Goal: Task Accomplishment & Management: Complete application form

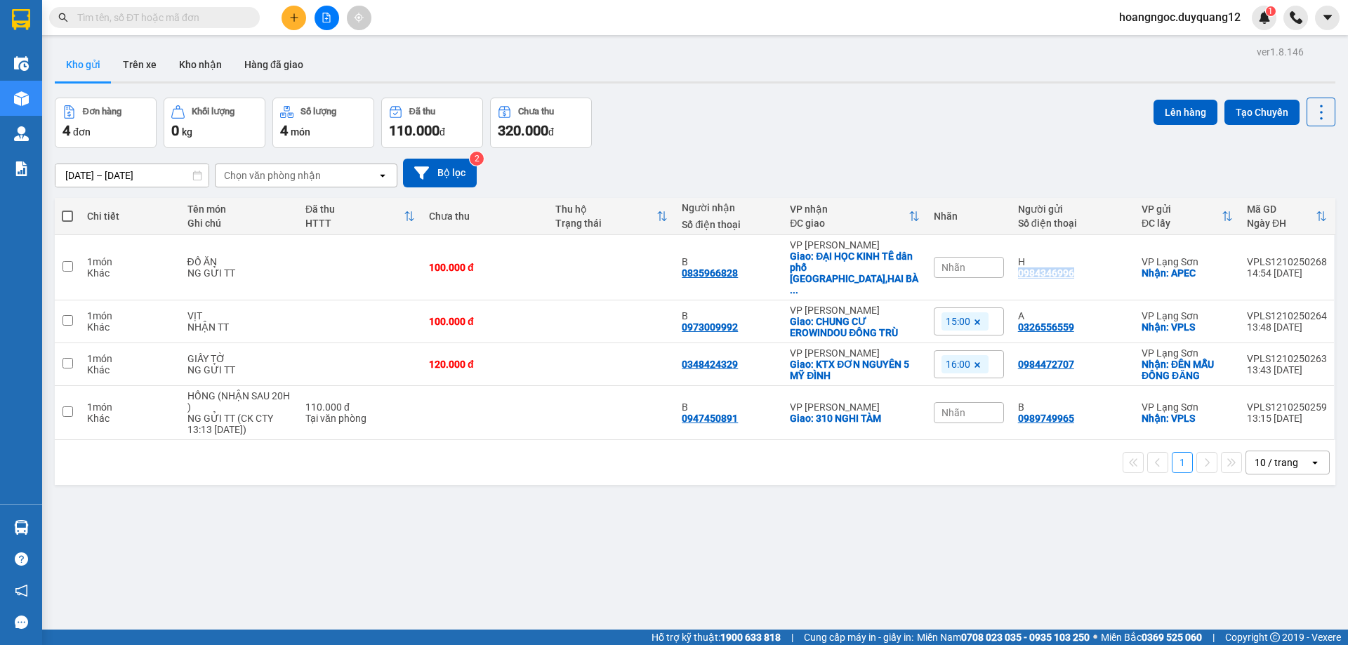
click at [287, 19] on button at bounding box center [294, 18] width 25 height 25
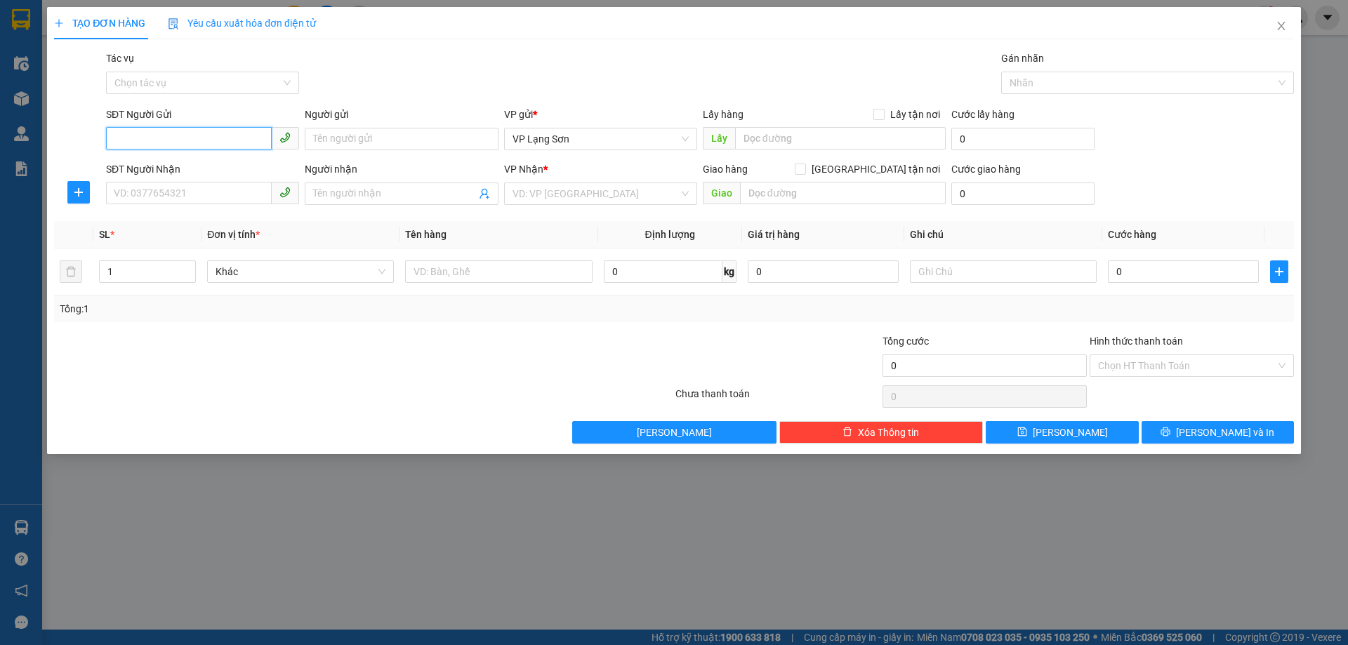
paste input "0818295651"
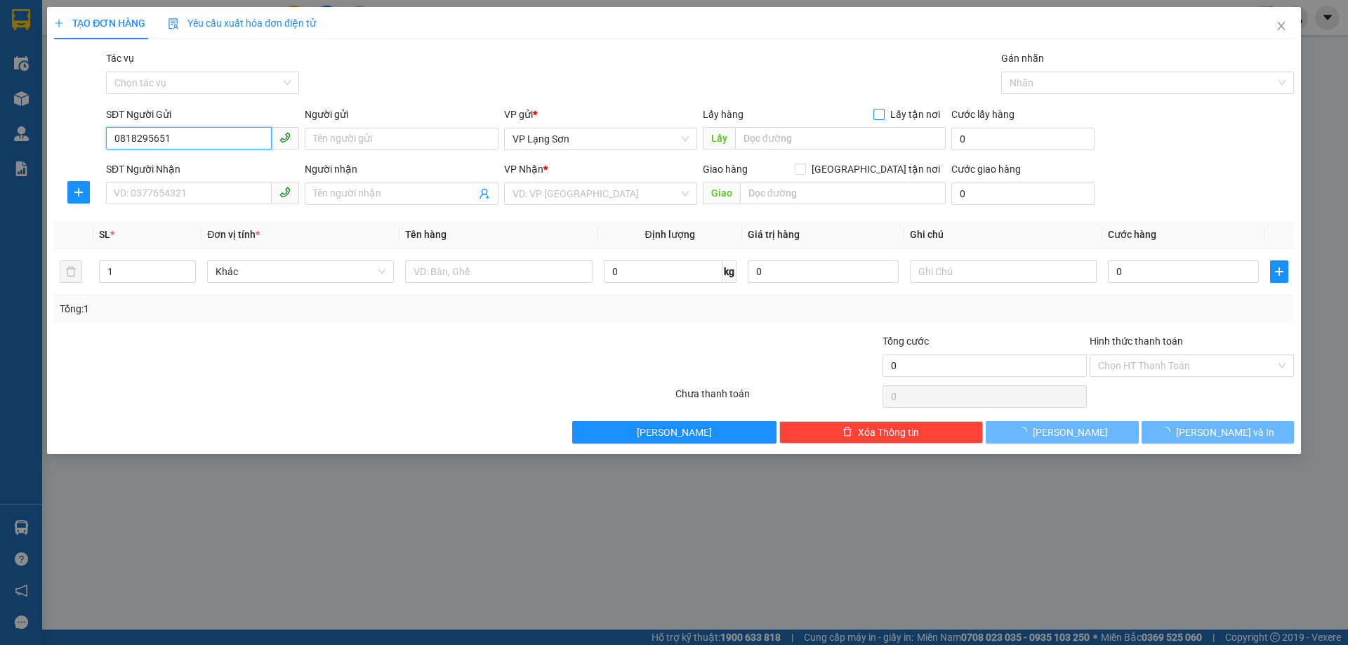
type input "0818295651"
click at [879, 109] on input "Lấy tận nơi" at bounding box center [879, 114] width 10 height 10
checkbox input "true"
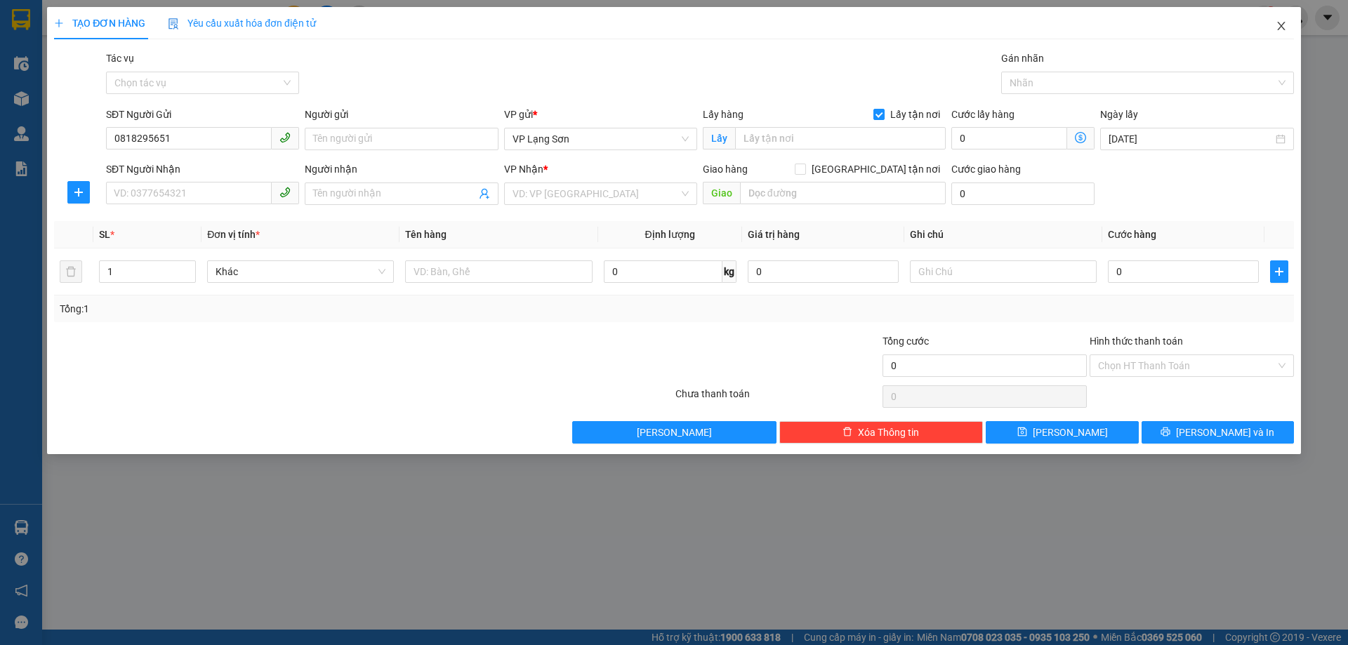
click at [1279, 27] on icon "close" at bounding box center [1281, 25] width 11 height 11
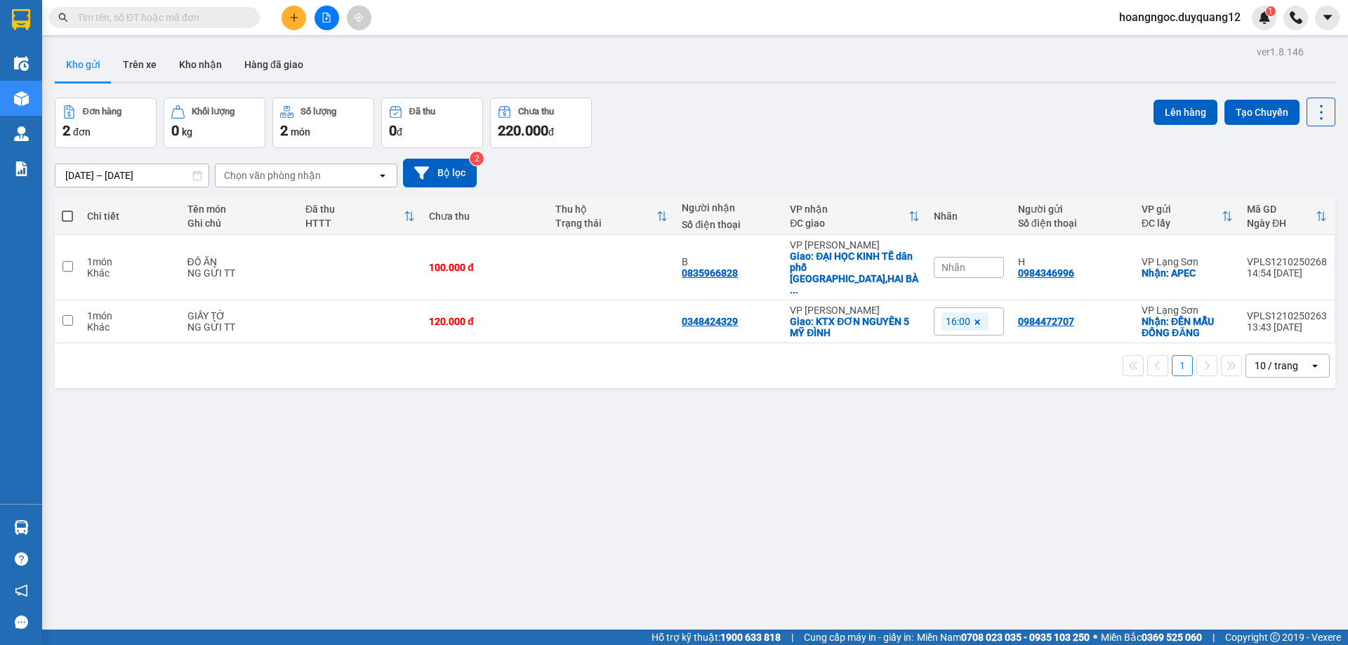
click at [292, 27] on button at bounding box center [294, 18] width 25 height 25
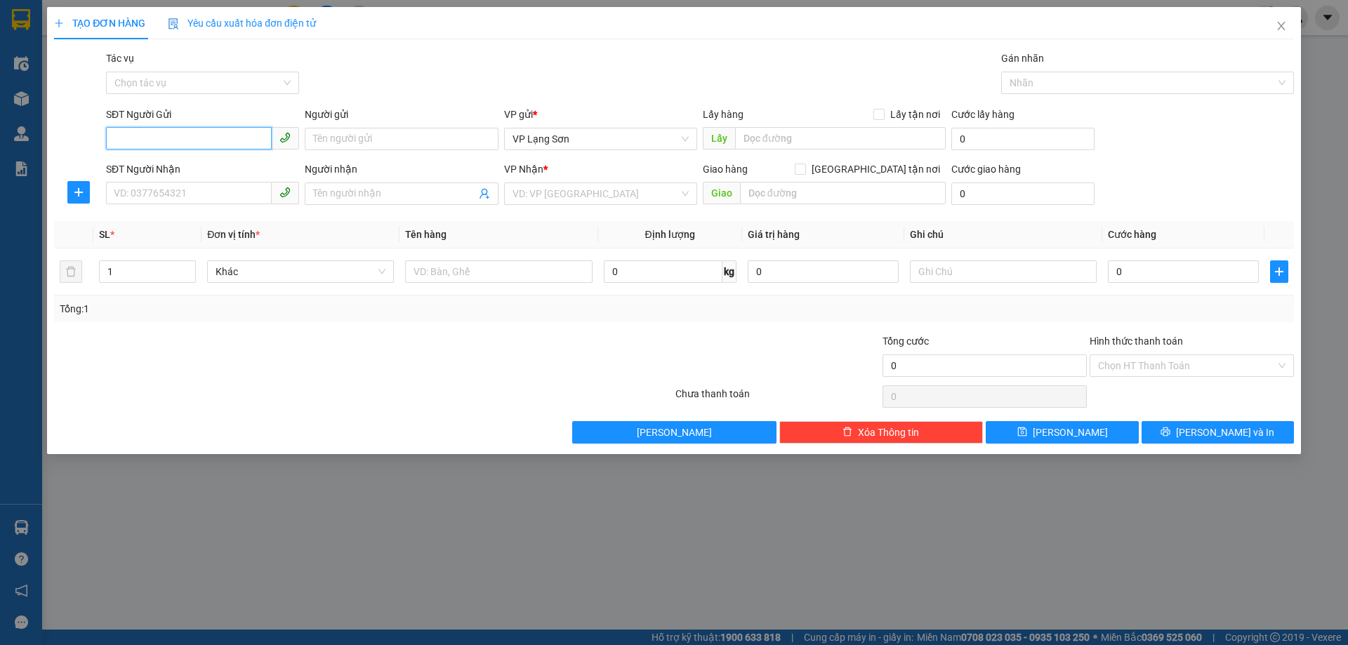
click at [219, 138] on input "SĐT Người Gửi" at bounding box center [189, 138] width 166 height 22
paste input "0818295651"
type input "0818295651"
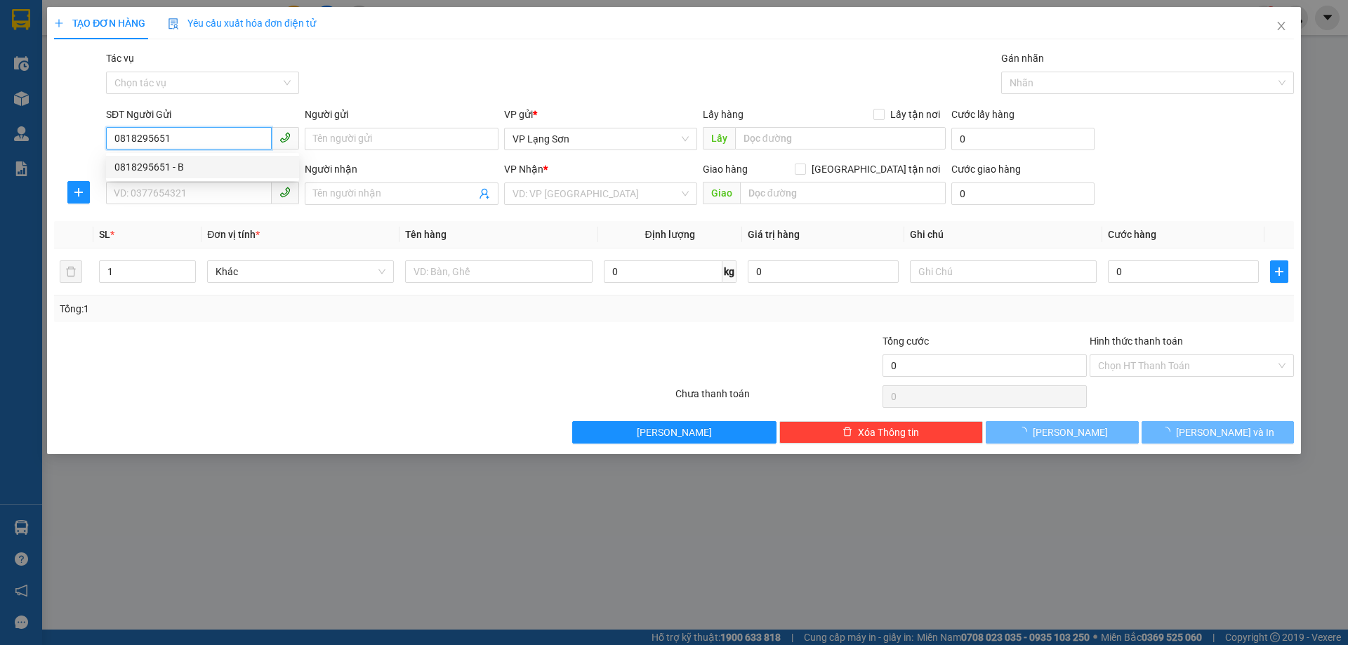
click at [197, 162] on div "0818295651 - B" at bounding box center [202, 166] width 176 height 15
type input "B"
checkbox input "true"
type input "4 LIỀN KỀ 4 KĐT VĂN KHÊ HĐ"
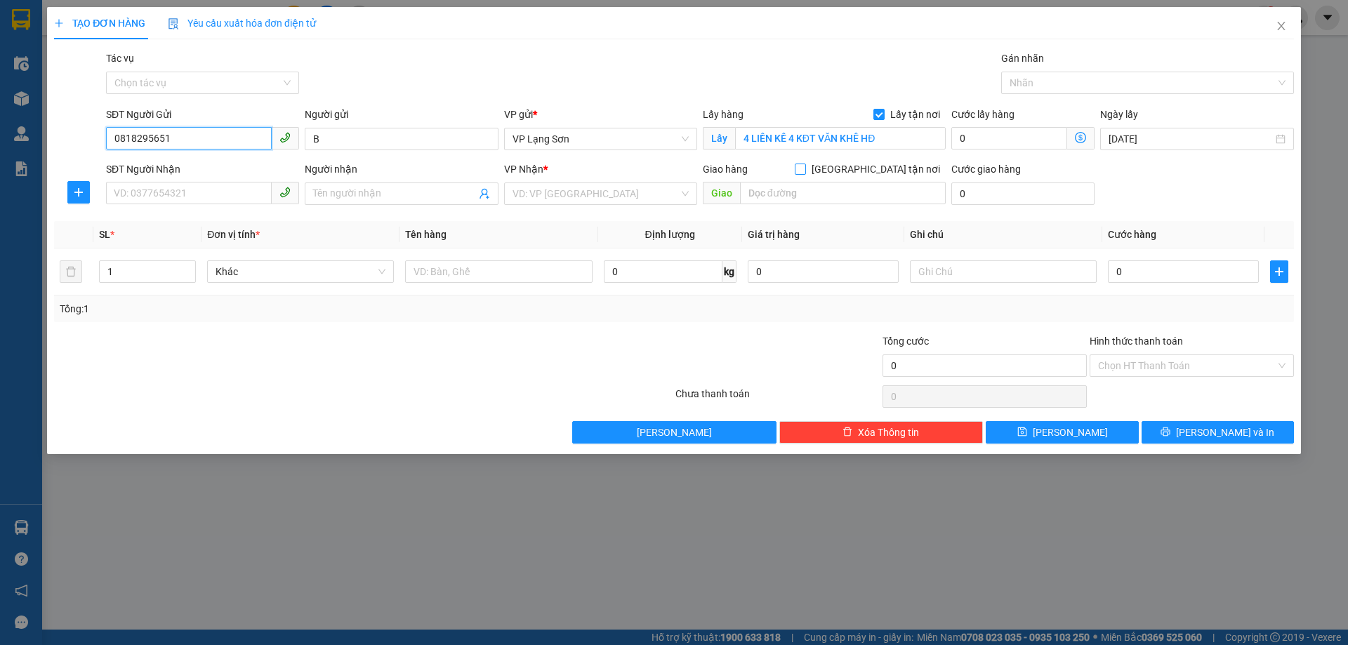
type input "0818295651"
click at [805, 171] on input "[GEOGRAPHIC_DATA] tận nơi" at bounding box center [800, 169] width 10 height 10
checkbox input "true"
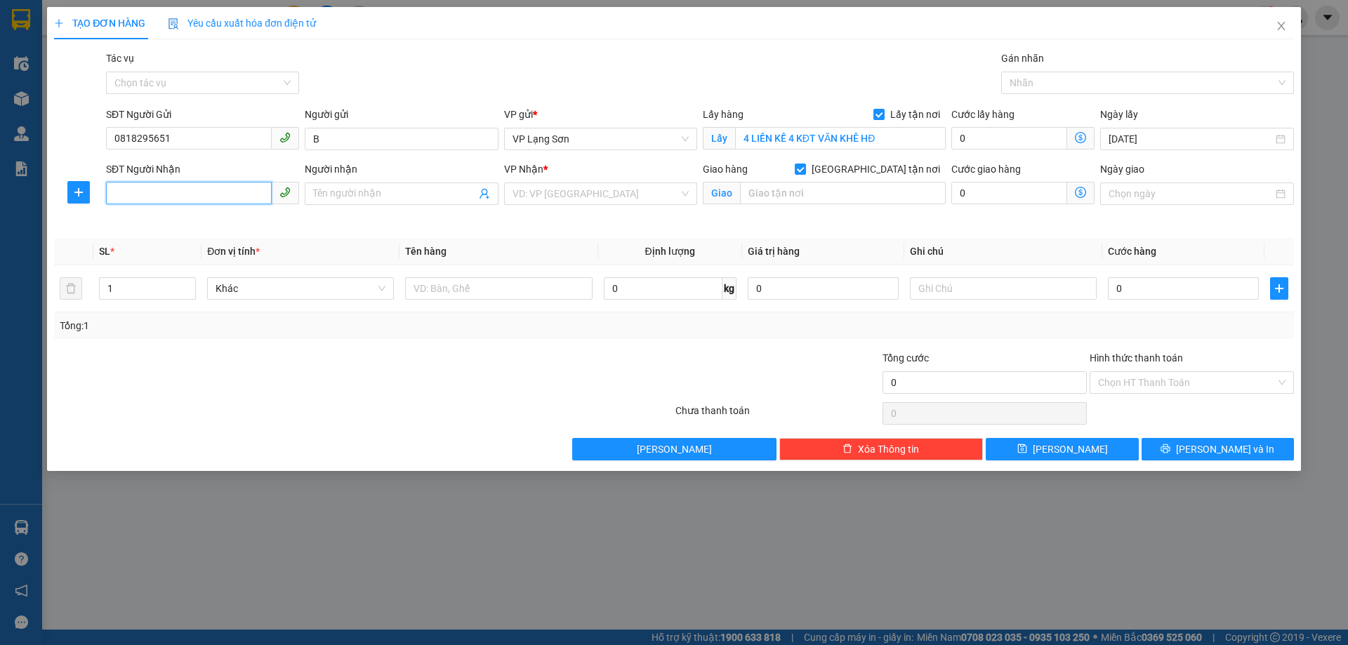
click at [188, 190] on input "SĐT Người Nhận" at bounding box center [189, 193] width 166 height 22
paste input "0915580590"
type input "0915580590"
click at [385, 195] on input "Người nhận" at bounding box center [394, 193] width 162 height 15
click at [386, 195] on input "Người nhận" at bounding box center [394, 193] width 162 height 15
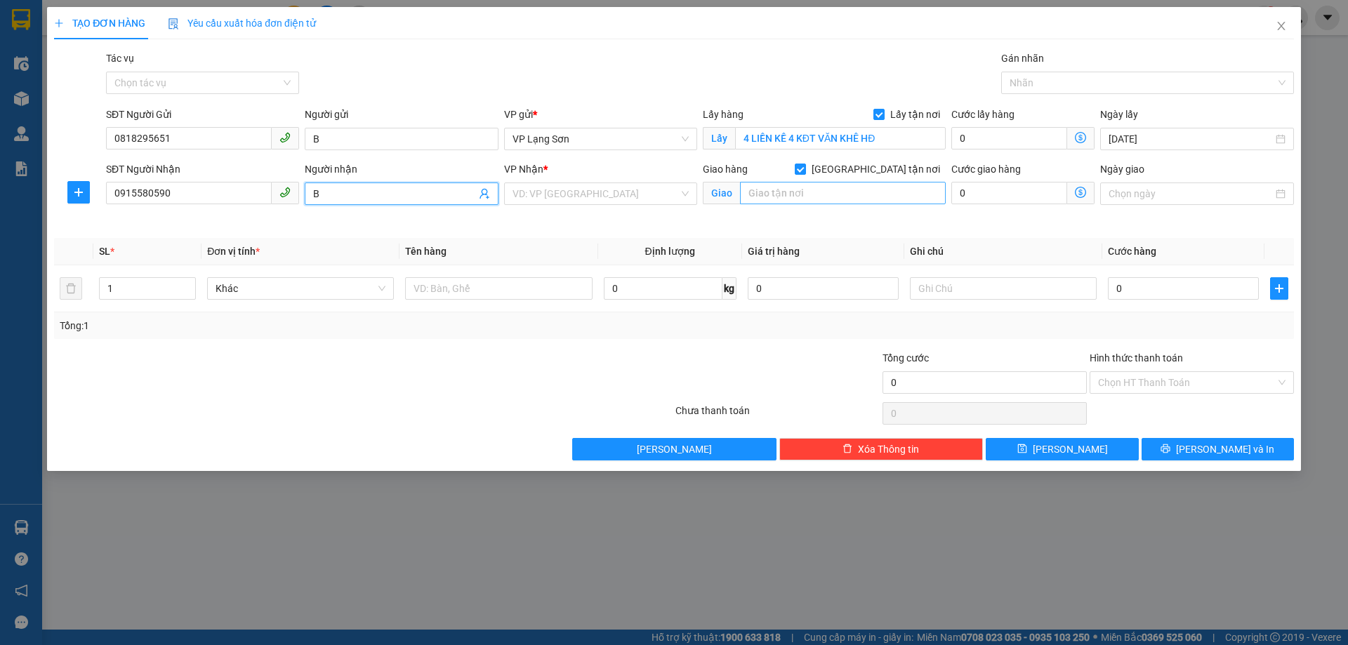
type input "B"
click at [845, 187] on input "text" at bounding box center [843, 193] width 206 height 22
paste input "251 Lê đại hành [GEOGRAPHIC_DATA]"
type input "251 Lê đại hành [GEOGRAPHIC_DATA]"
click at [1161, 191] on input "Ngày giao" at bounding box center [1191, 193] width 164 height 15
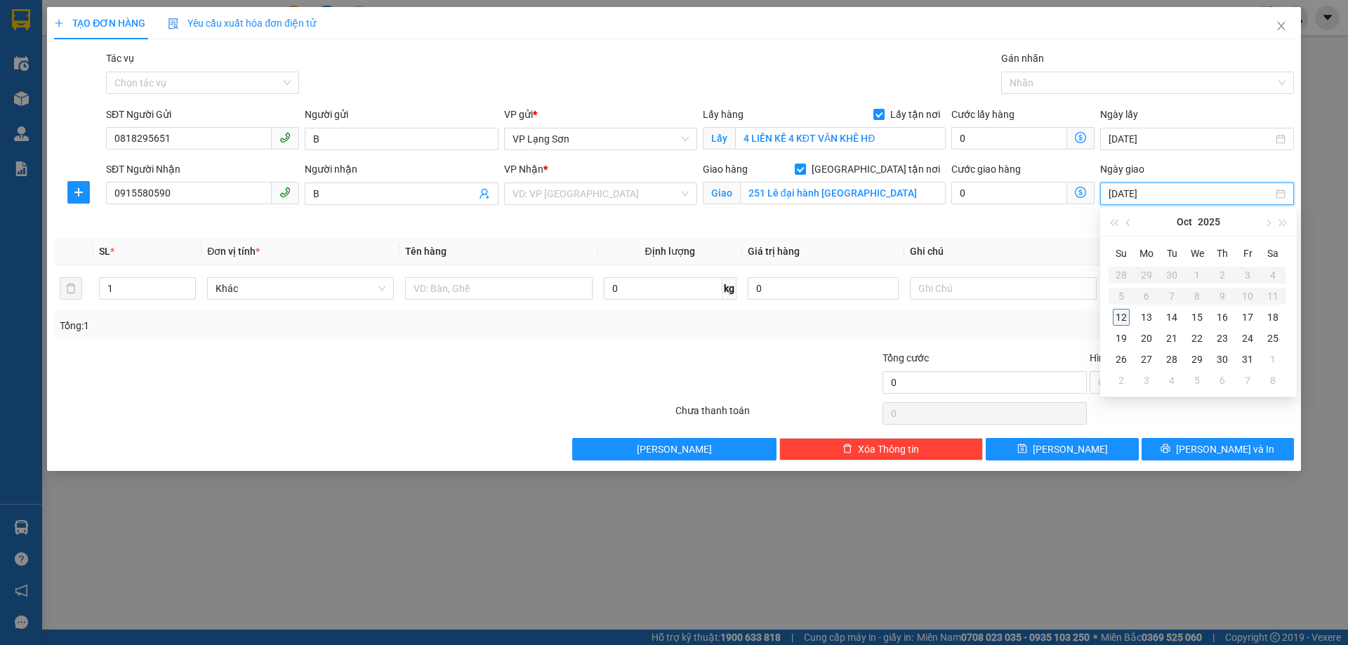
type input "[DATE]"
click at [1127, 315] on div "12" at bounding box center [1121, 317] width 17 height 17
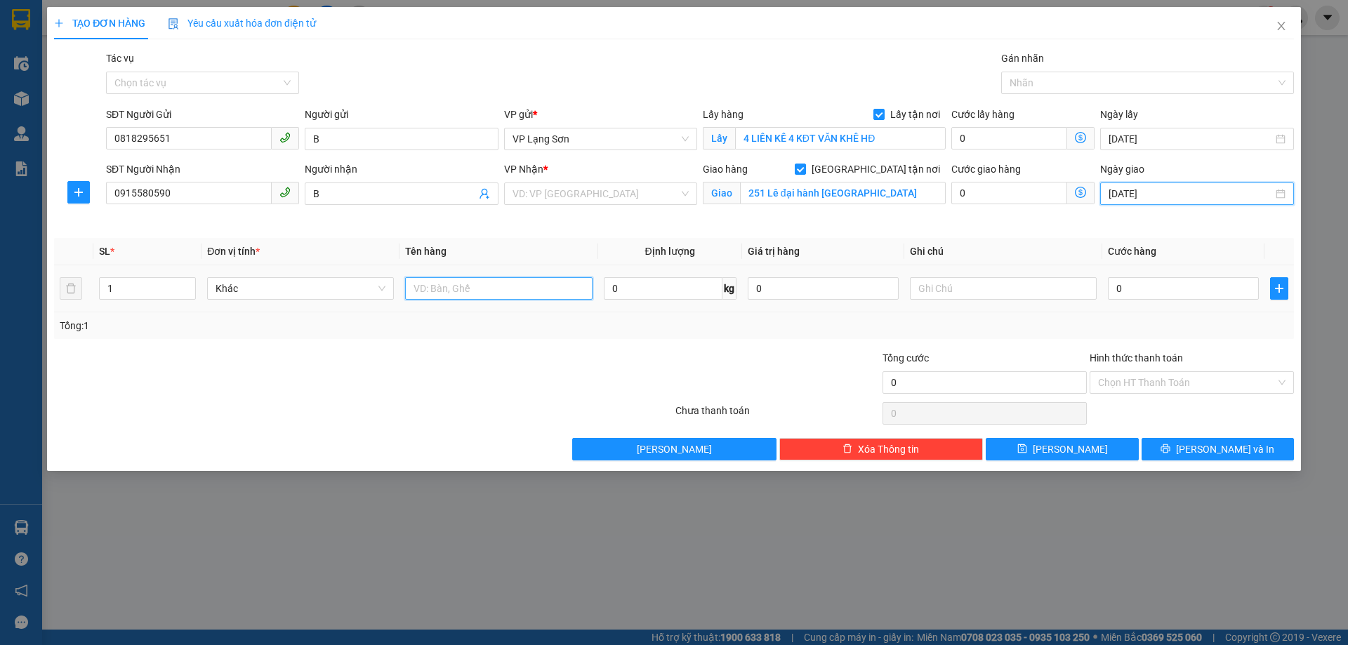
click at [468, 283] on input "text" at bounding box center [498, 288] width 187 height 22
type input "GIẤY TỜ"
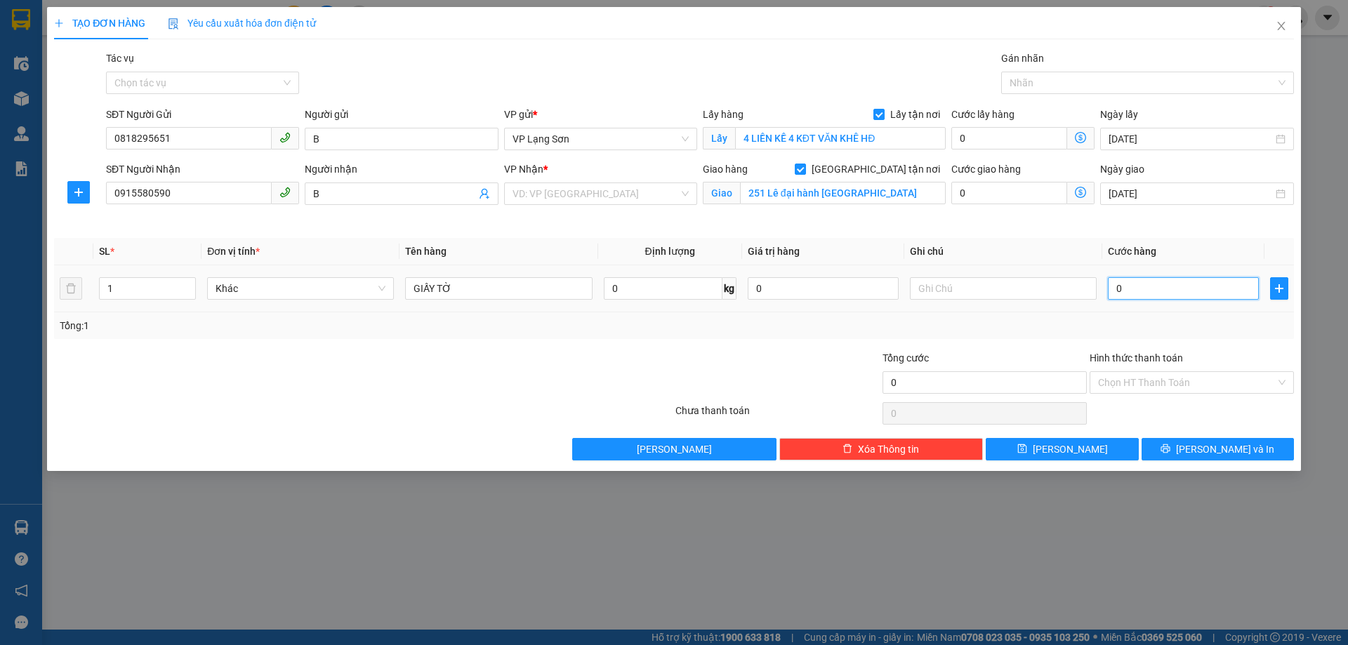
type input "1"
type input "10"
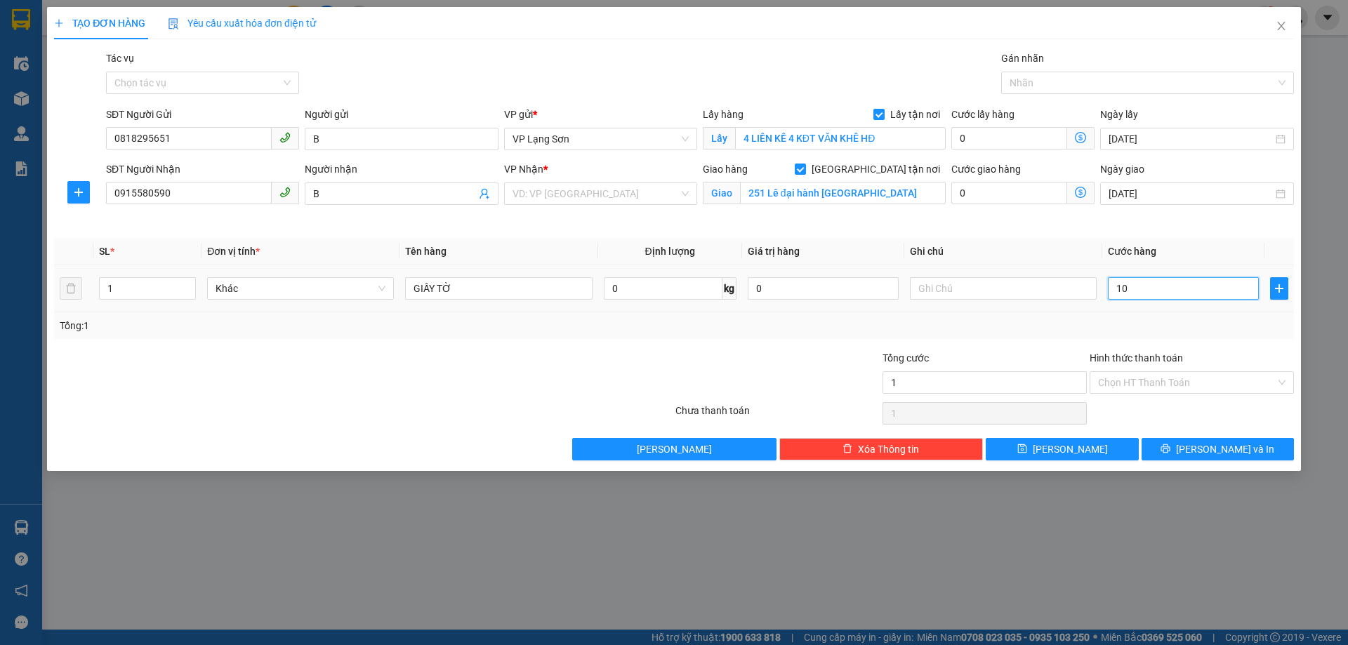
type input "10"
type input "100"
type input "100.000"
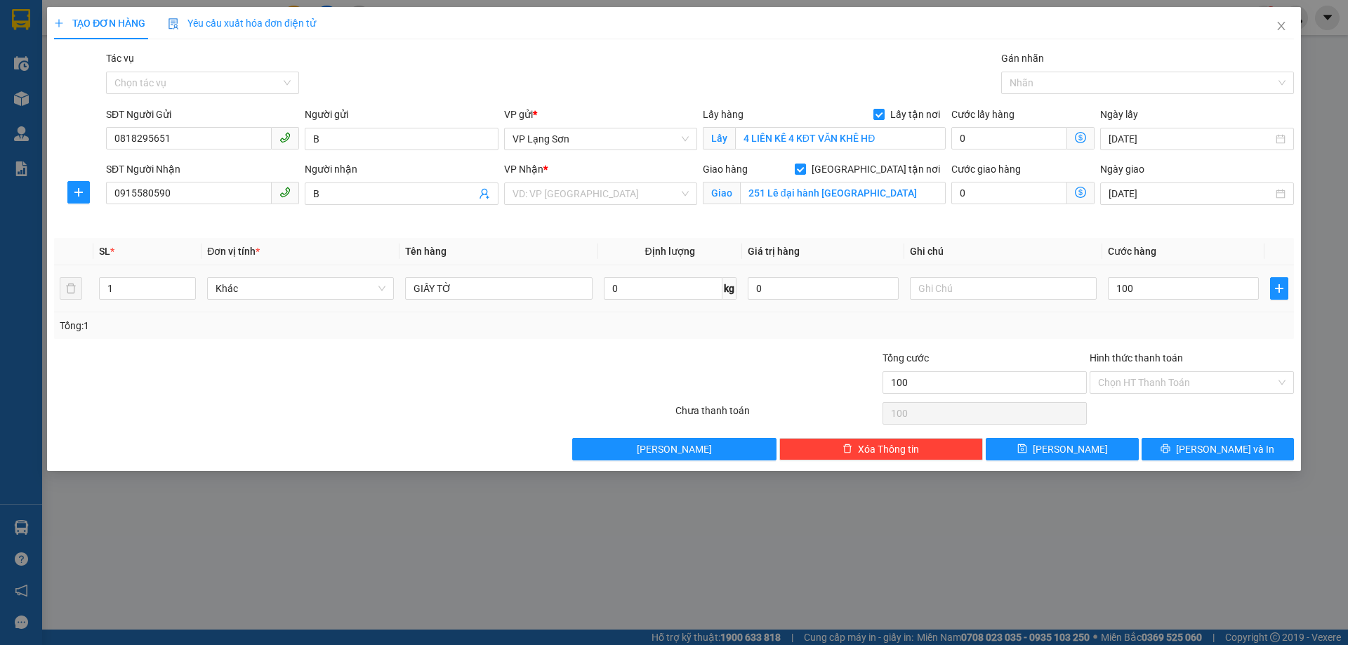
type input "100.000"
click at [1056, 330] on div "Tổng: 1" at bounding box center [674, 325] width 1229 height 15
click at [988, 287] on input "text" at bounding box center [1003, 288] width 187 height 22
type input "NG GỬI TT"
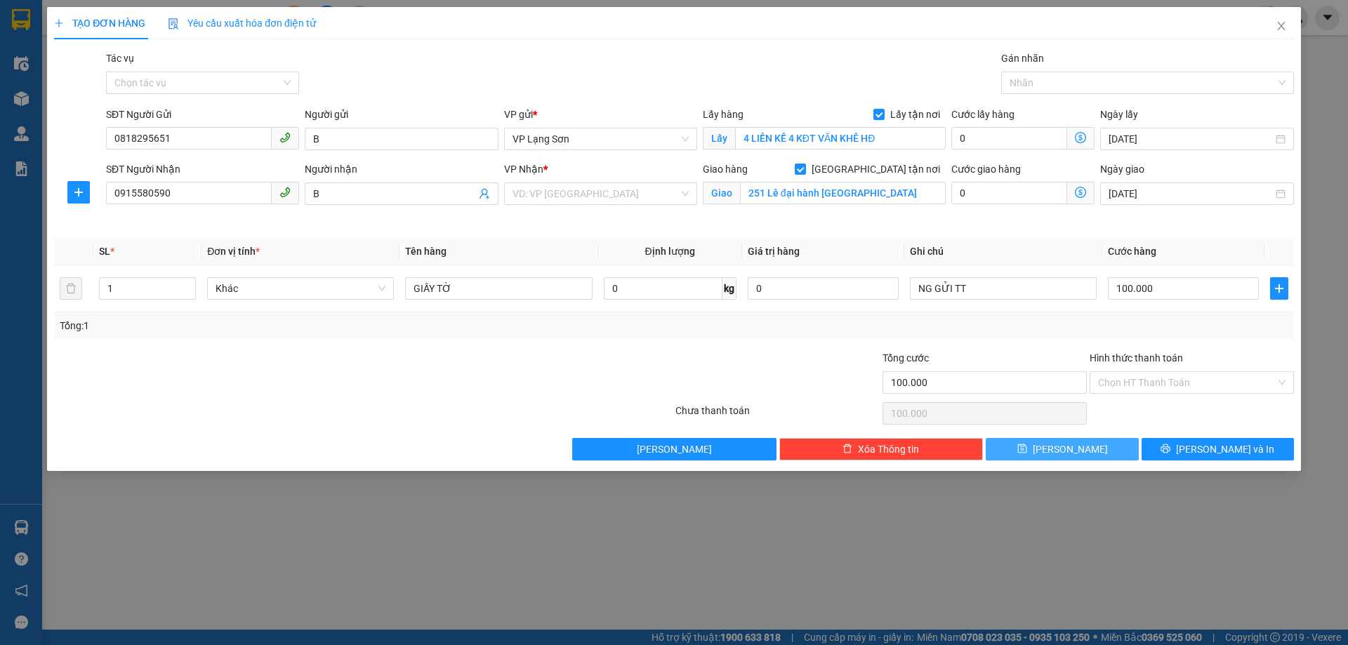
click at [1027, 452] on icon "save" at bounding box center [1022, 449] width 9 height 9
click at [539, 188] on input "search" at bounding box center [596, 193] width 166 height 21
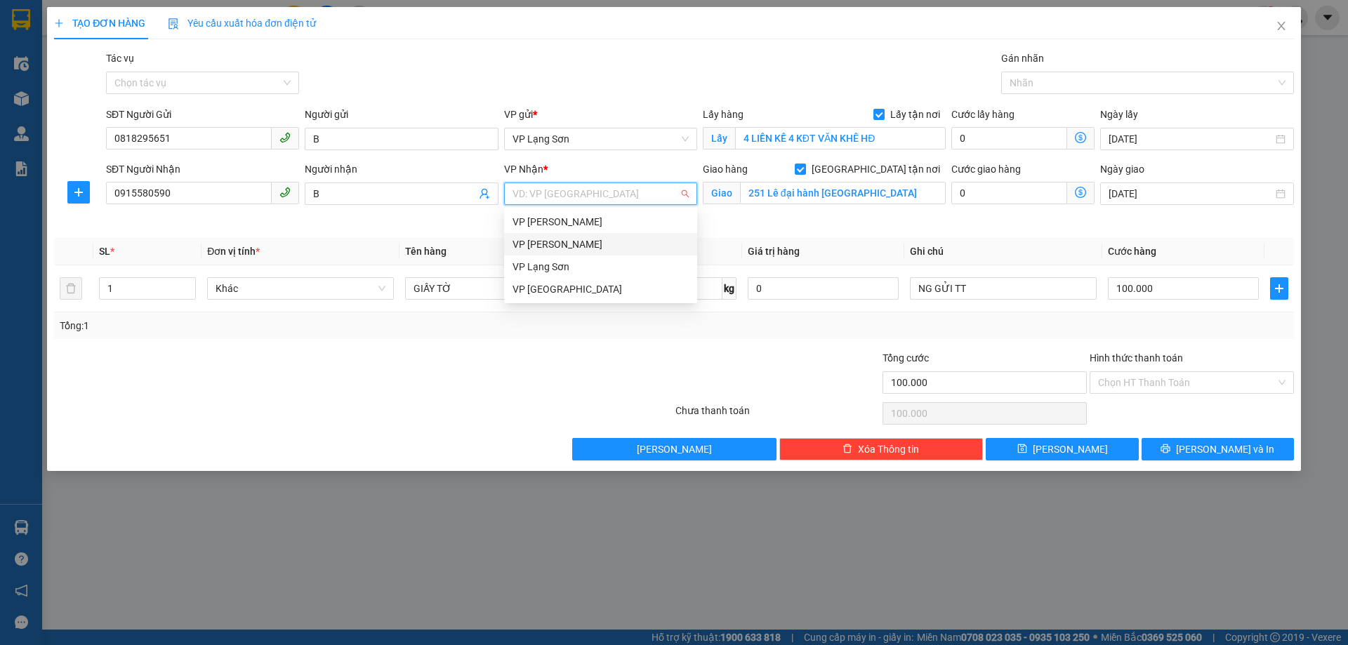
click at [577, 244] on div "VP [PERSON_NAME]" at bounding box center [601, 244] width 176 height 15
click at [561, 195] on span "VP [PERSON_NAME]" at bounding box center [601, 193] width 176 height 21
click at [560, 265] on div "VP Lạng Sơn" at bounding box center [601, 266] width 176 height 15
click at [567, 143] on span "VP Lạng Sơn" at bounding box center [601, 139] width 176 height 21
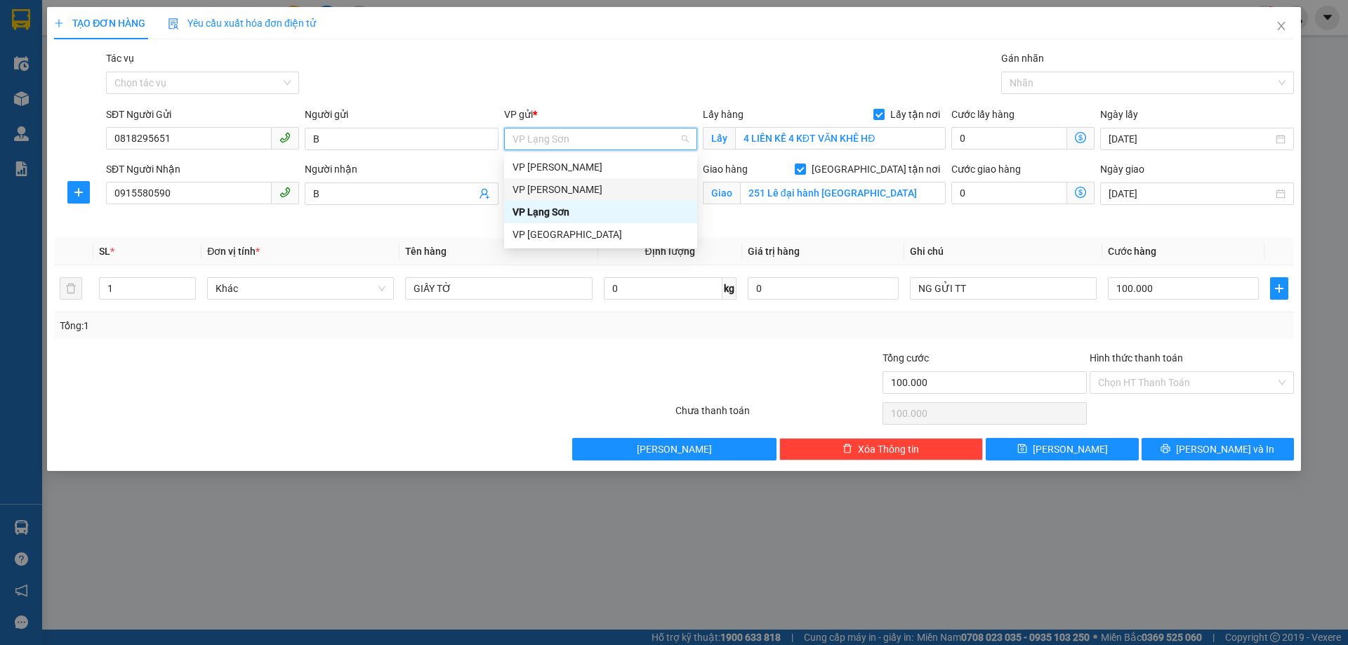
click at [556, 191] on div "VP [PERSON_NAME]" at bounding box center [601, 189] width 176 height 15
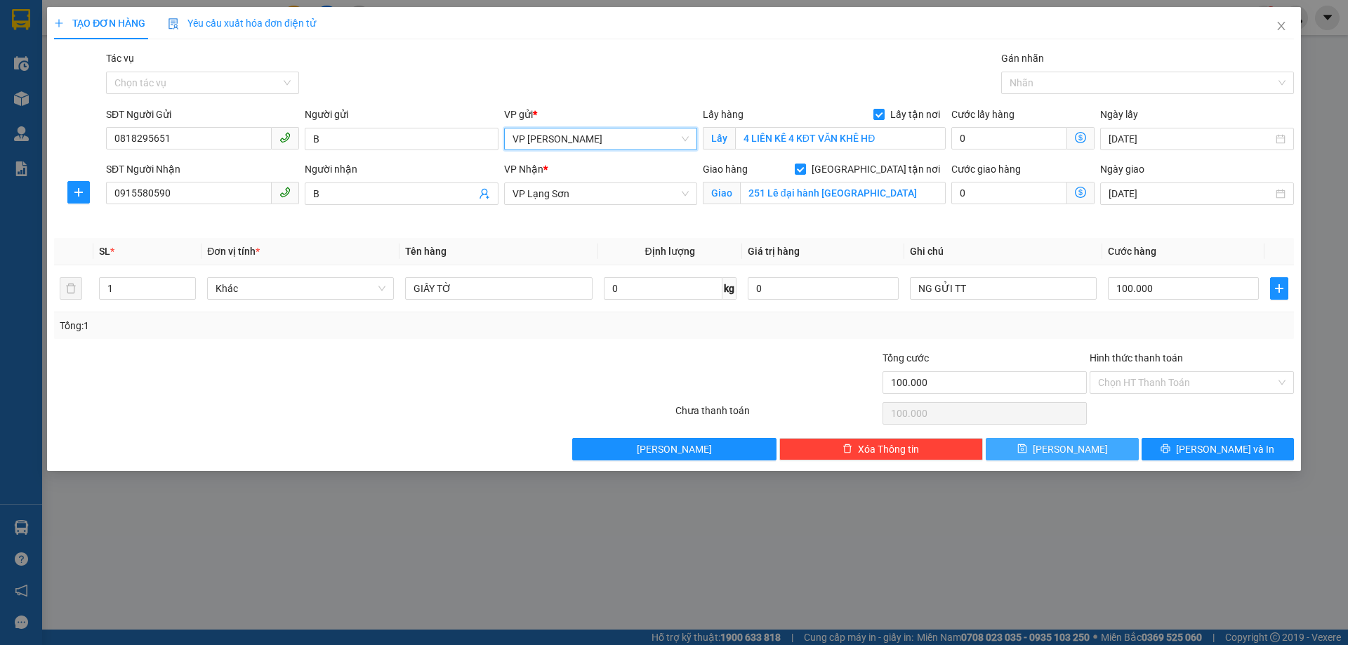
click at [1059, 454] on button "[PERSON_NAME]" at bounding box center [1062, 449] width 152 height 22
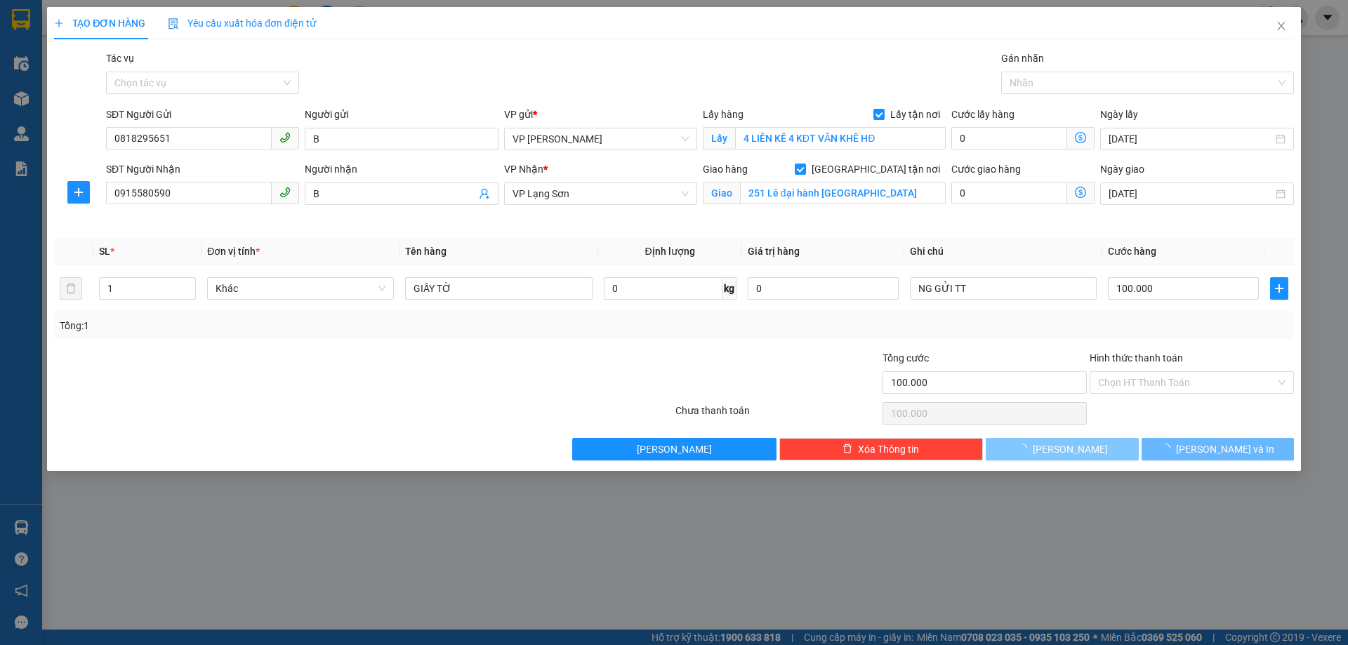
checkbox input "false"
type input "0"
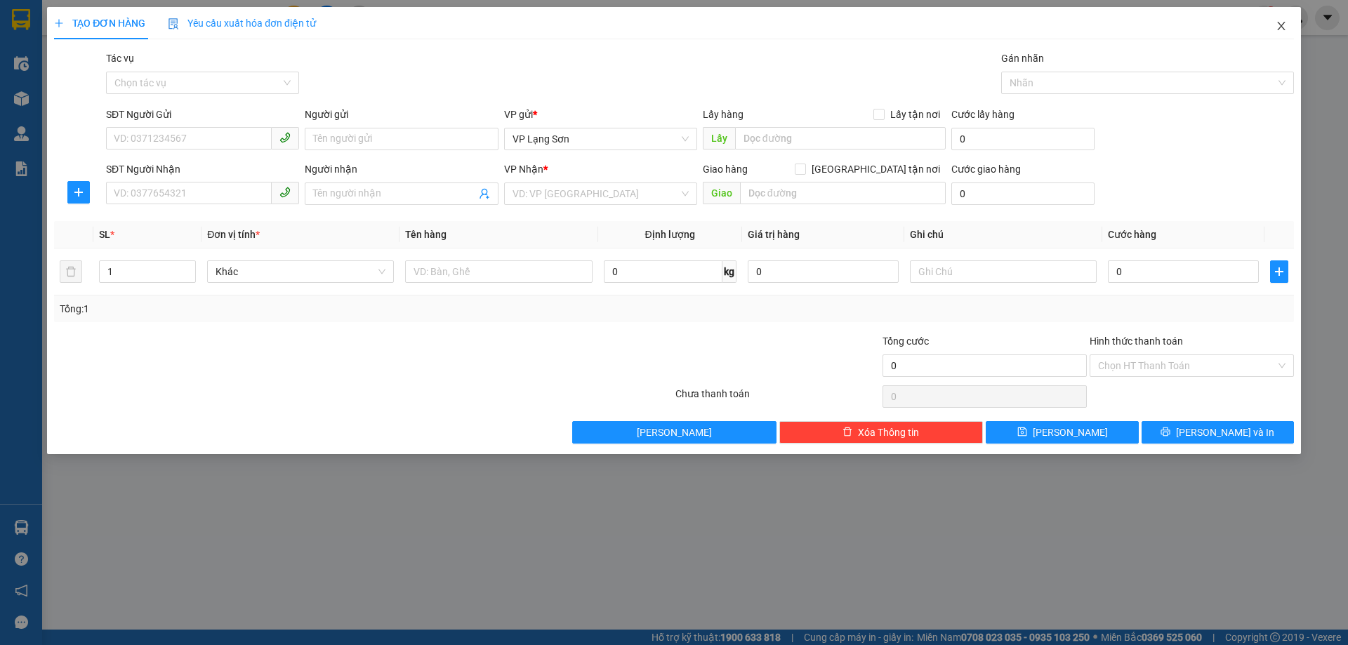
click at [1280, 22] on icon "close" at bounding box center [1281, 25] width 11 height 11
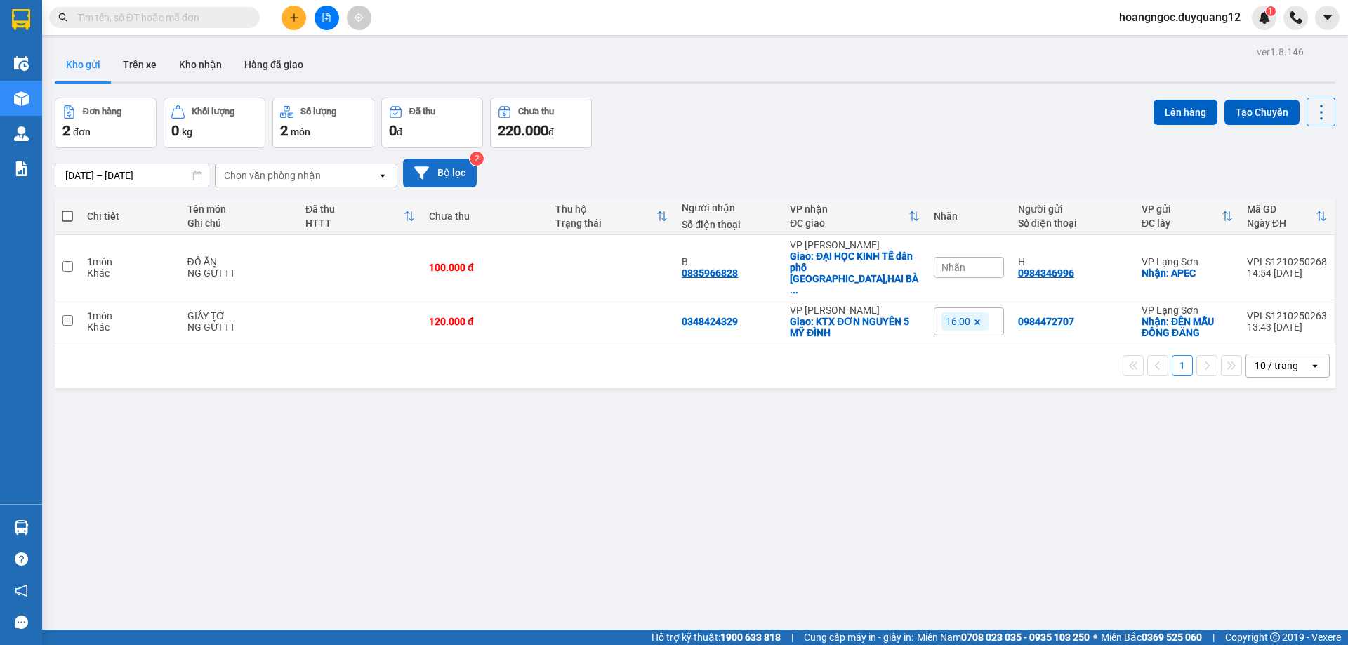
click at [452, 173] on button "Bộ lọc" at bounding box center [440, 173] width 74 height 29
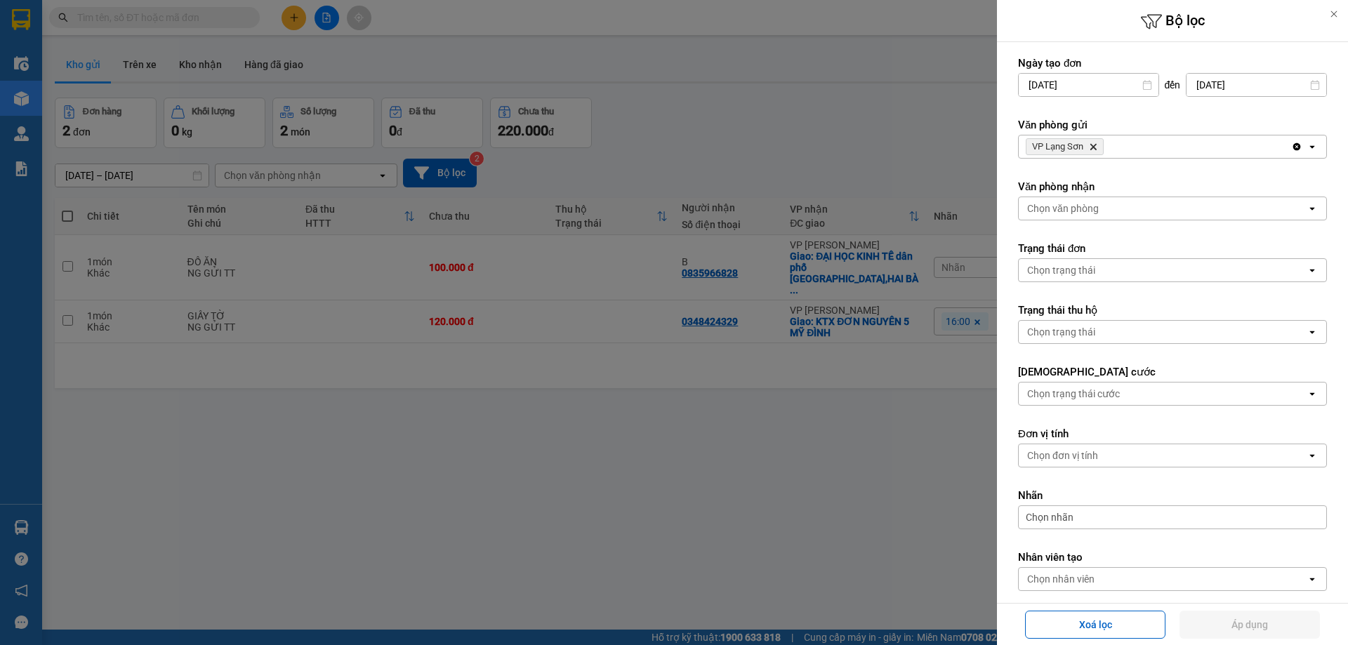
click at [1129, 136] on div "VP Lạng Sơn Delete" at bounding box center [1155, 147] width 272 height 22
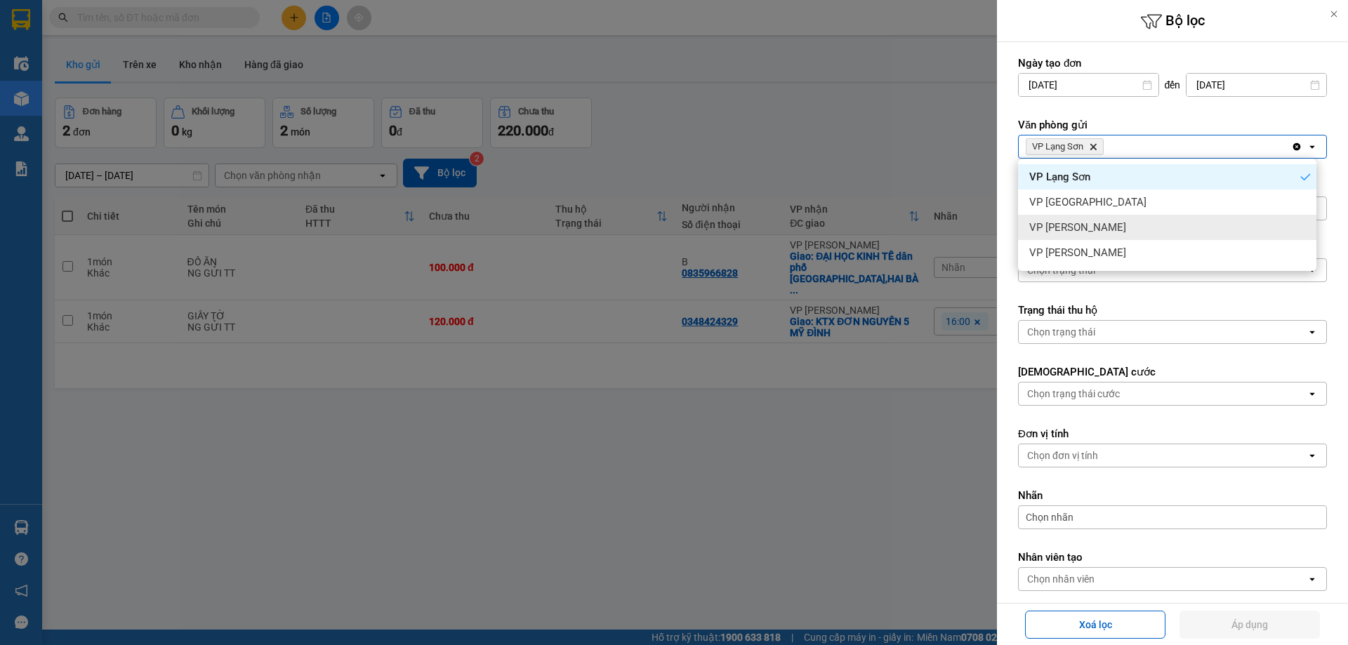
click at [1093, 226] on div "VP [PERSON_NAME]" at bounding box center [1167, 227] width 298 height 25
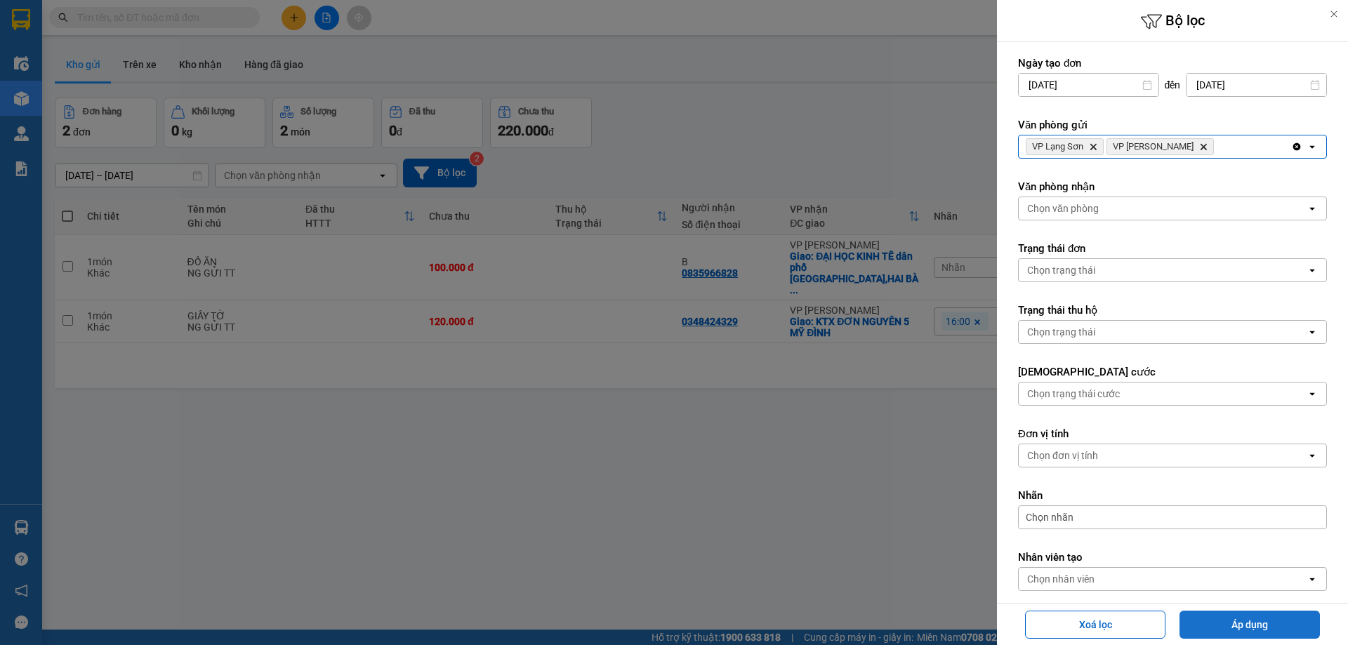
click at [1237, 621] on button "Áp dụng" at bounding box center [1250, 625] width 140 height 28
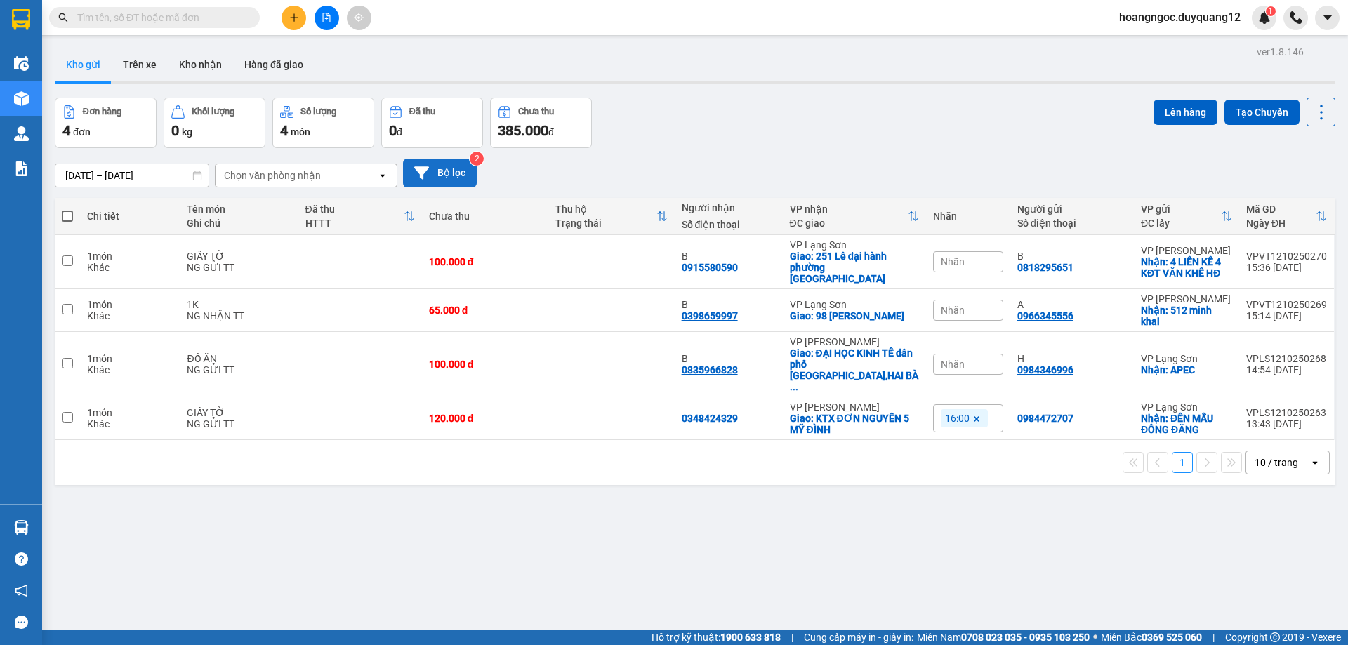
click at [422, 172] on icon at bounding box center [421, 172] width 15 height 13
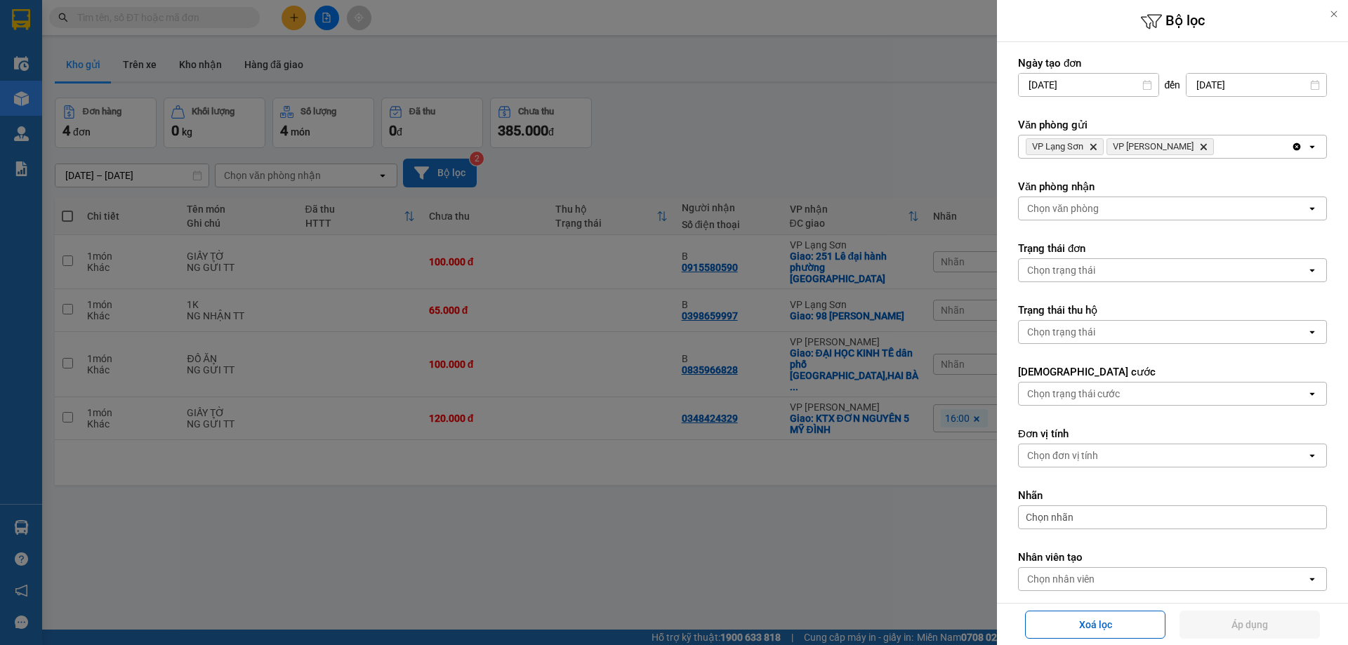
click at [1041, 204] on div "Chọn văn phòng" at bounding box center [1063, 209] width 72 height 14
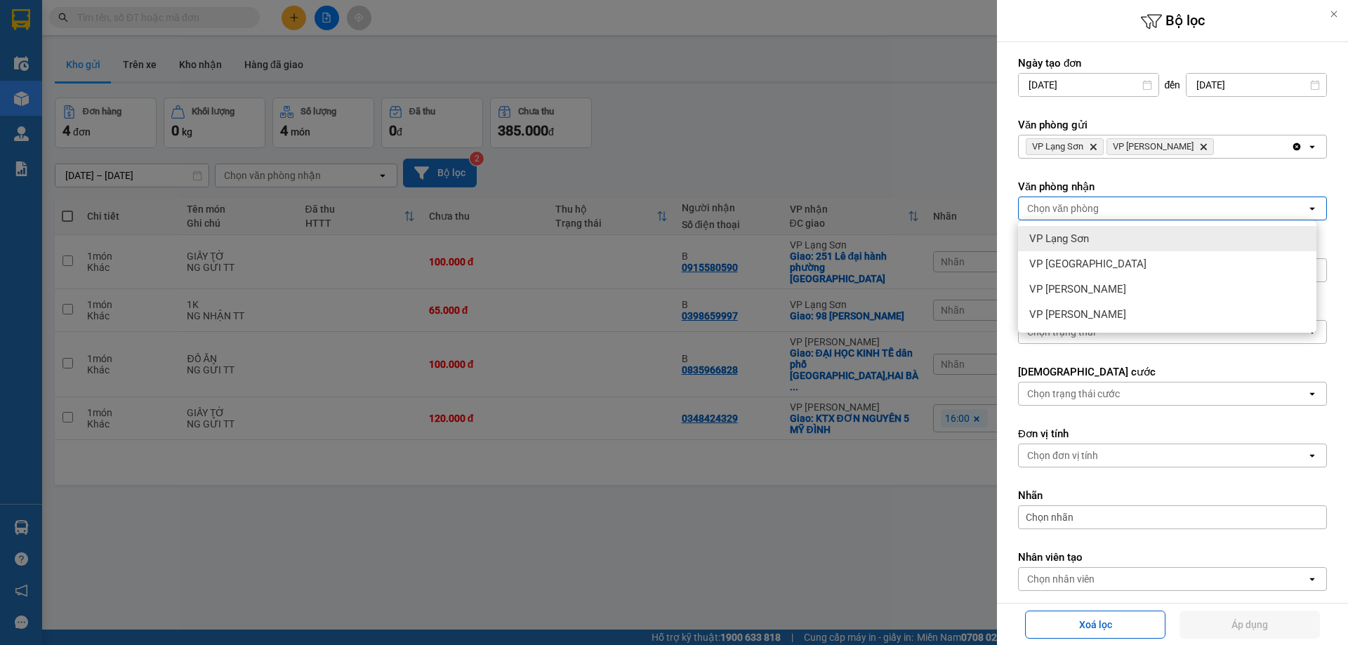
click at [1065, 245] on span "VP Lạng Sơn" at bounding box center [1060, 239] width 60 height 14
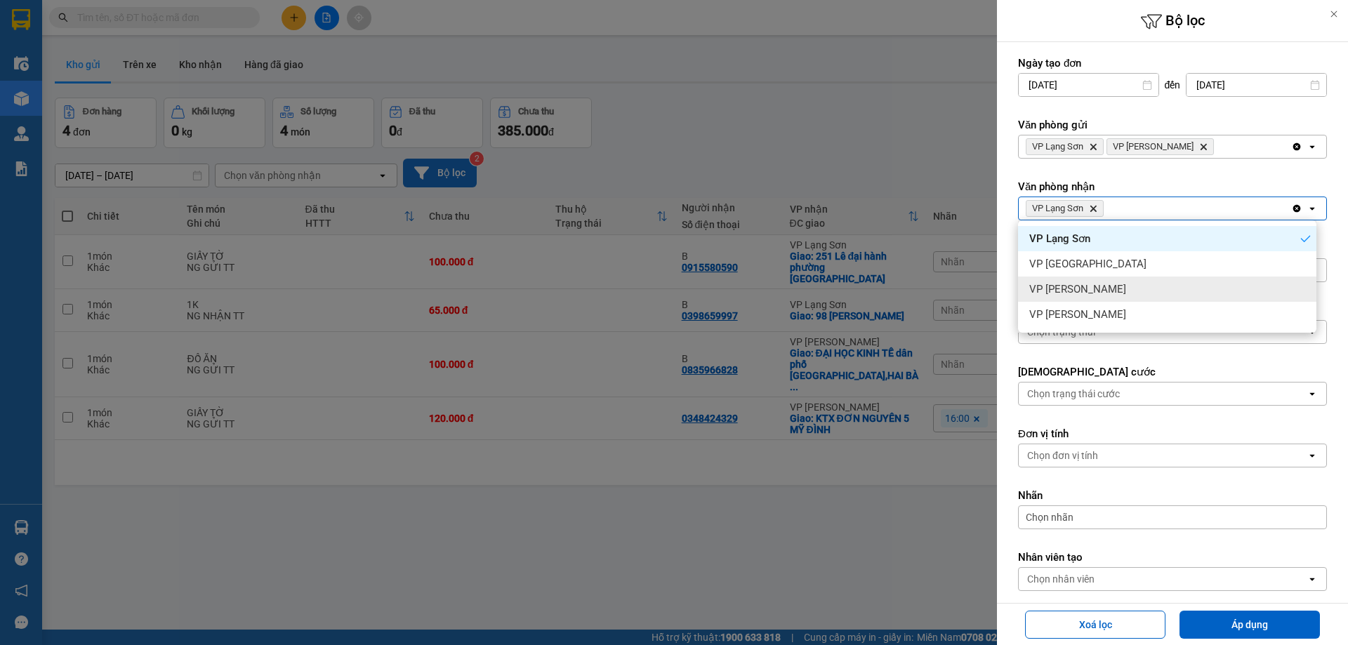
click at [1092, 287] on span "VP [PERSON_NAME]" at bounding box center [1078, 289] width 97 height 14
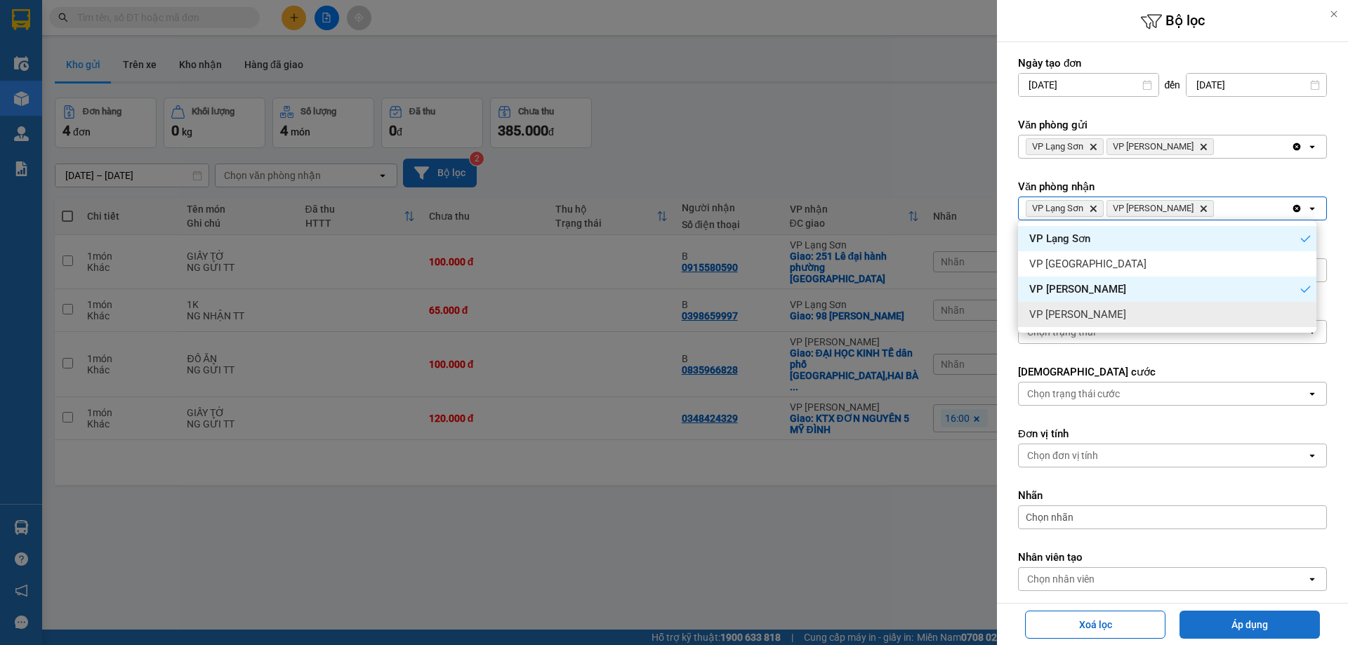
click at [1230, 626] on button "Áp dụng" at bounding box center [1250, 625] width 140 height 28
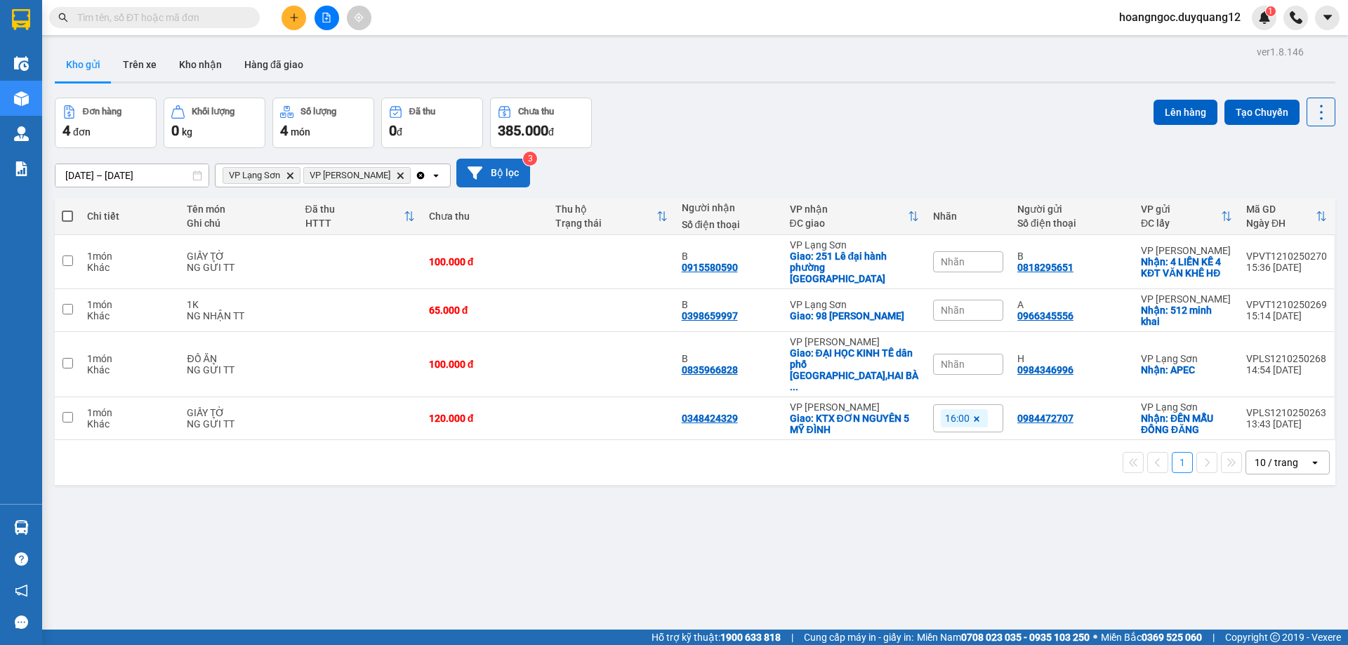
paste input "0888699939"
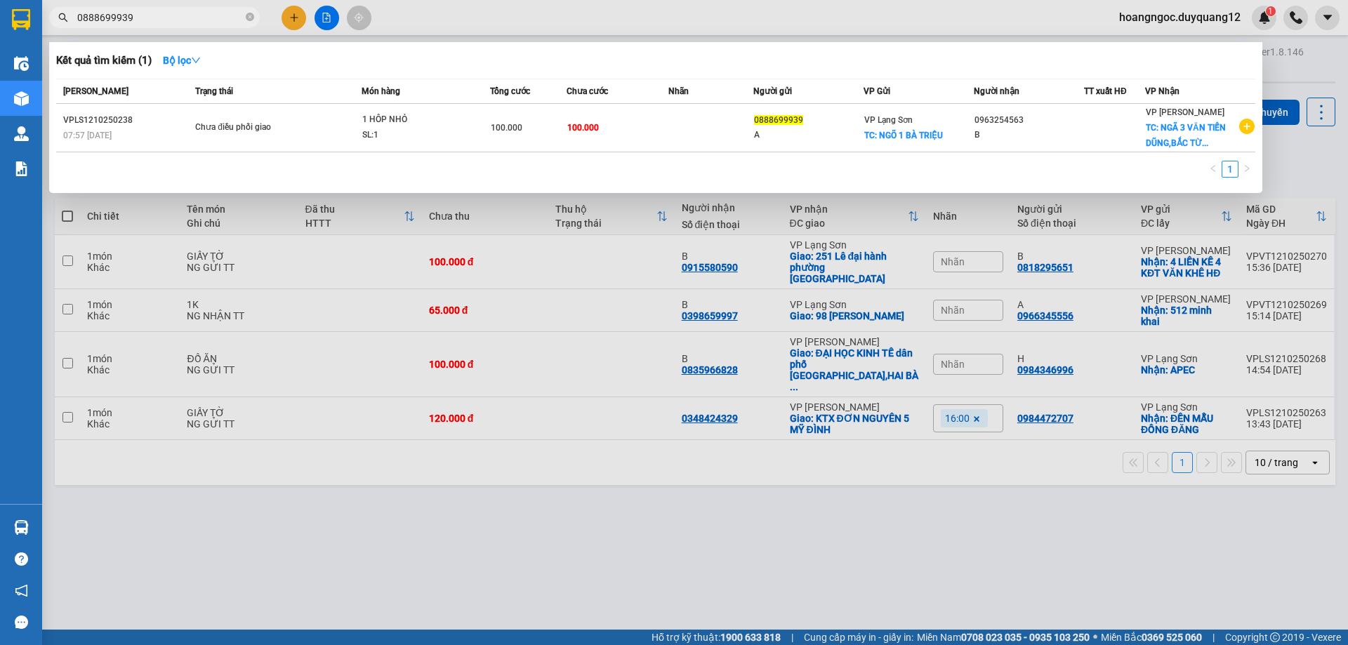
type input "0888699939"
click at [1301, 73] on div at bounding box center [674, 322] width 1348 height 645
click at [178, 14] on input "0888699939" at bounding box center [160, 17] width 166 height 15
click at [1297, 78] on div at bounding box center [674, 322] width 1348 height 645
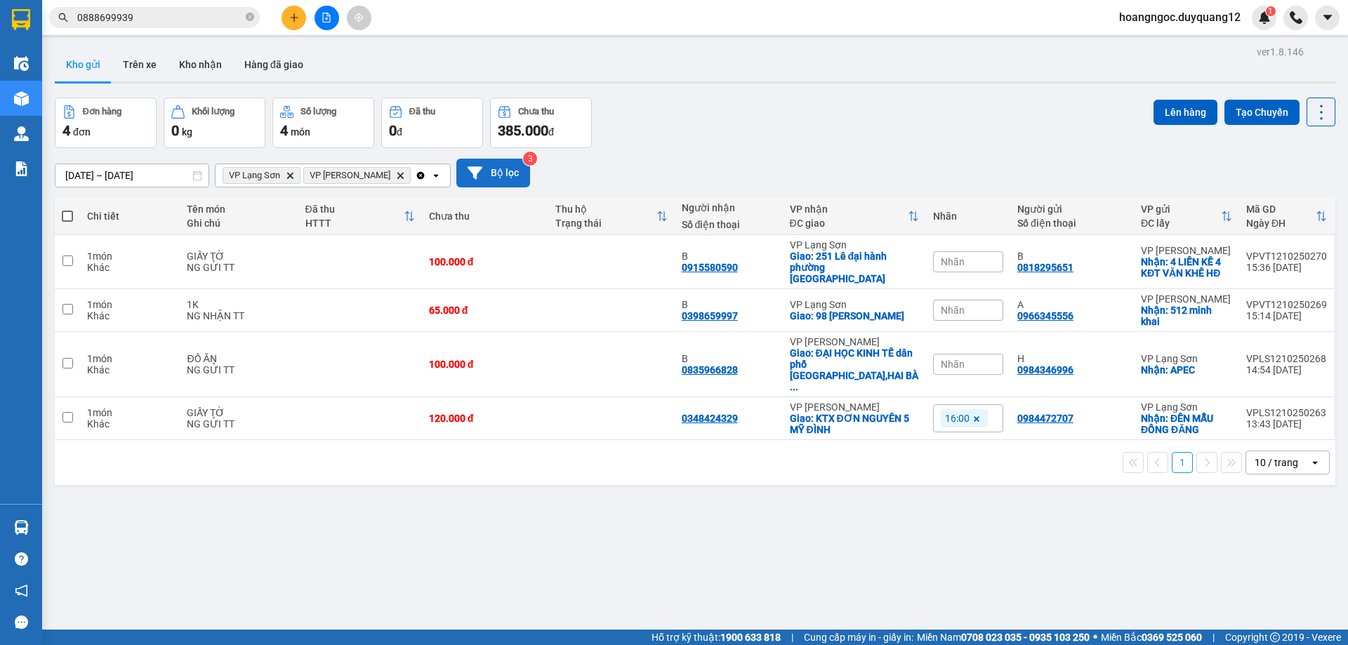
click at [301, 16] on button at bounding box center [294, 18] width 25 height 25
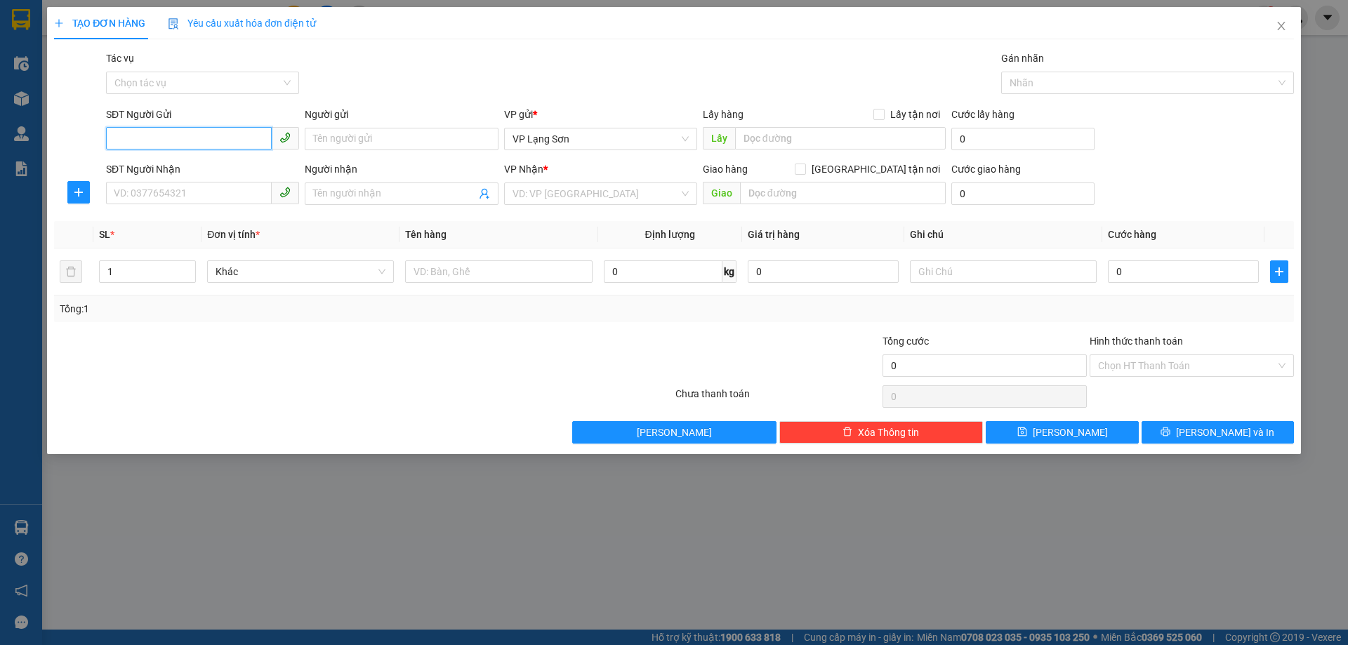
click at [164, 143] on input "SĐT Người Gửi" at bounding box center [189, 138] width 166 height 22
type input "0915536489"
click at [879, 112] on input "Lấy tận nơi" at bounding box center [879, 114] width 10 height 10
checkbox input "true"
click at [829, 132] on input "text" at bounding box center [840, 138] width 211 height 22
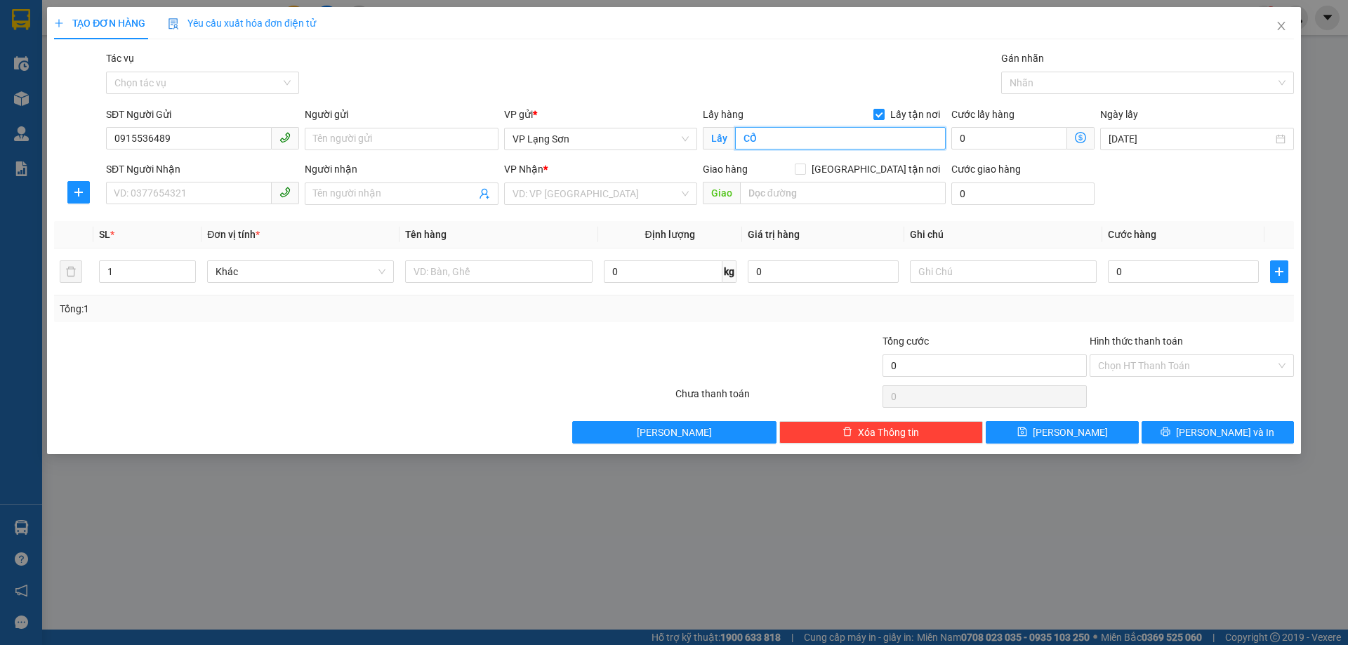
type input "C"
type input "CỔNG CHÀO MAI PHA"
click at [394, 146] on input "Người gửi" at bounding box center [401, 139] width 193 height 22
type input "A"
click at [166, 203] on input "SĐT Người Nhận" at bounding box center [189, 193] width 166 height 22
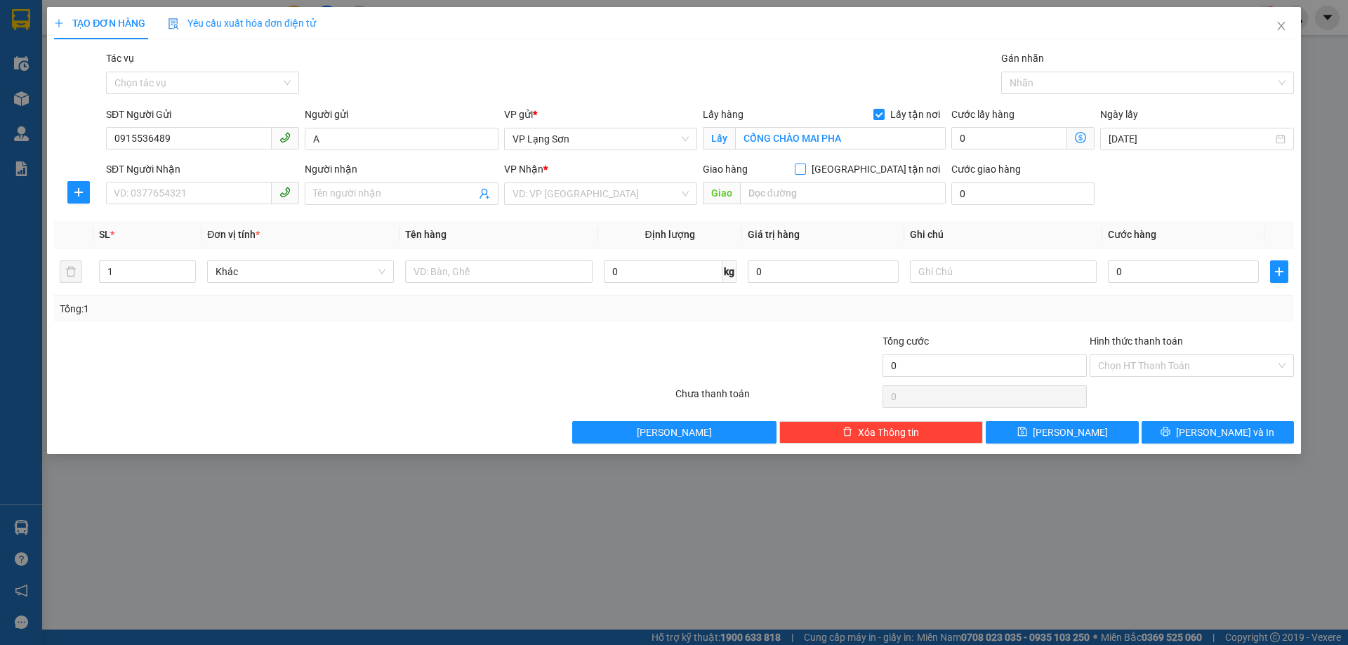
click at [805, 166] on input "[GEOGRAPHIC_DATA] tận nơi" at bounding box center [800, 169] width 10 height 10
checkbox input "true"
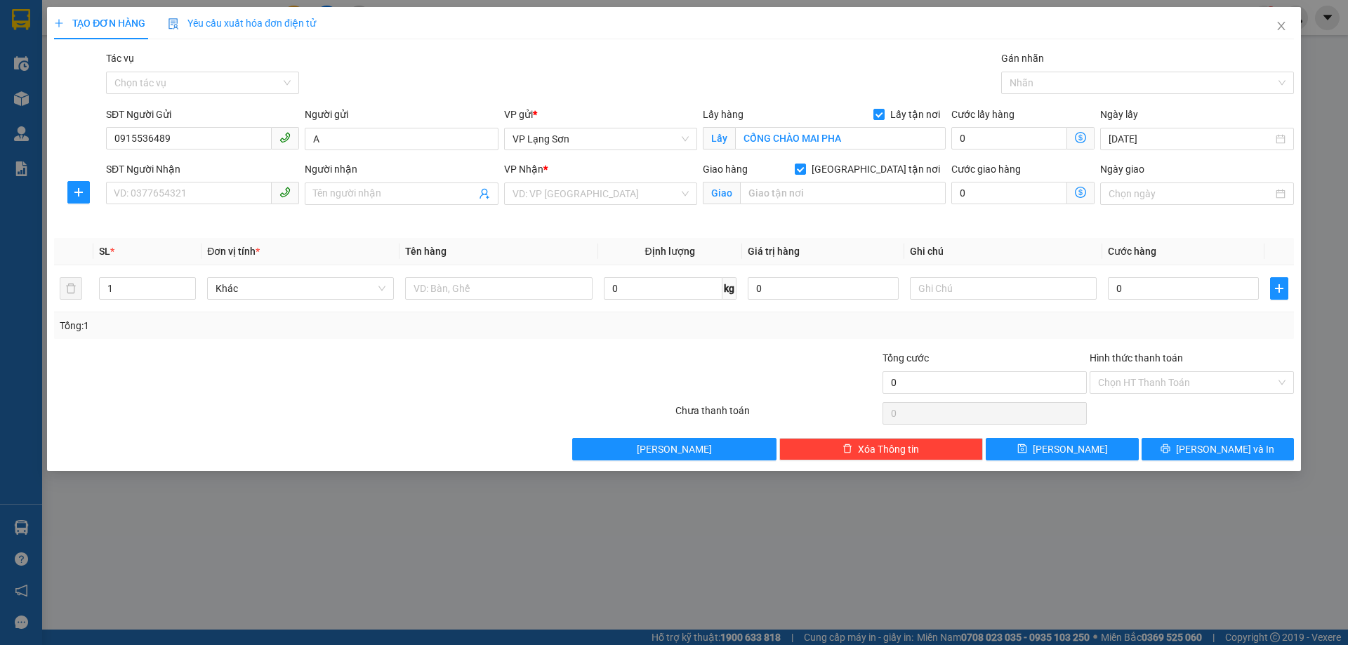
click at [586, 205] on div "VP Nhận * VD: VP [GEOGRAPHIC_DATA]" at bounding box center [600, 186] width 193 height 49
click at [586, 197] on input "search" at bounding box center [596, 193] width 166 height 21
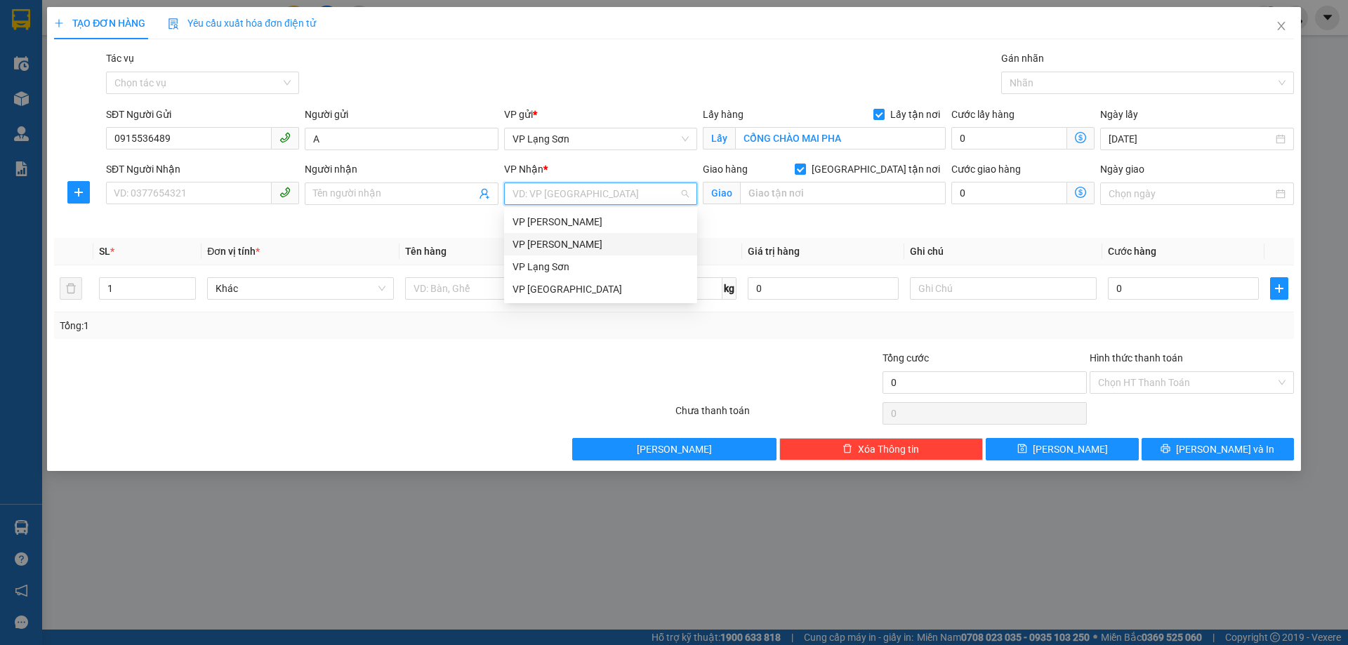
click at [556, 244] on div "VP [PERSON_NAME]" at bounding box center [601, 244] width 176 height 15
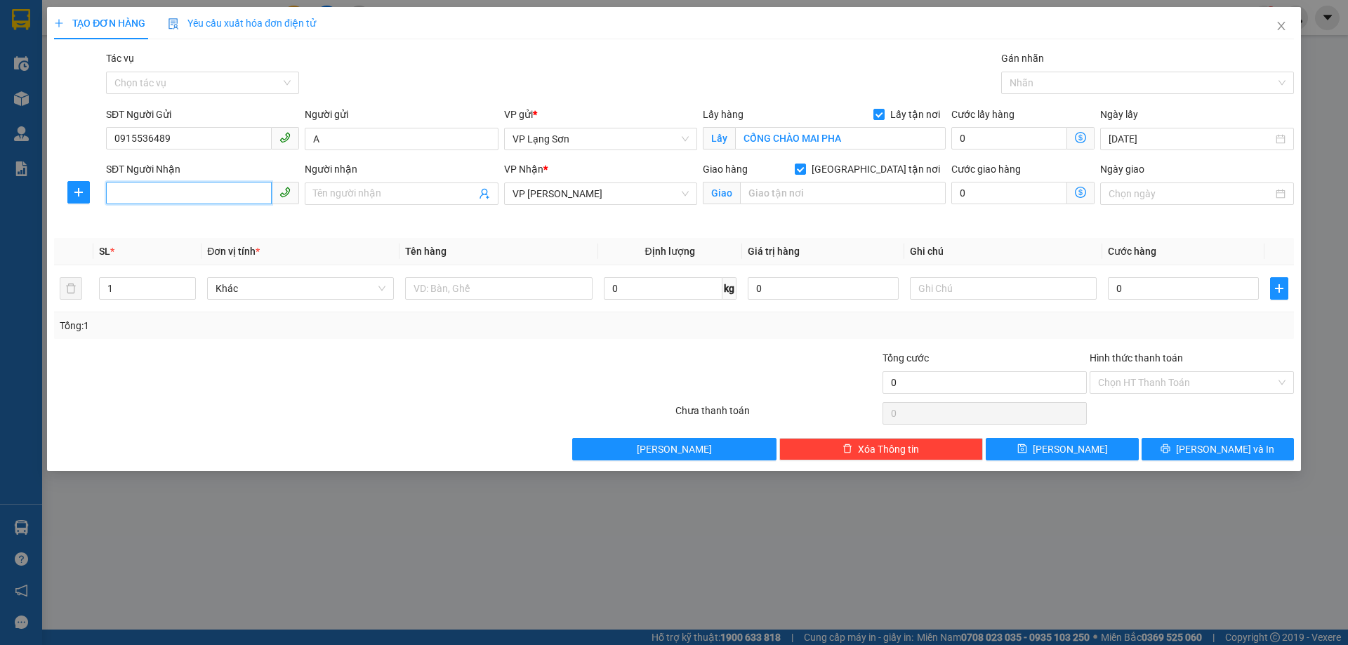
click at [221, 188] on input "SĐT Người Nhận" at bounding box center [189, 193] width 166 height 22
type input "0336689357"
click at [367, 192] on input "Người nhận" at bounding box center [394, 193] width 162 height 15
type input "A"
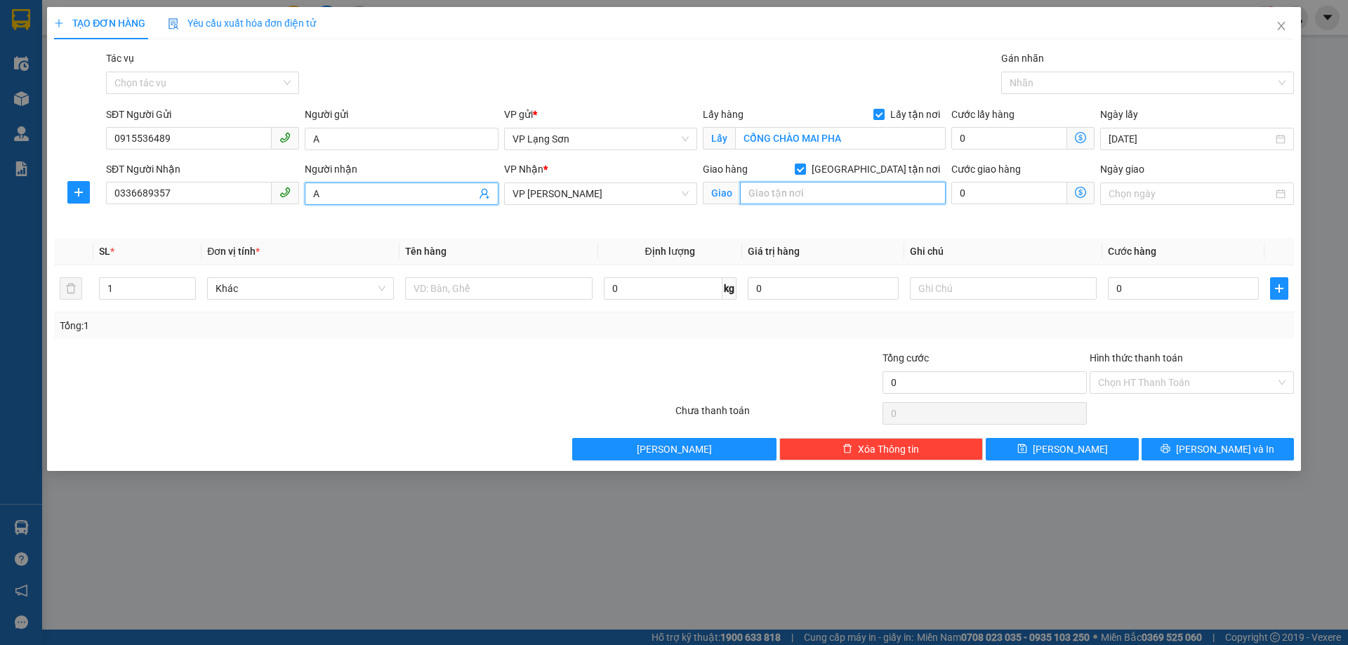
click at [836, 192] on input "text" at bounding box center [843, 193] width 206 height 22
type input "VPHN"
click at [1195, 187] on input "Ngày giao" at bounding box center [1191, 193] width 164 height 15
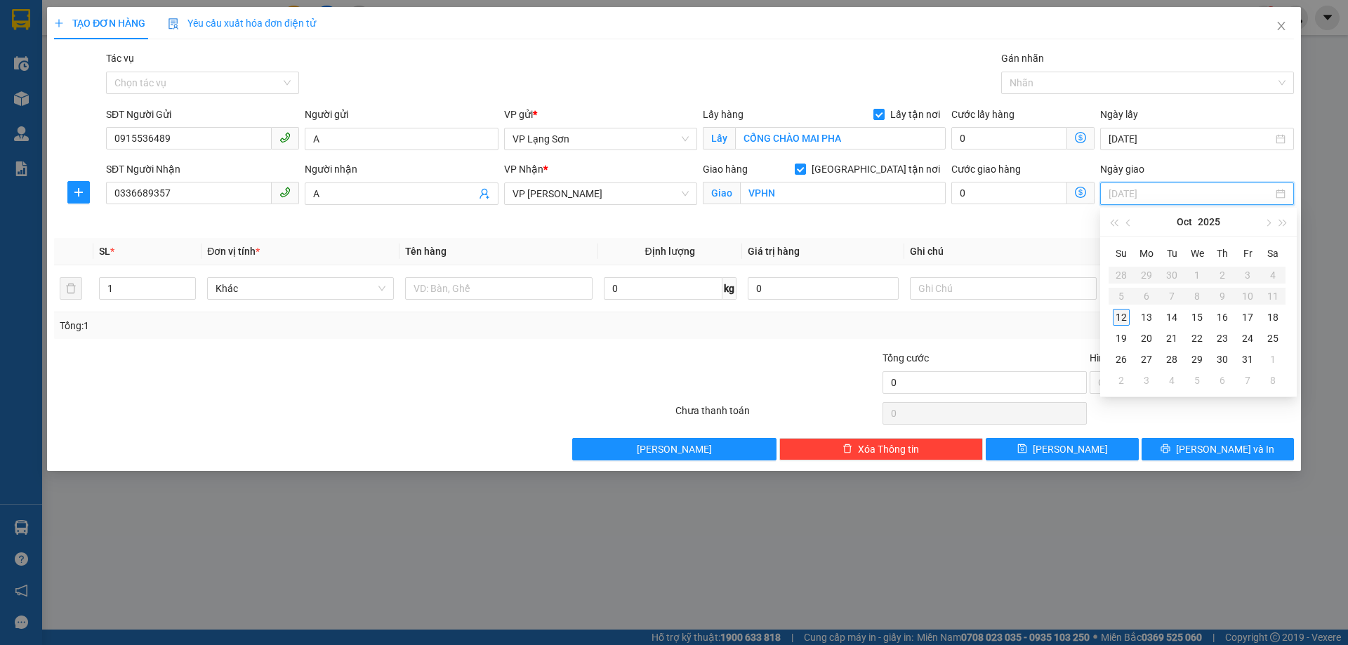
type input "[DATE]"
click at [1129, 317] on td "12" at bounding box center [1121, 317] width 25 height 21
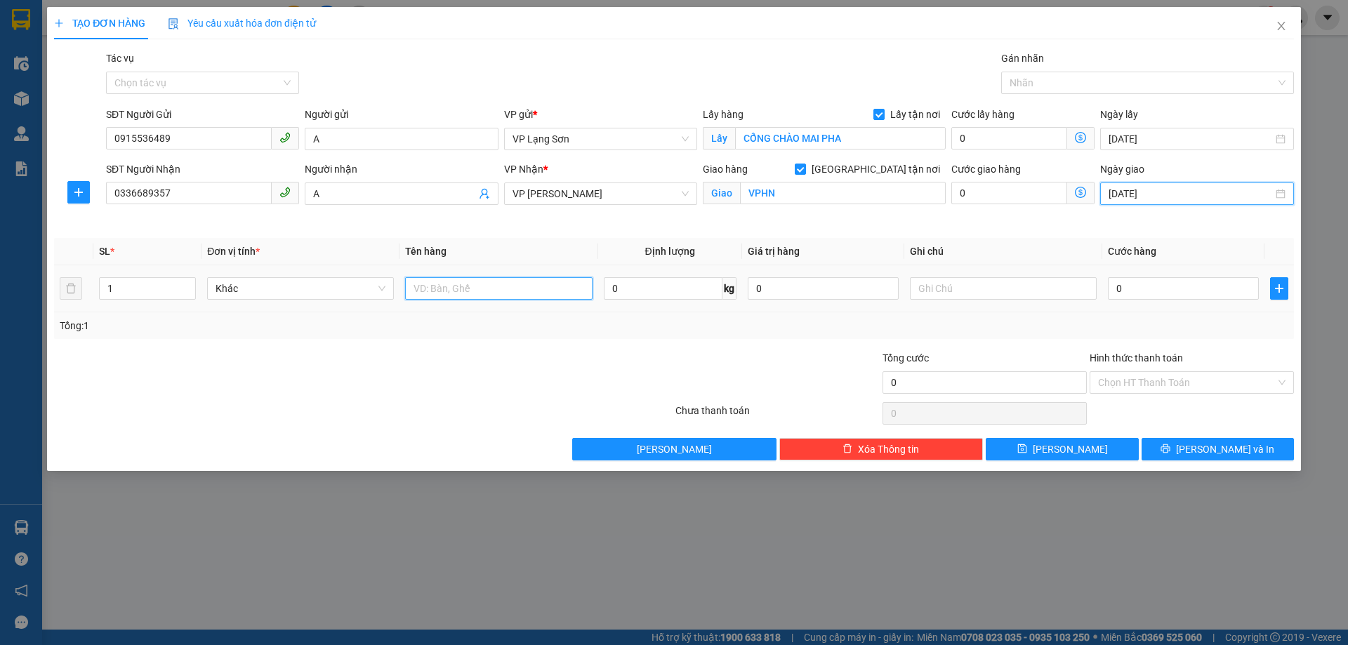
click at [486, 291] on input "text" at bounding box center [498, 288] width 187 height 22
type input "D"
type input "ĐỒ ĂN"
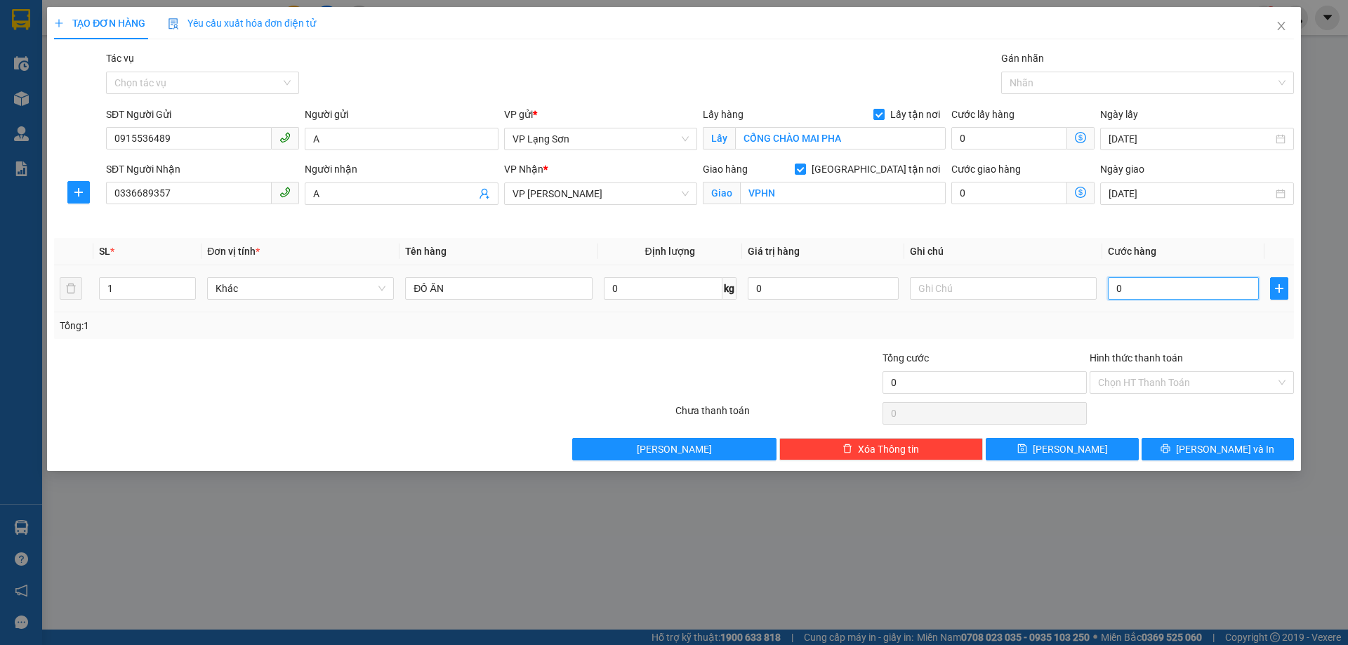
click at [1143, 295] on input "0" at bounding box center [1183, 288] width 151 height 22
type input "5"
type input "55"
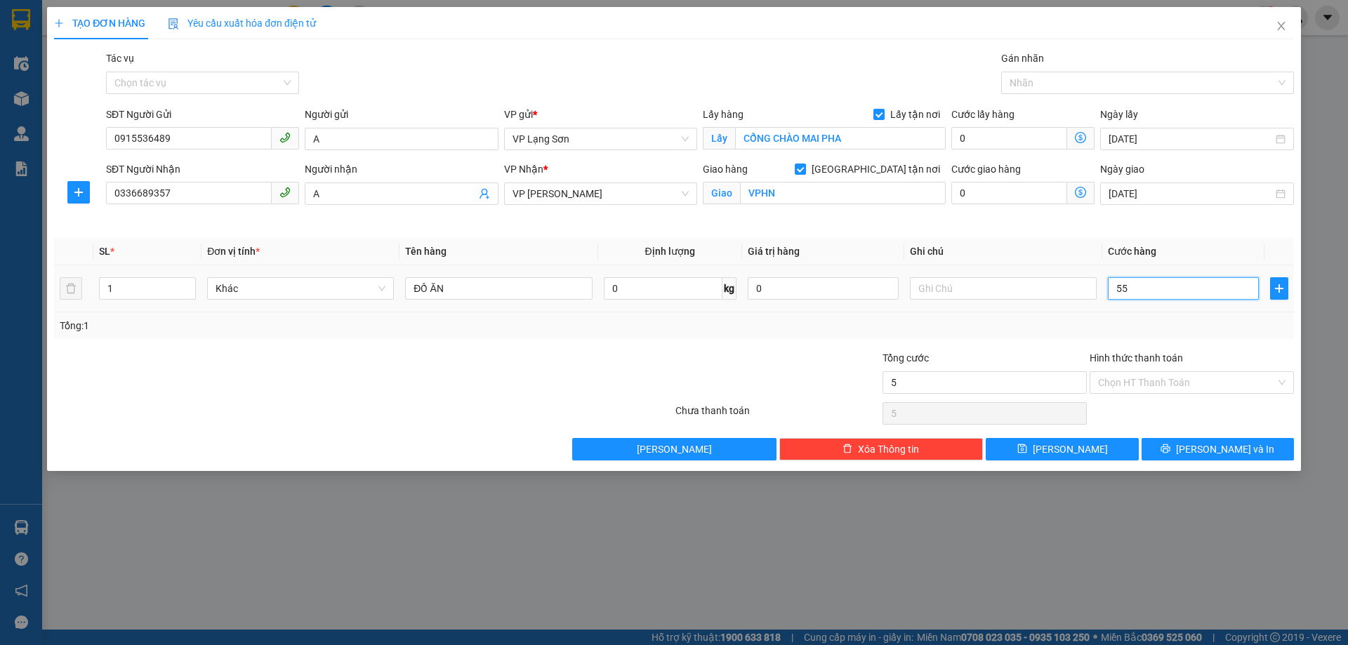
type input "55"
type input "55.000"
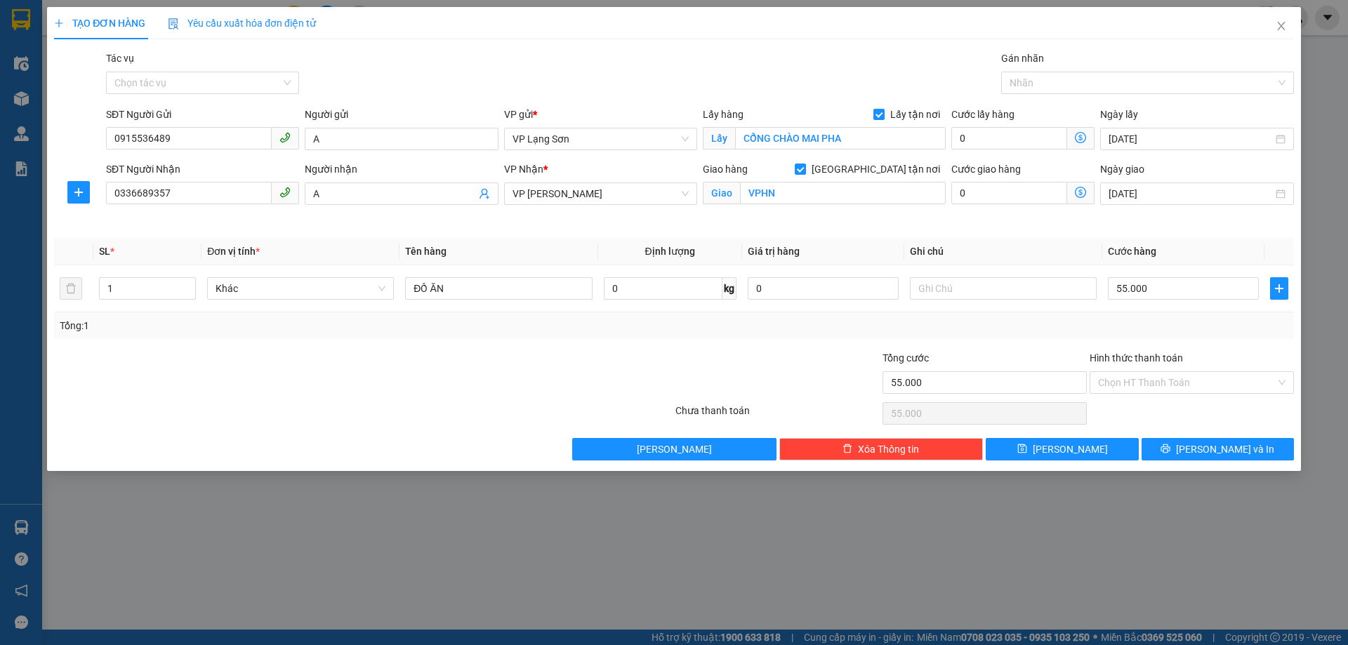
click at [1028, 340] on div "Transit Pickup Surcharge Ids Transit Deliver Surcharge Ids Transit Deliver Surc…" at bounding box center [674, 256] width 1240 height 410
click at [982, 294] on input "text" at bounding box center [1003, 288] width 187 height 22
type input "NG GỬI TT"
click at [1070, 439] on button "[PERSON_NAME]" at bounding box center [1062, 449] width 152 height 22
checkbox input "false"
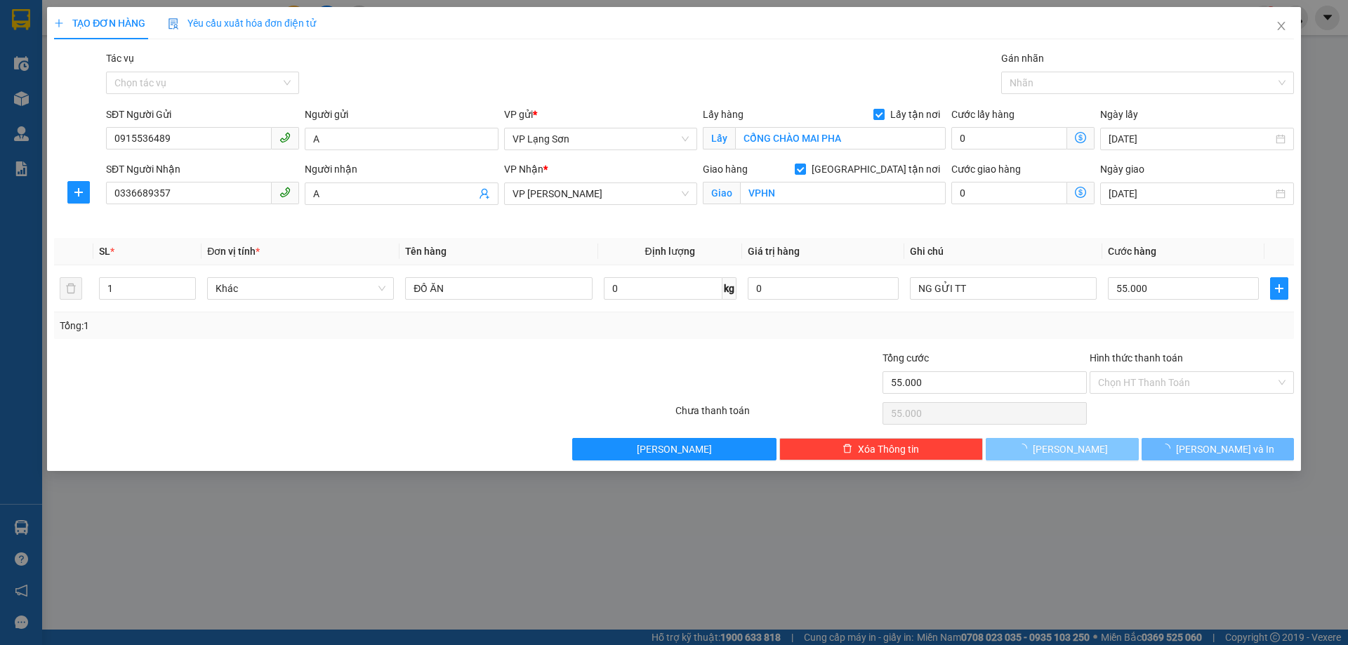
checkbox input "false"
type input "0"
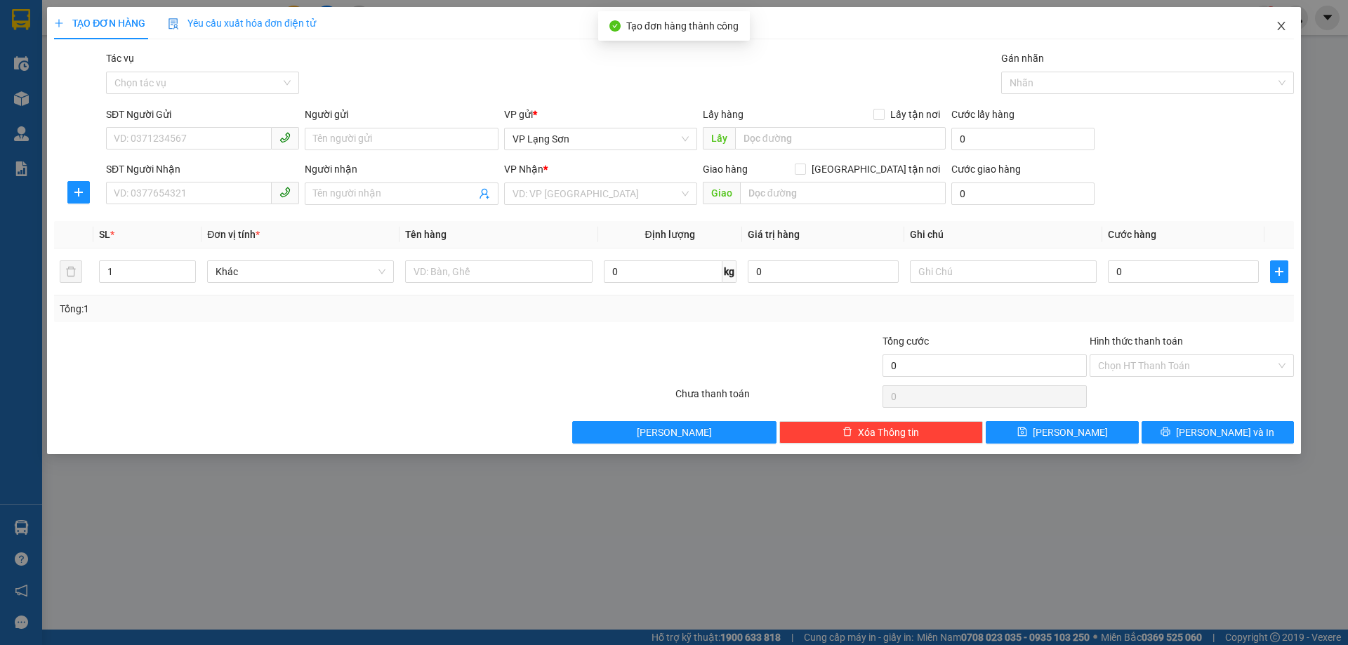
click at [1280, 30] on icon "close" at bounding box center [1281, 25] width 11 height 11
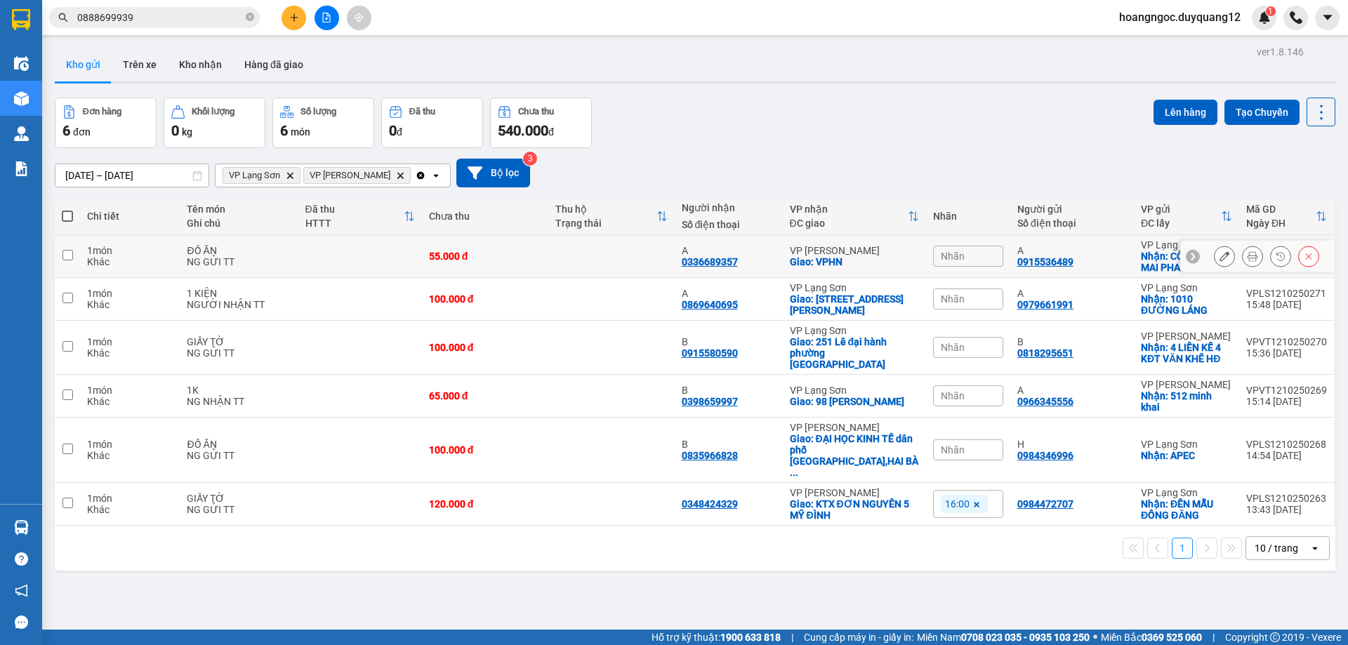
click at [72, 257] on input "checkbox" at bounding box center [68, 255] width 11 height 11
checkbox input "true"
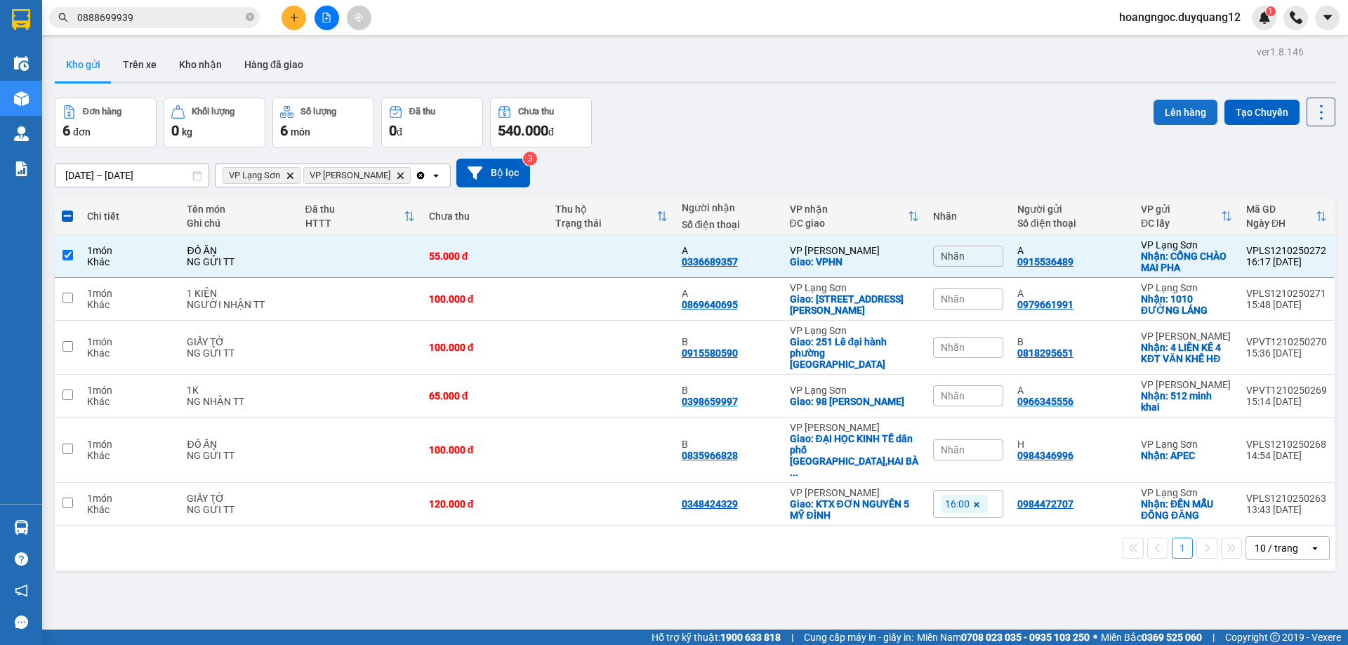
click at [1167, 109] on button "Lên hàng" at bounding box center [1186, 112] width 64 height 25
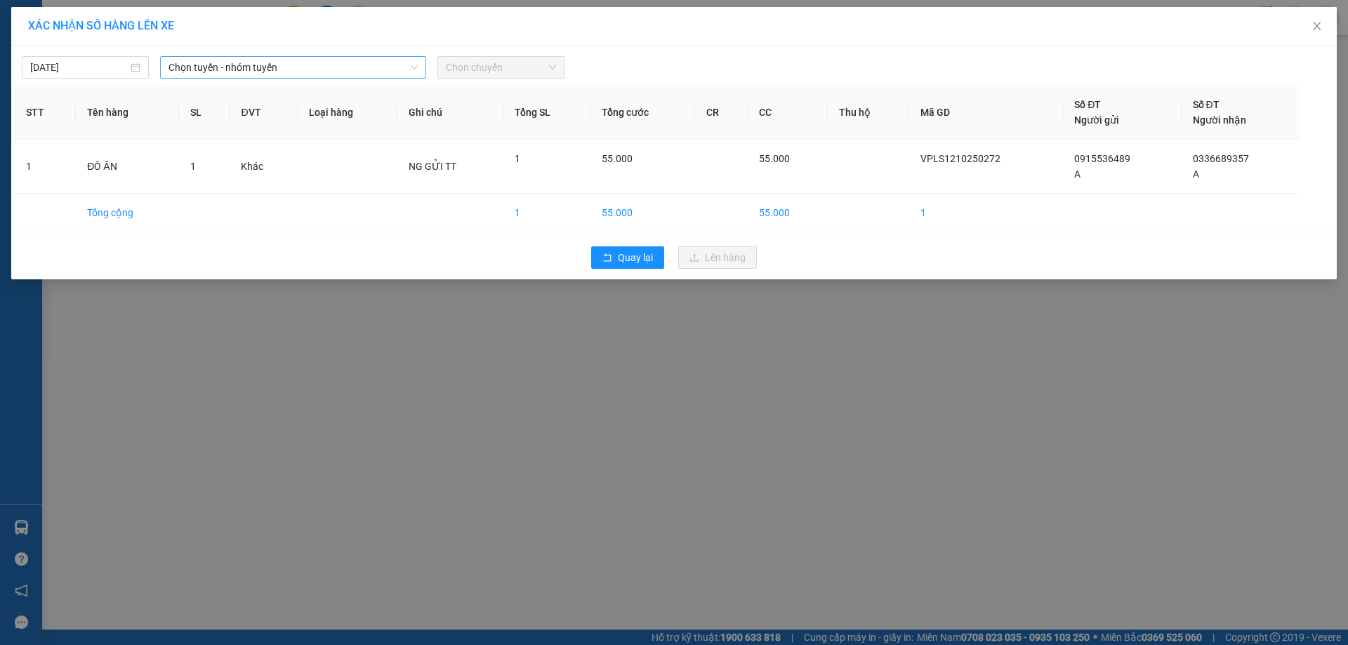
click at [282, 73] on span "Chọn tuyến - nhóm tuyến" at bounding box center [293, 67] width 249 height 21
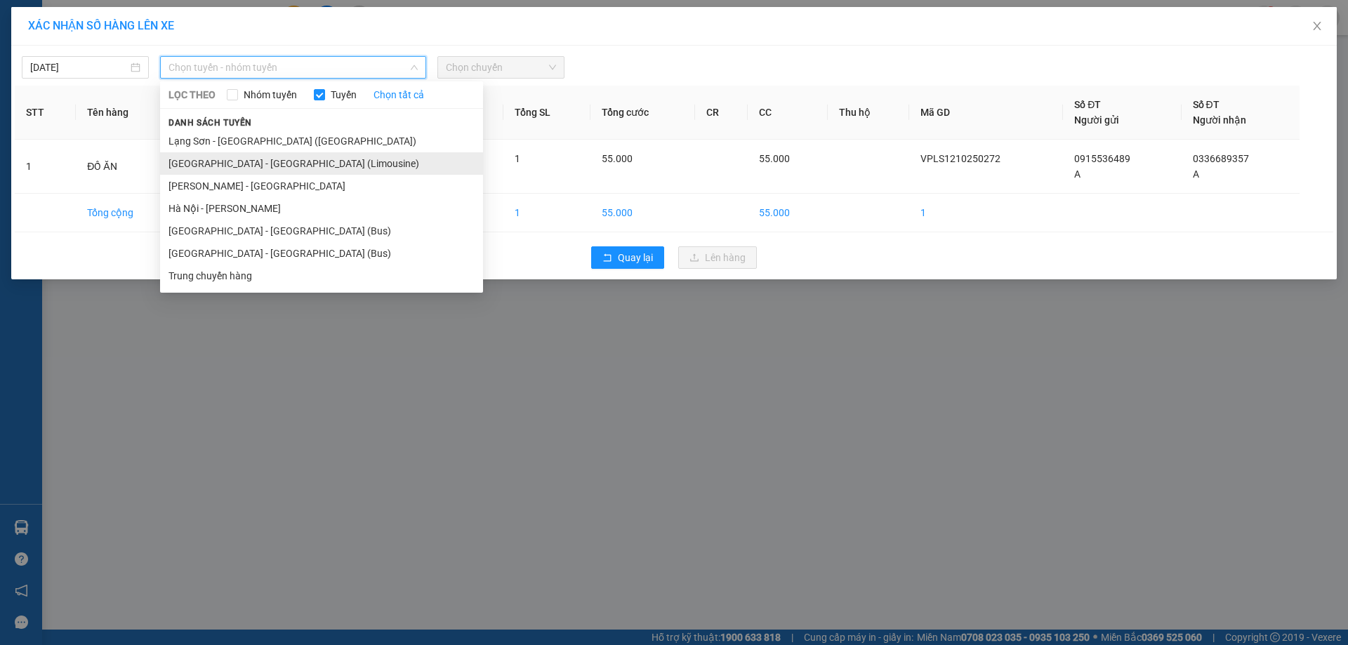
click at [281, 166] on li "[GEOGRAPHIC_DATA] - [GEOGRAPHIC_DATA] (Limousine)" at bounding box center [321, 163] width 323 height 22
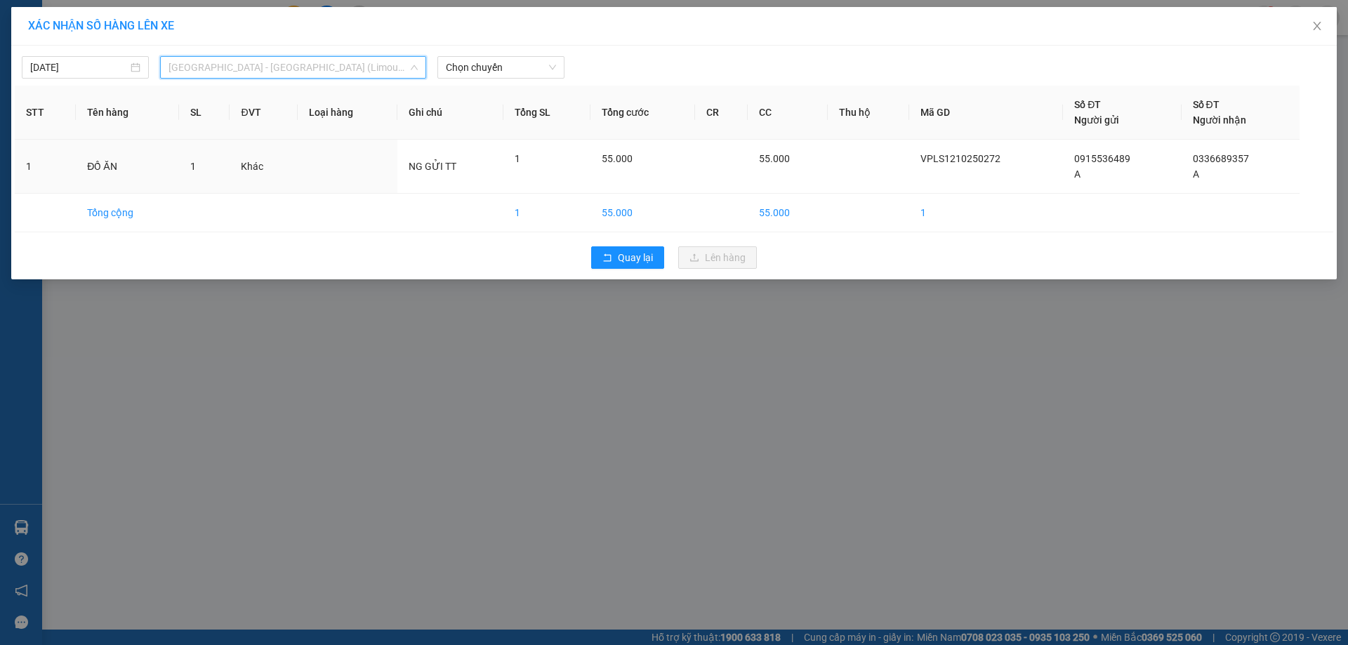
click at [322, 74] on span "[GEOGRAPHIC_DATA] - [GEOGRAPHIC_DATA] (Limousine)" at bounding box center [293, 67] width 249 height 21
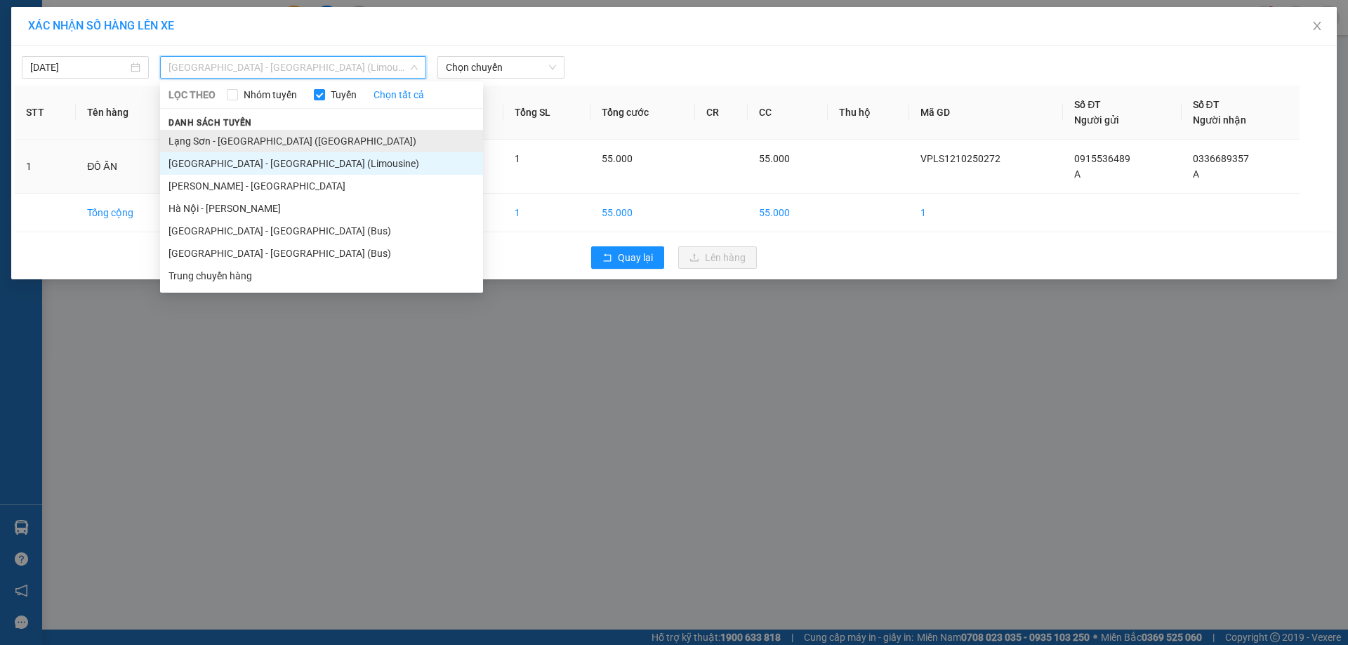
click at [285, 140] on li "Lạng Sơn - [GEOGRAPHIC_DATA] ([GEOGRAPHIC_DATA])" at bounding box center [321, 141] width 323 height 22
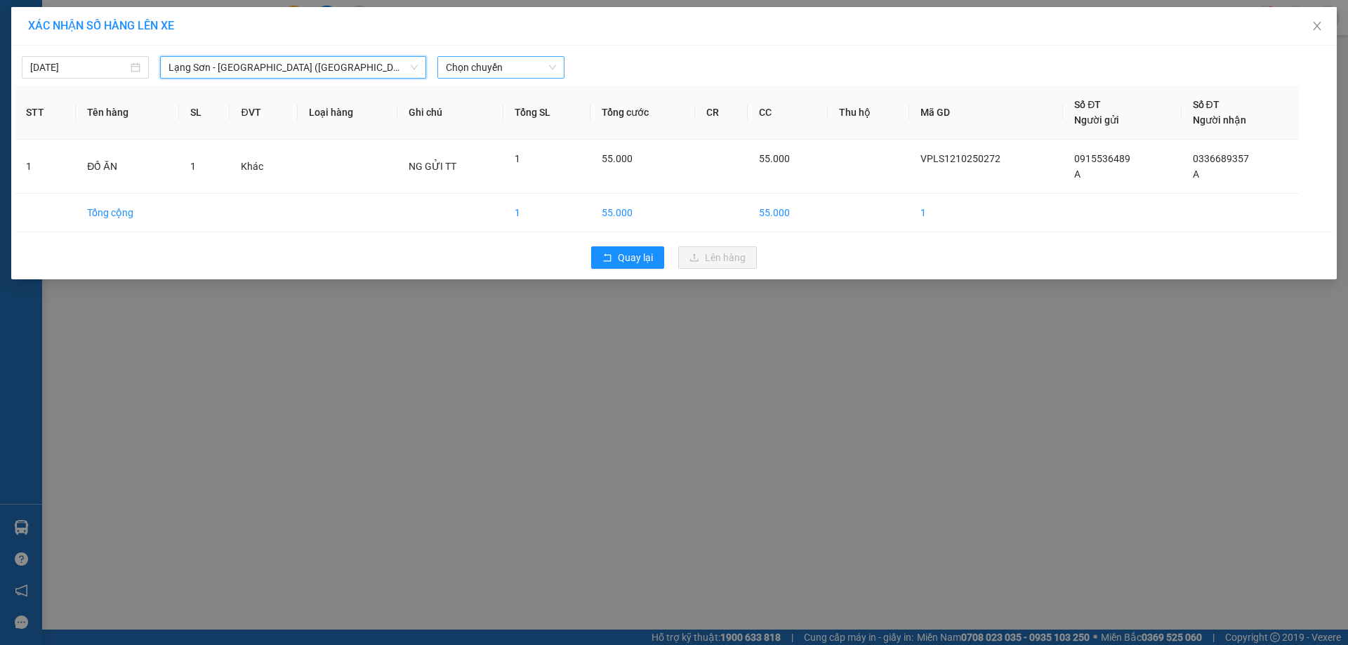
click at [497, 67] on span "Chọn chuyến" at bounding box center [501, 67] width 110 height 21
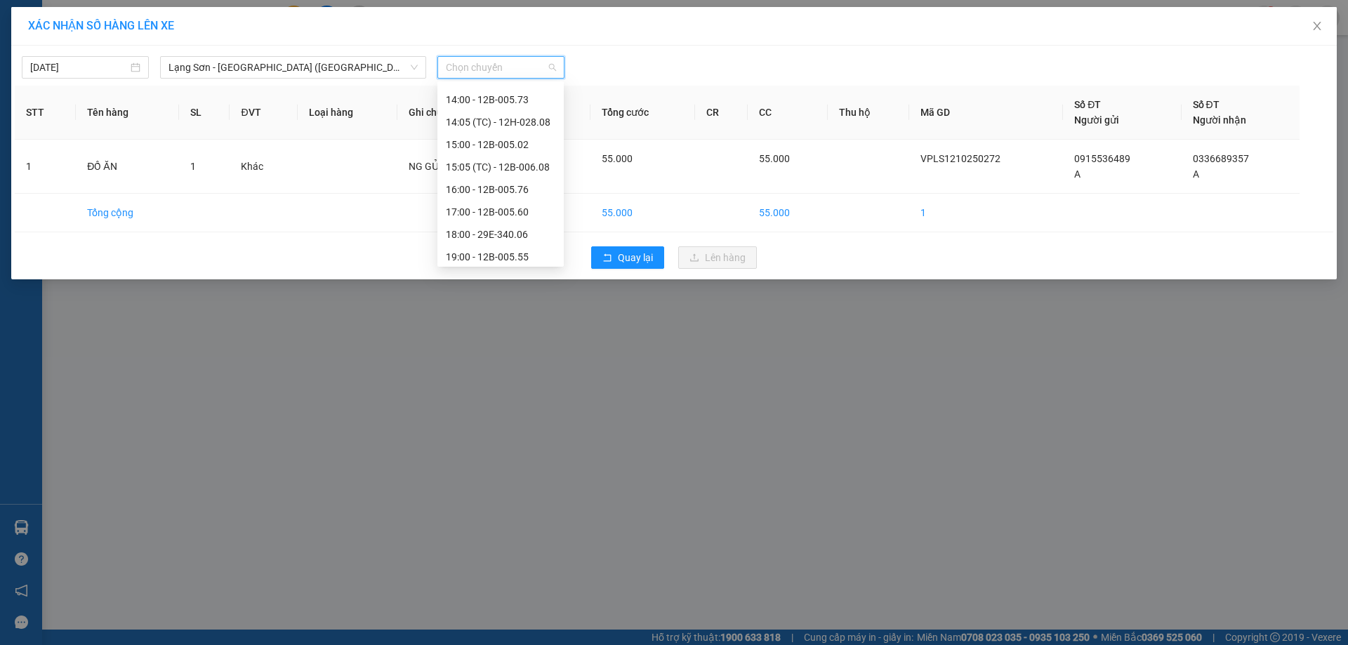
scroll to position [249, 0]
click at [497, 182] on div "16:00 - 12B-005.76" at bounding box center [501, 183] width 110 height 15
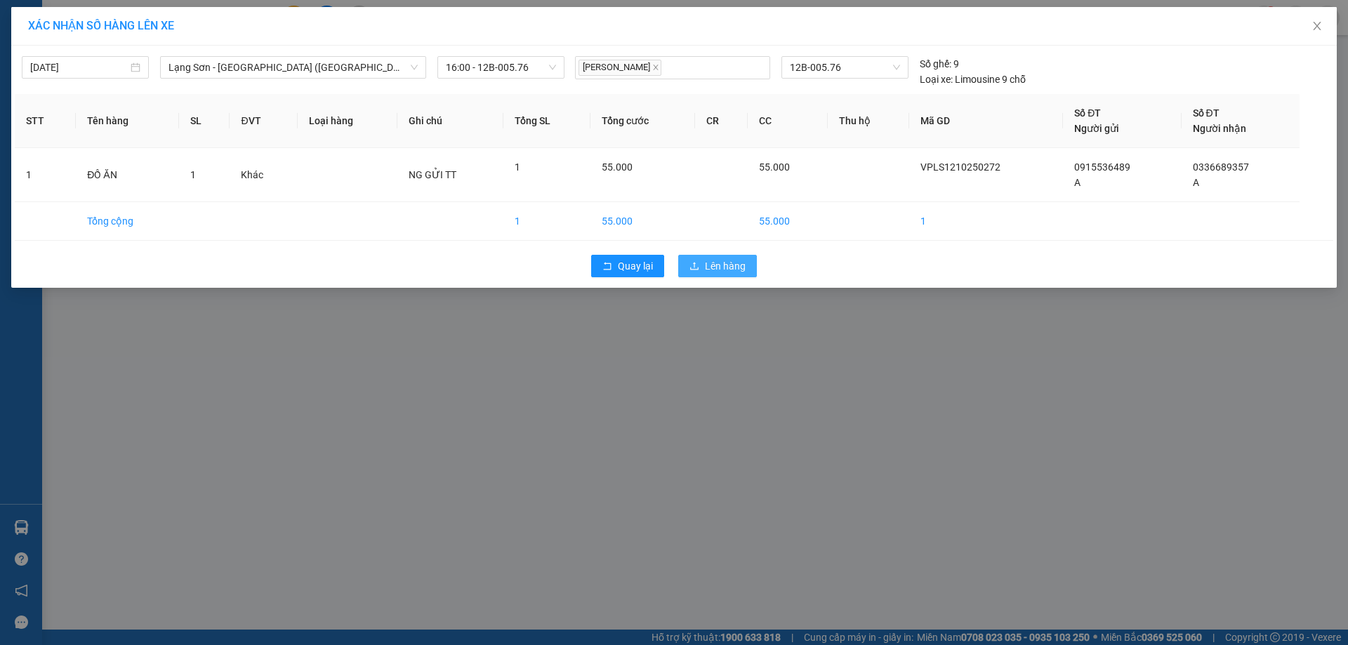
click at [718, 262] on span "Lên hàng" at bounding box center [725, 265] width 41 height 15
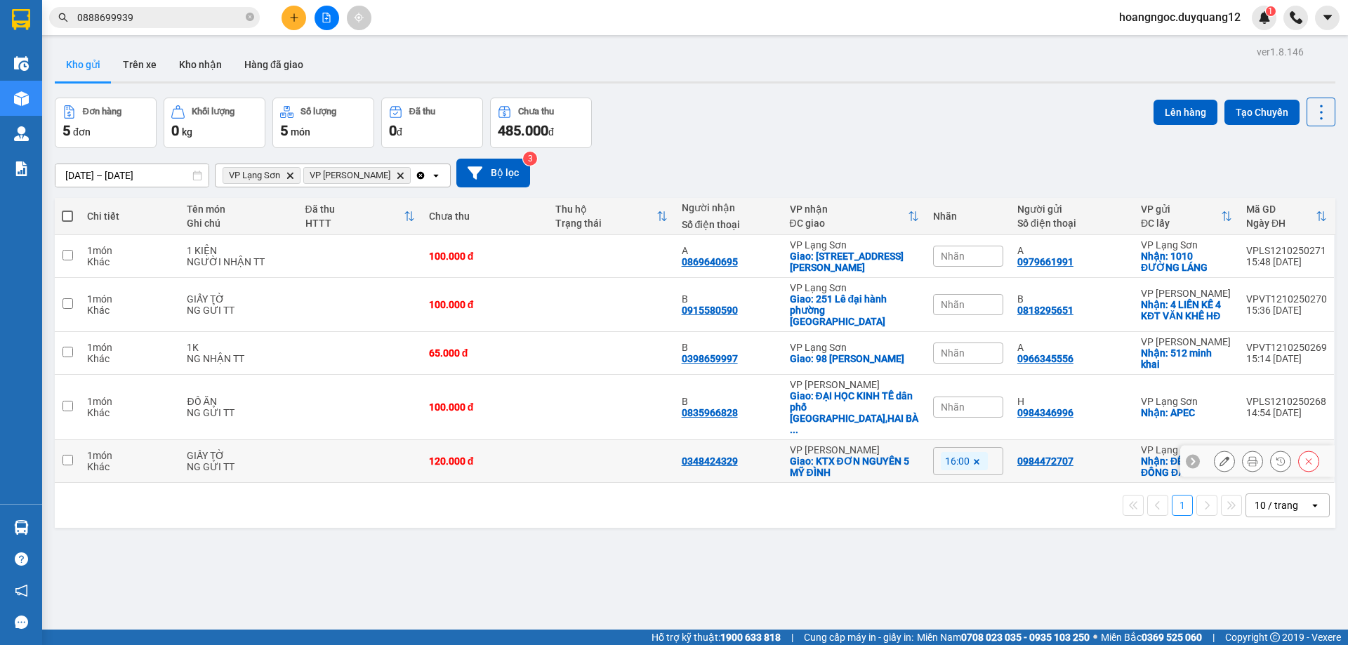
click at [72, 455] on input "checkbox" at bounding box center [68, 460] width 11 height 11
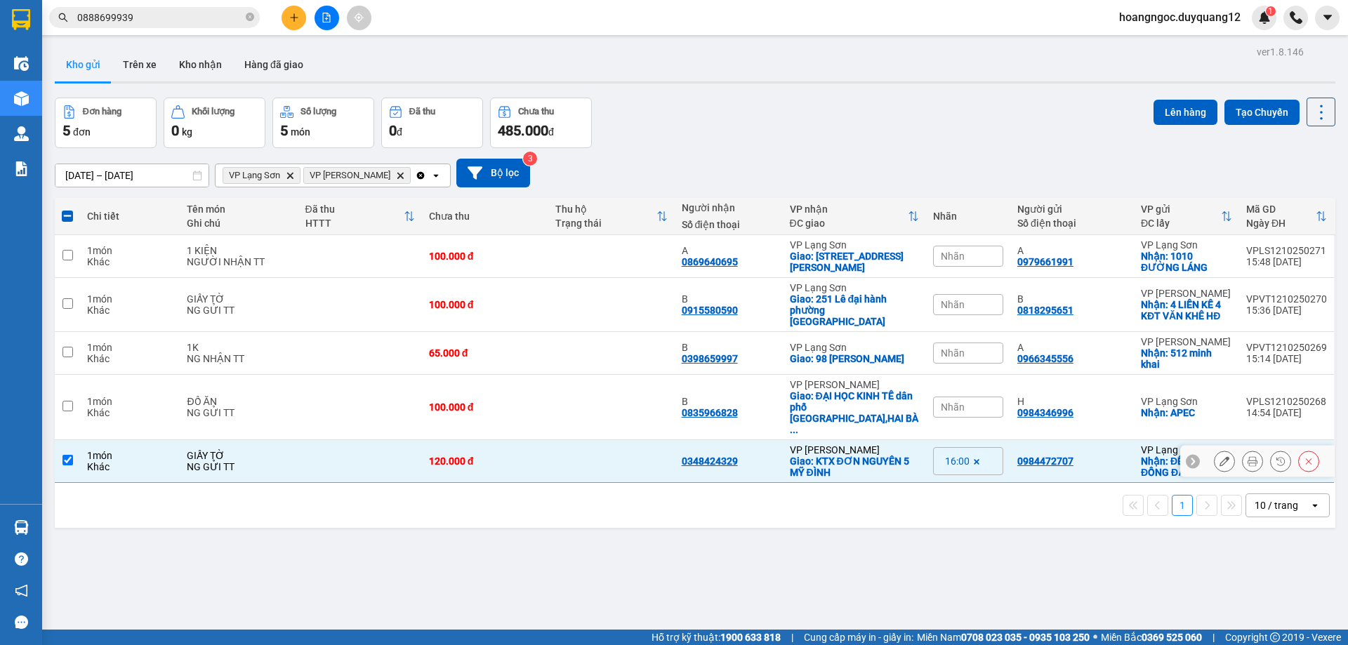
click at [65, 455] on input "checkbox" at bounding box center [68, 460] width 11 height 11
checkbox input "false"
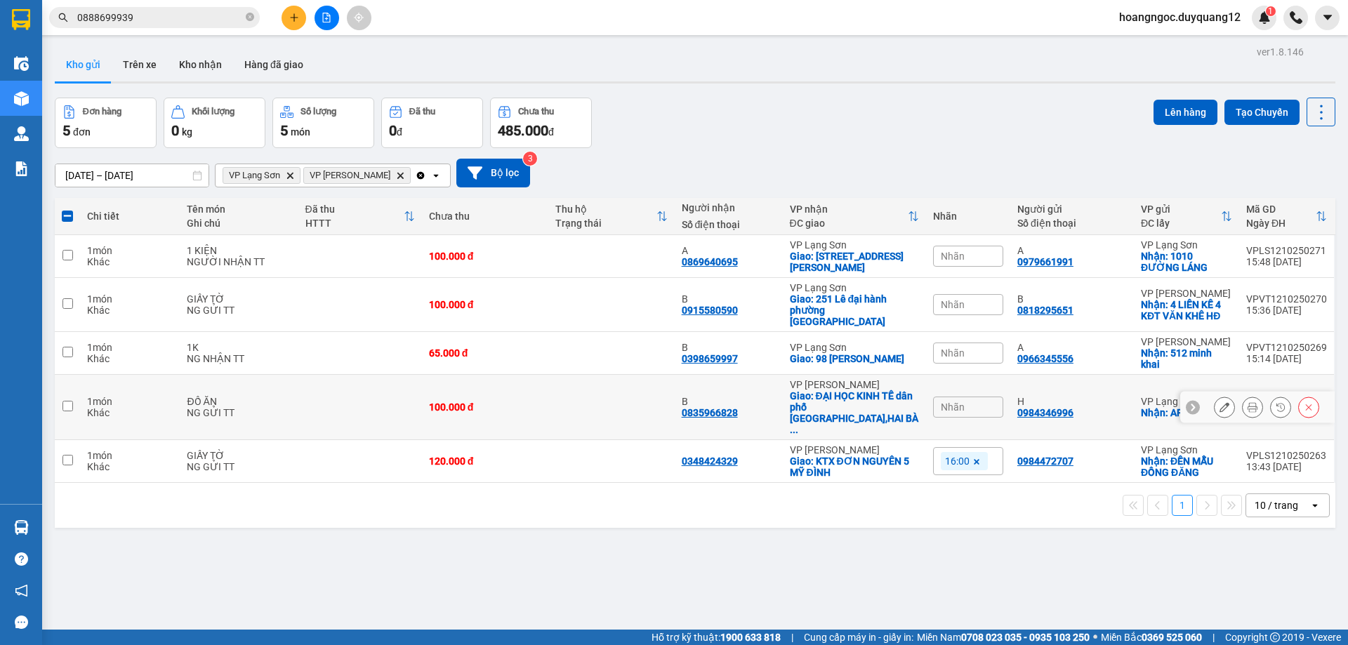
click at [72, 401] on input "checkbox" at bounding box center [68, 406] width 11 height 11
checkbox input "true"
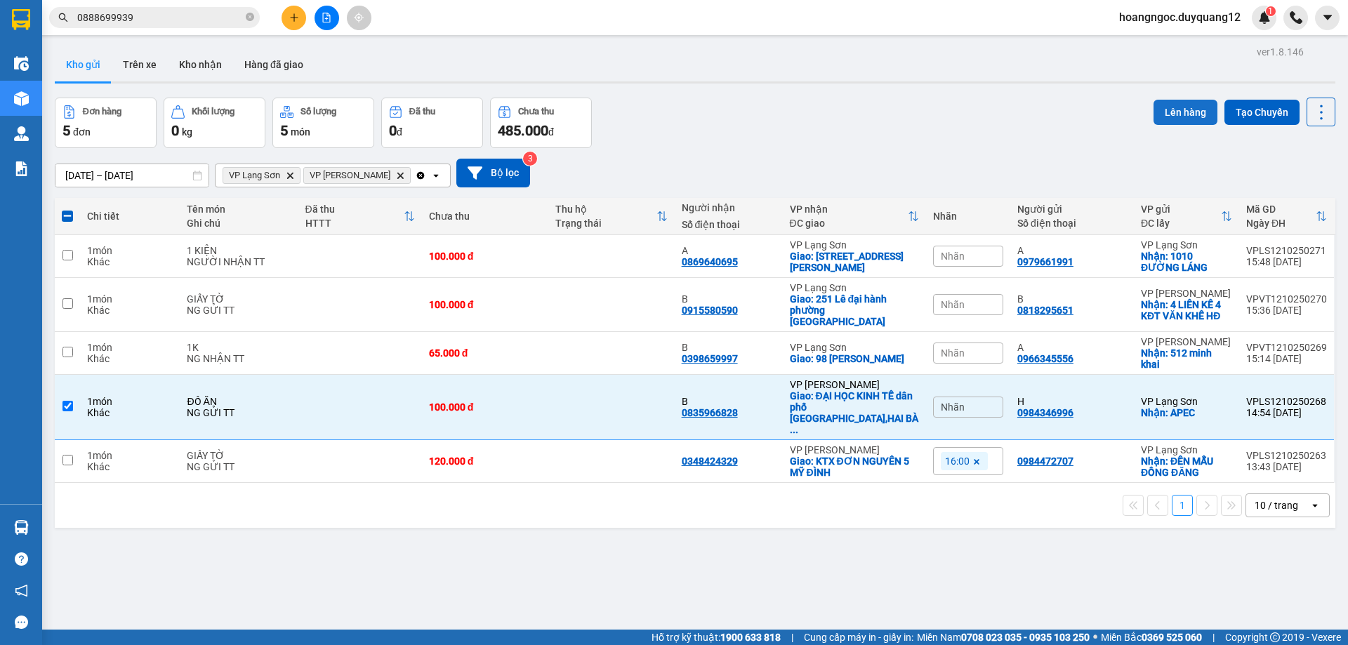
click at [1178, 122] on button "Lên hàng" at bounding box center [1186, 112] width 64 height 25
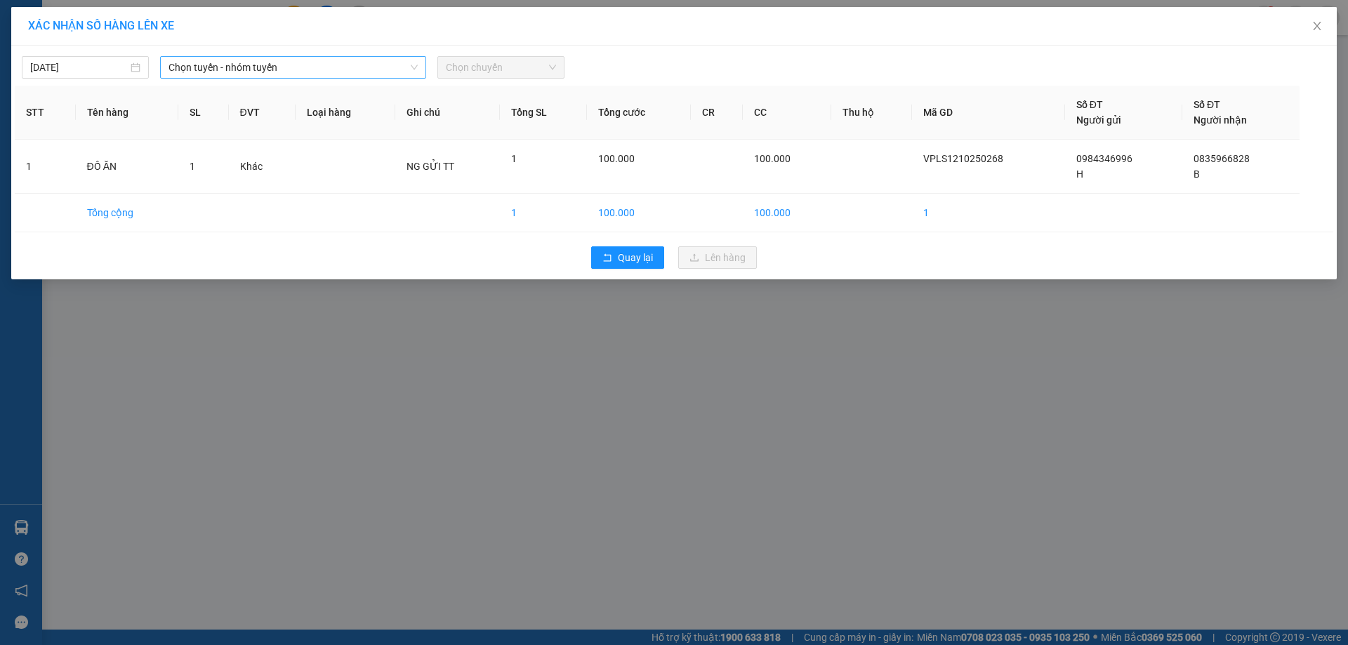
click at [331, 71] on span "Chọn tuyến - nhóm tuyến" at bounding box center [293, 67] width 249 height 21
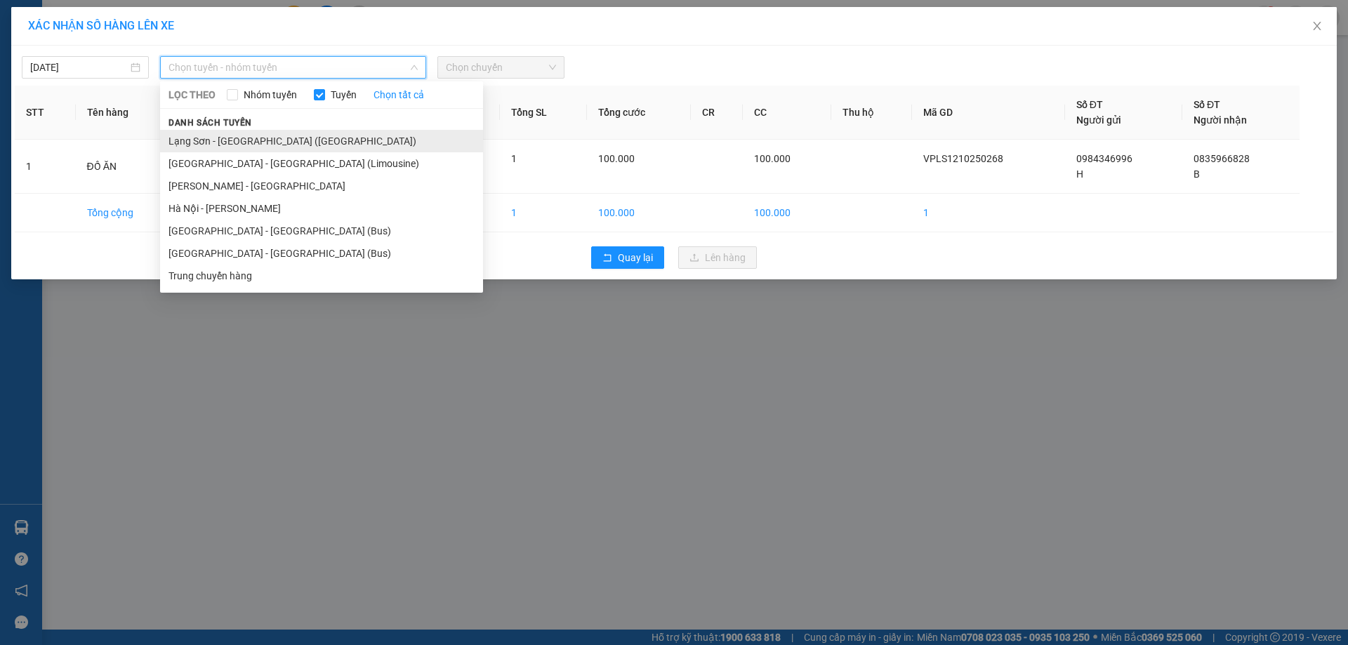
click at [287, 140] on li "Lạng Sơn - [GEOGRAPHIC_DATA] ([GEOGRAPHIC_DATA])" at bounding box center [321, 141] width 323 height 22
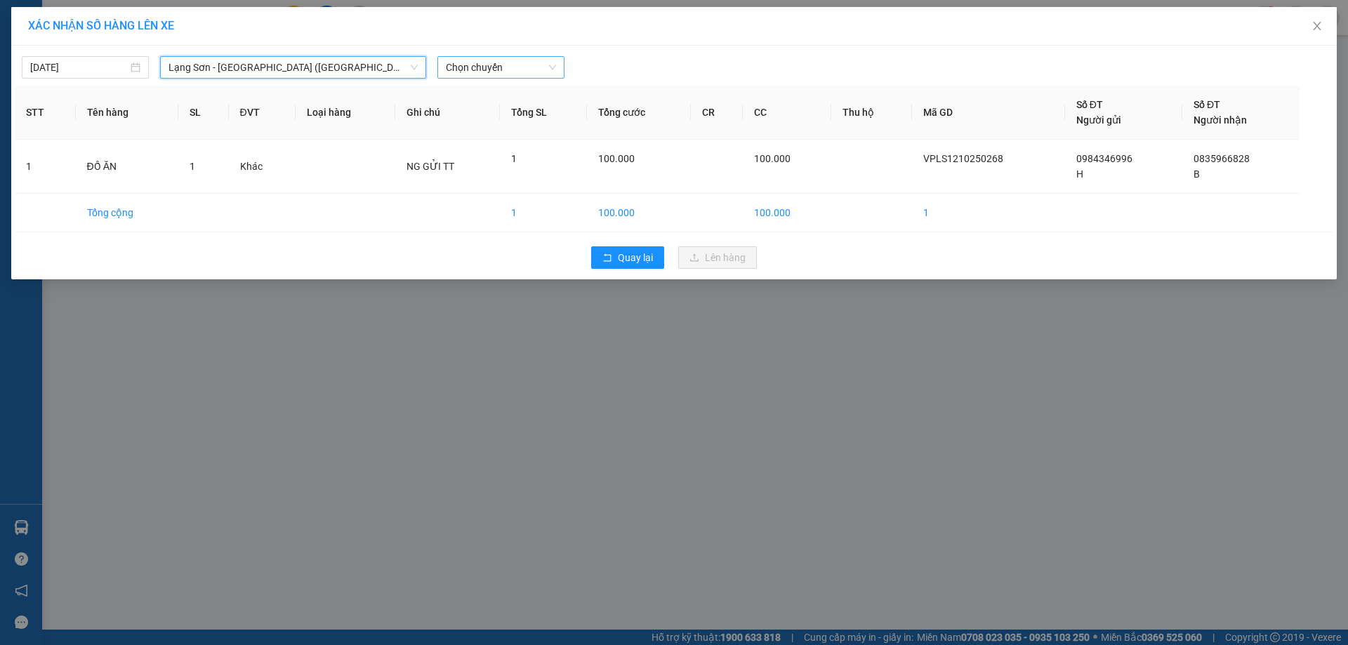
click at [546, 70] on span "Chọn chuyến" at bounding box center [501, 67] width 110 height 21
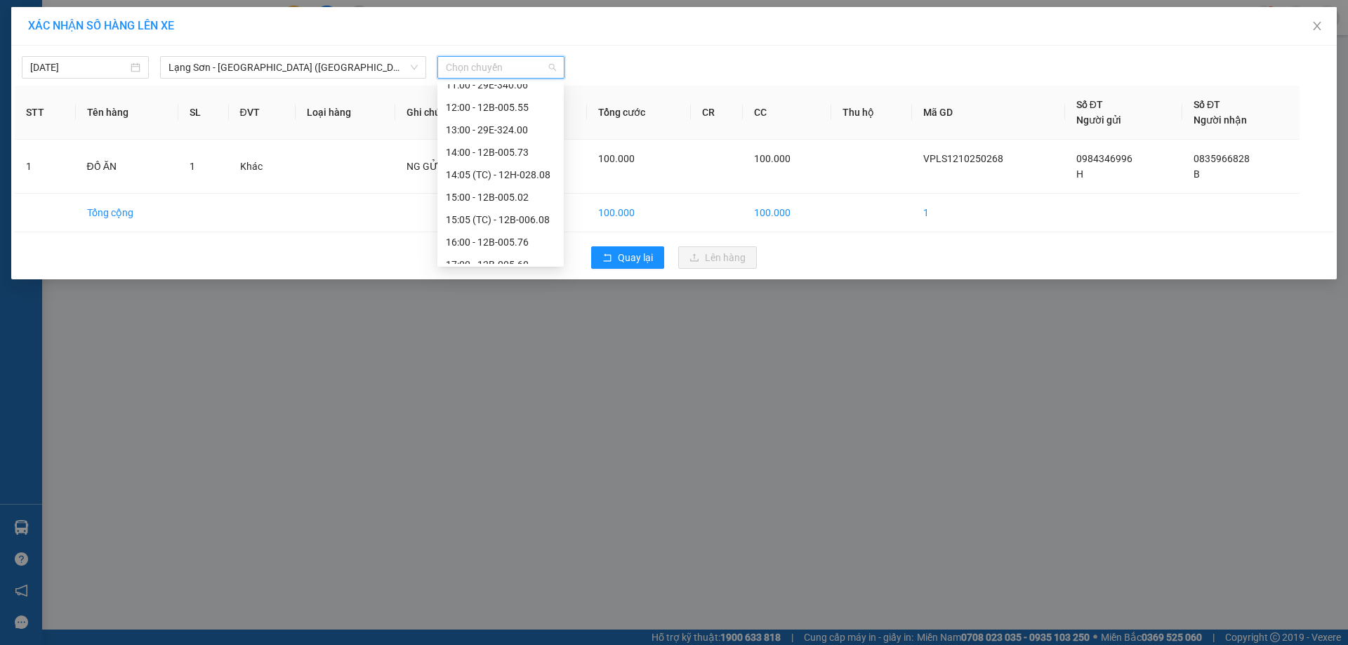
scroll to position [209, 0]
click at [499, 228] on div "16:00 - 12B-005.76" at bounding box center [501, 223] width 110 height 15
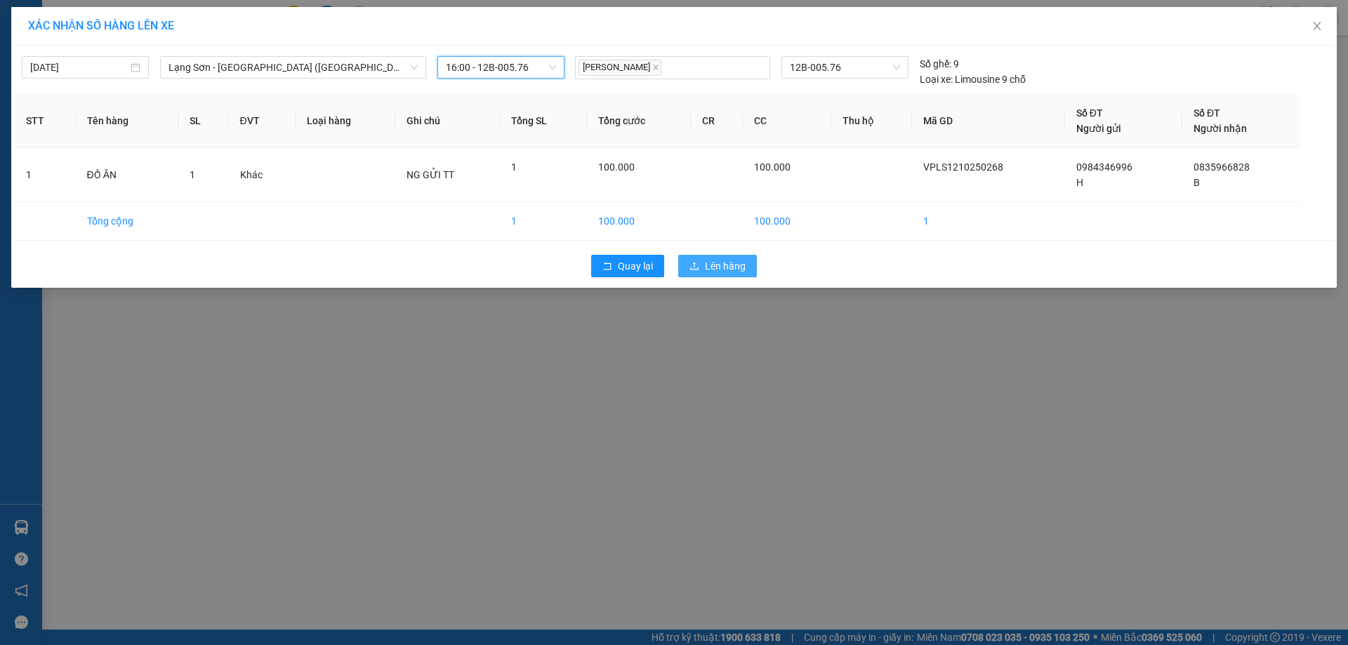
click at [718, 270] on span "Lên hàng" at bounding box center [725, 265] width 41 height 15
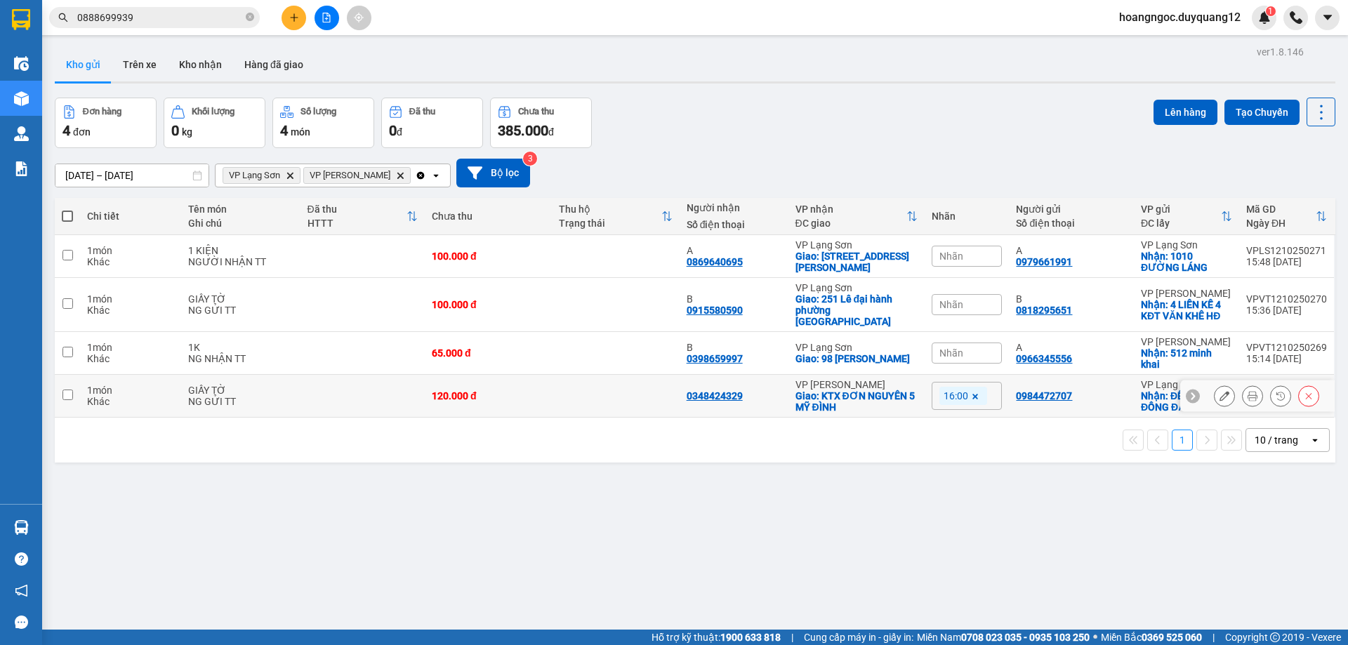
click at [77, 383] on td at bounding box center [67, 396] width 25 height 43
checkbox input "true"
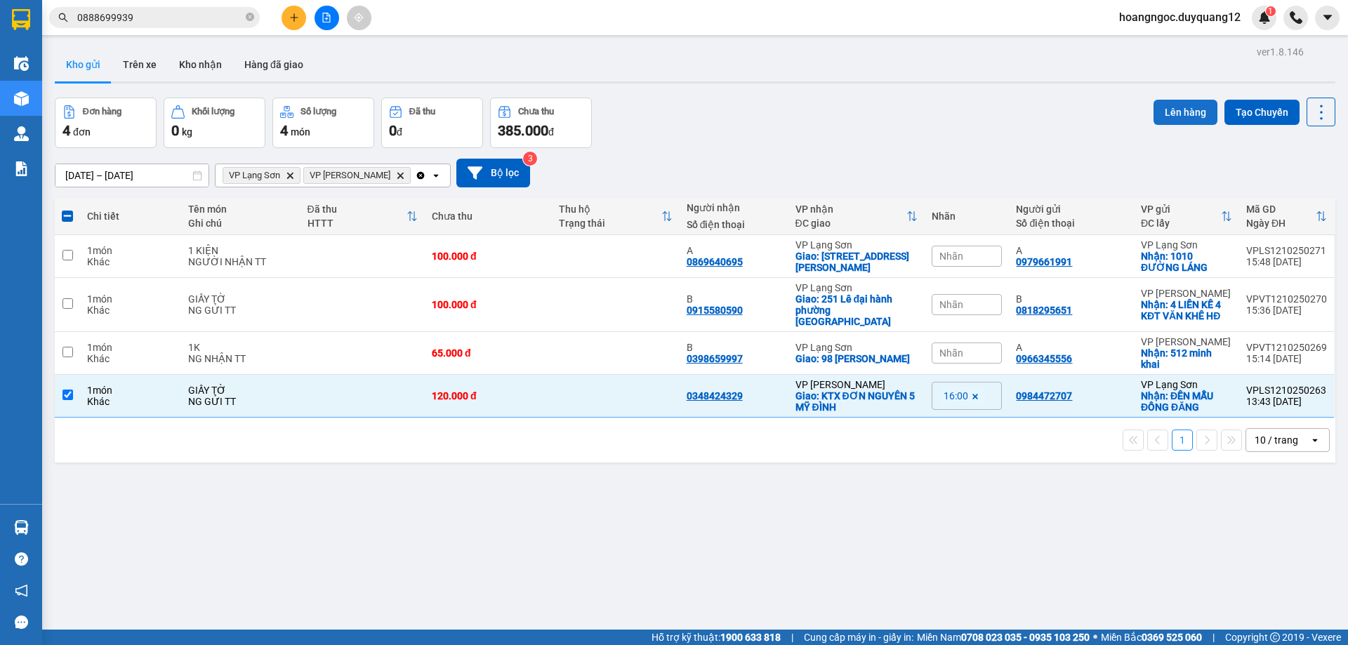
click at [1188, 119] on button "Lên hàng" at bounding box center [1186, 112] width 64 height 25
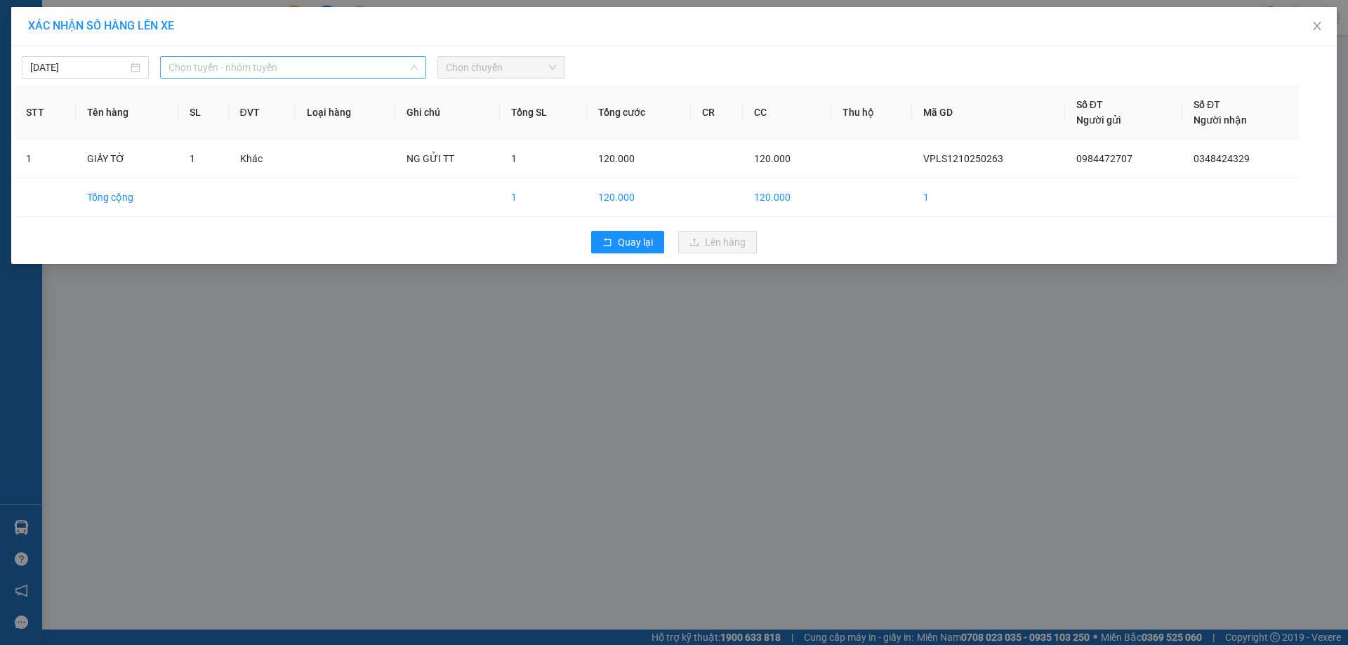
click at [323, 73] on span "Chọn tuyến - nhóm tuyến" at bounding box center [293, 67] width 249 height 21
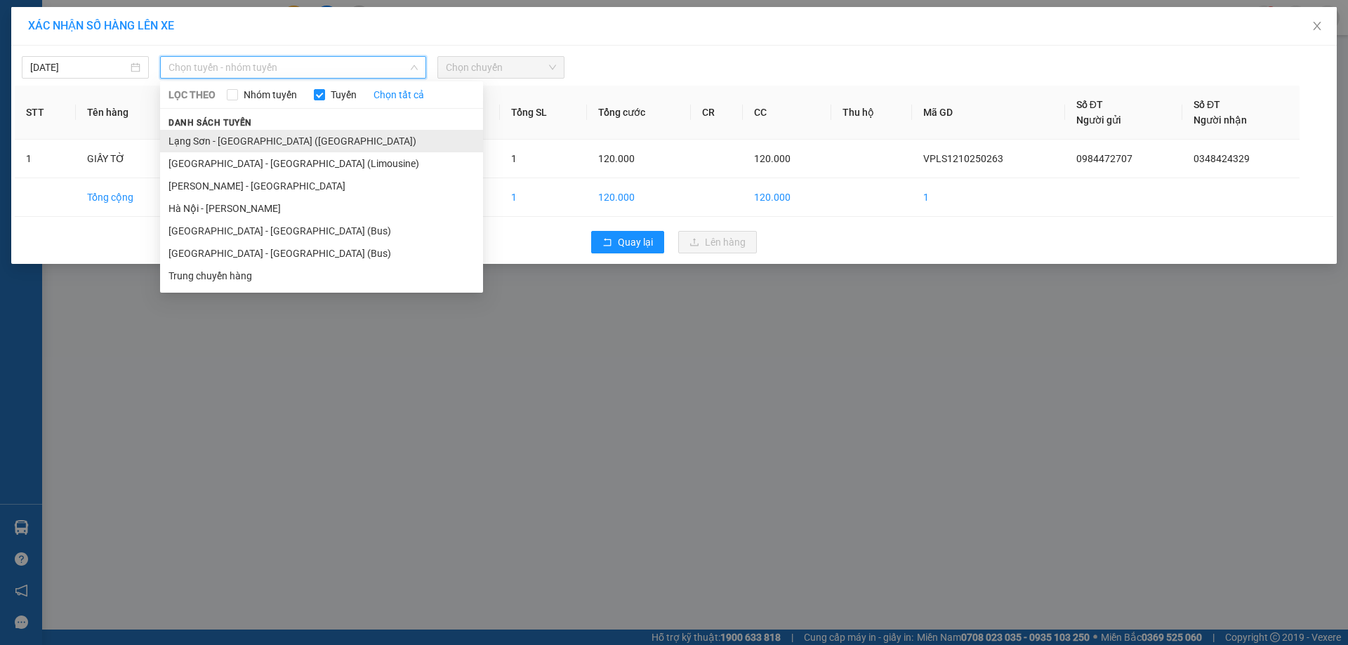
click at [296, 140] on li "Lạng Sơn - [GEOGRAPHIC_DATA] ([GEOGRAPHIC_DATA])" at bounding box center [321, 141] width 323 height 22
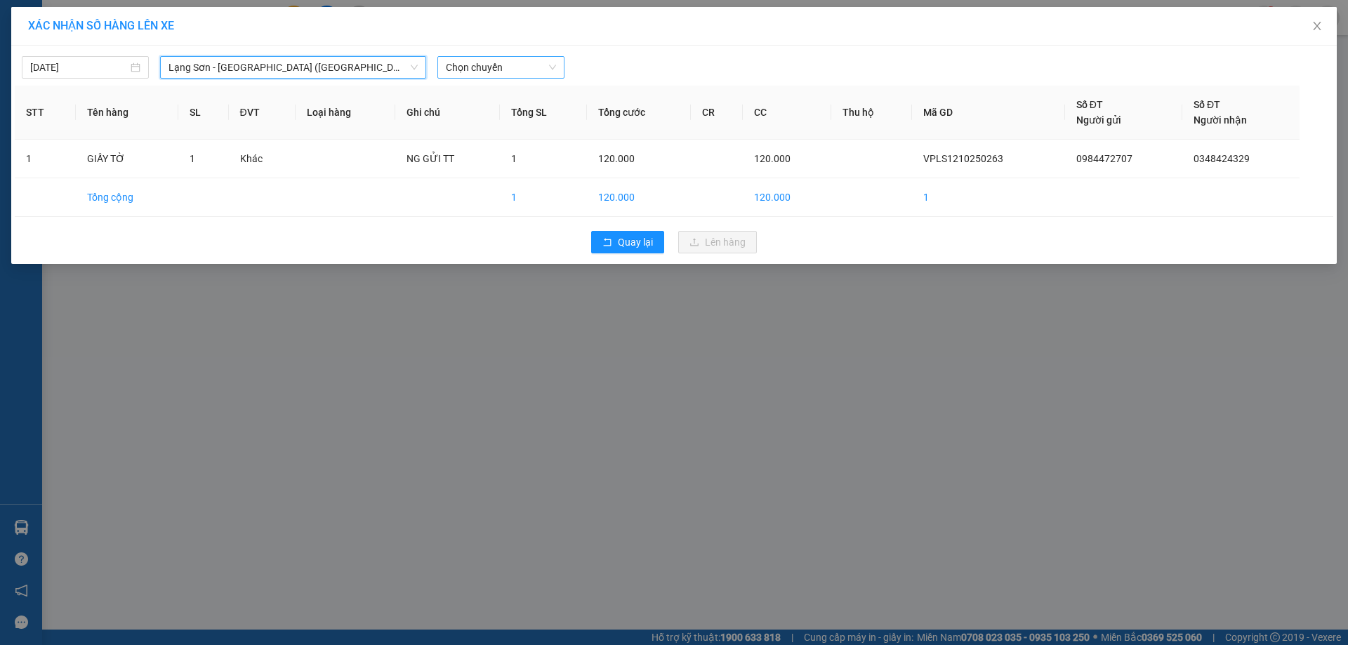
click at [504, 65] on span "Chọn chuyến" at bounding box center [501, 67] width 110 height 21
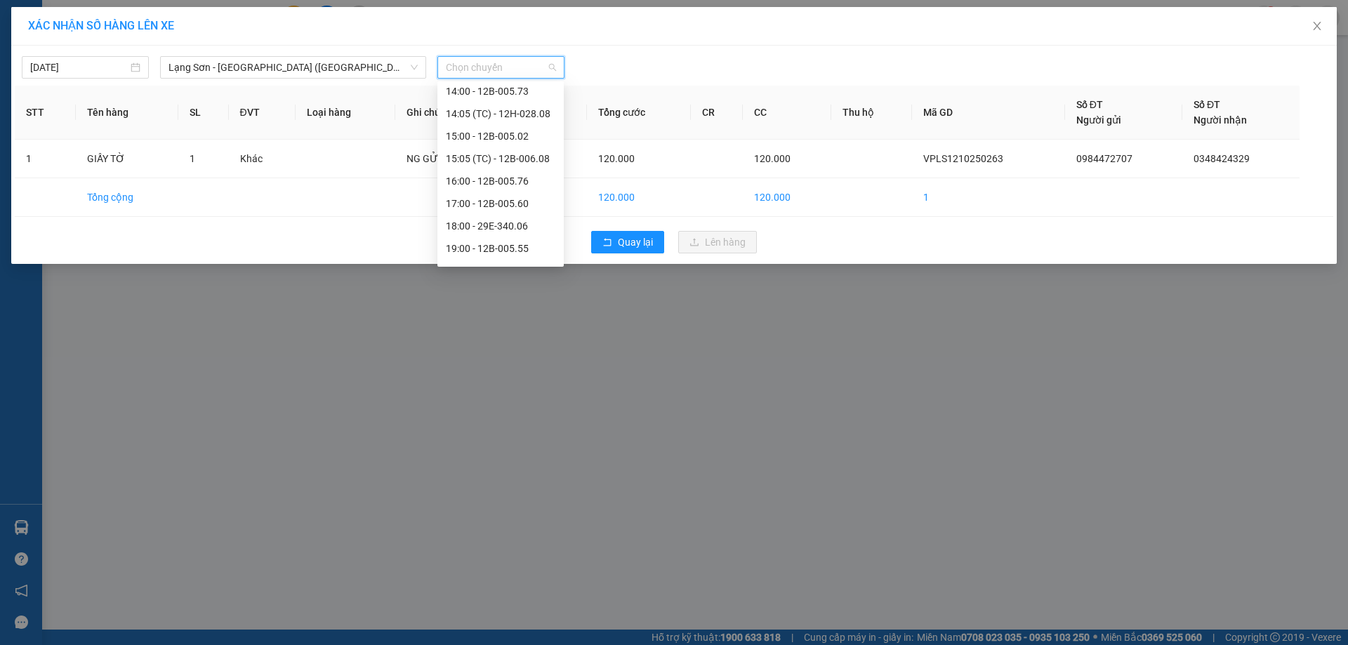
scroll to position [259, 0]
click at [499, 171] on div "16:00 - 12B-005.76" at bounding box center [501, 173] width 110 height 15
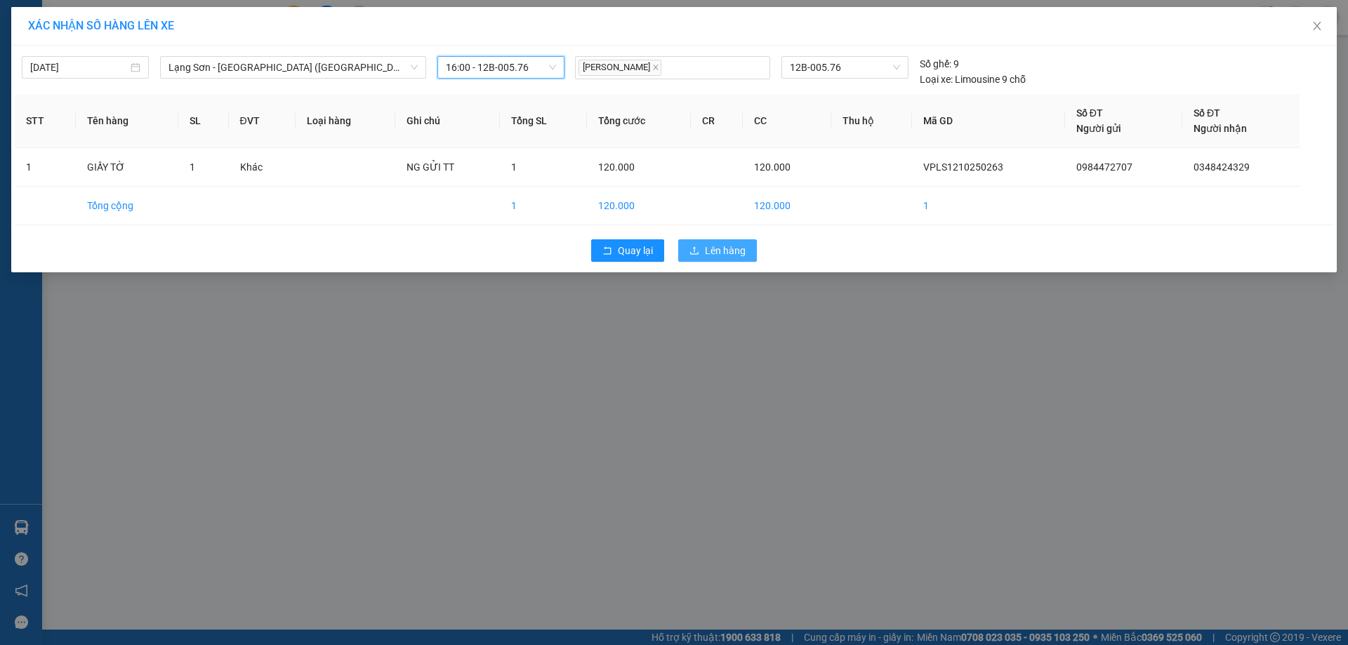
click at [720, 253] on span "Lên hàng" at bounding box center [725, 250] width 41 height 15
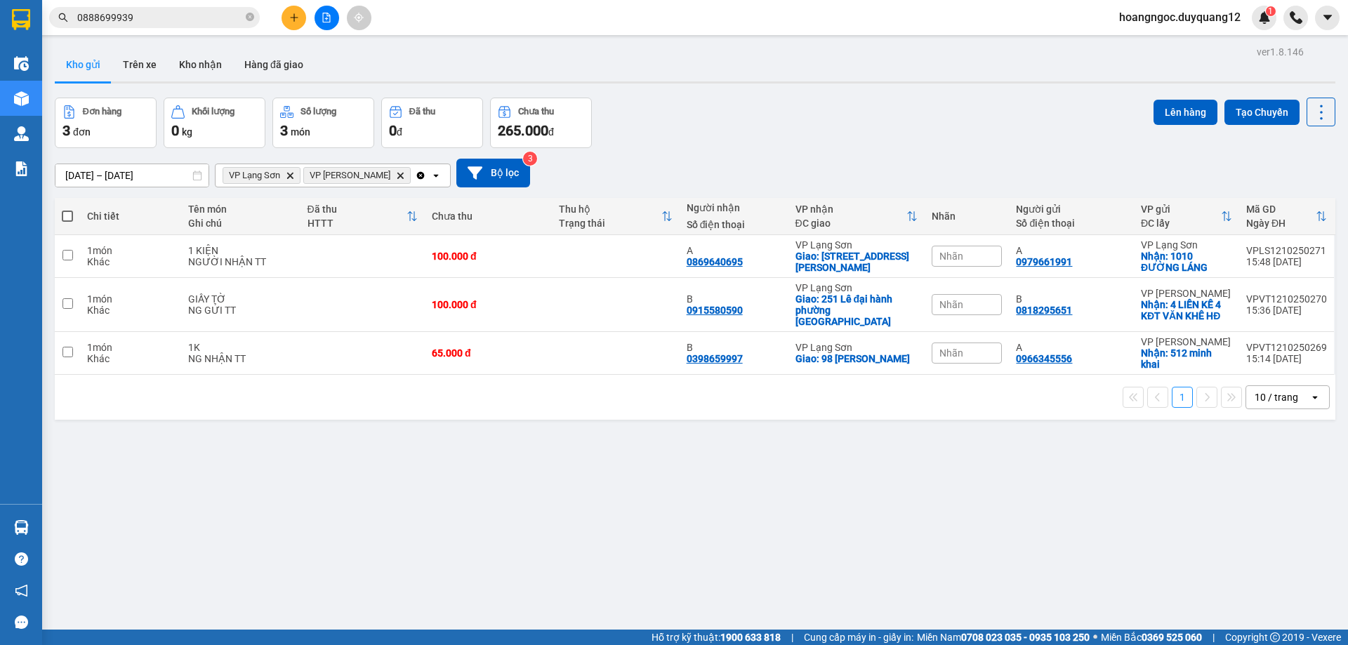
click at [293, 21] on icon "plus" at bounding box center [294, 18] width 10 height 10
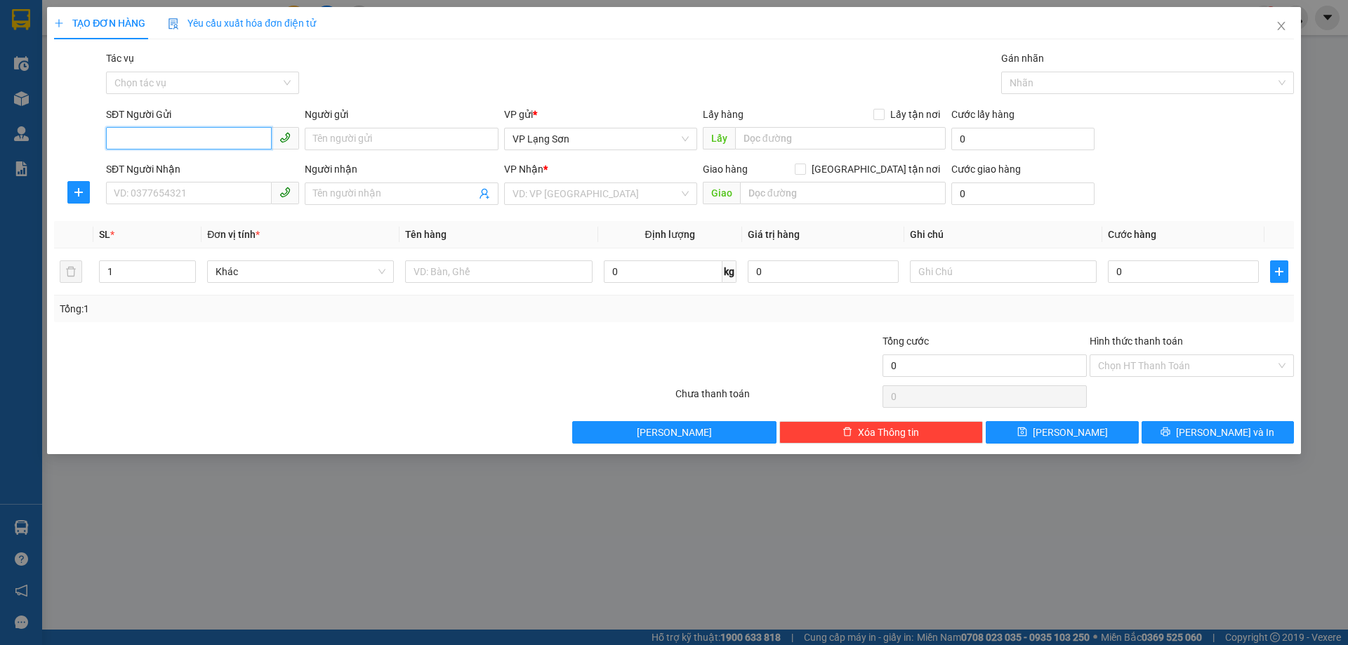
drag, startPoint x: 171, startPoint y: 149, endPoint x: 190, endPoint y: 138, distance: 22.6
paste input "0896546573"
type input "0896546573"
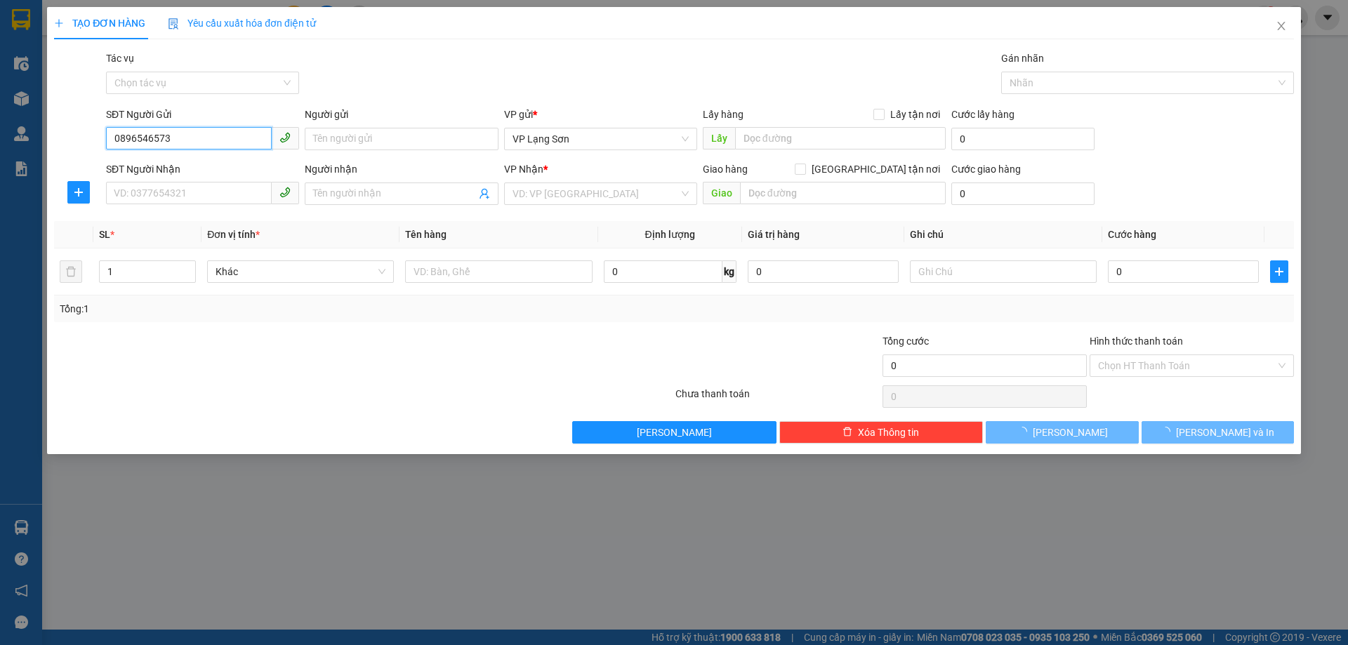
click at [204, 138] on input "0896546573" at bounding box center [189, 138] width 166 height 22
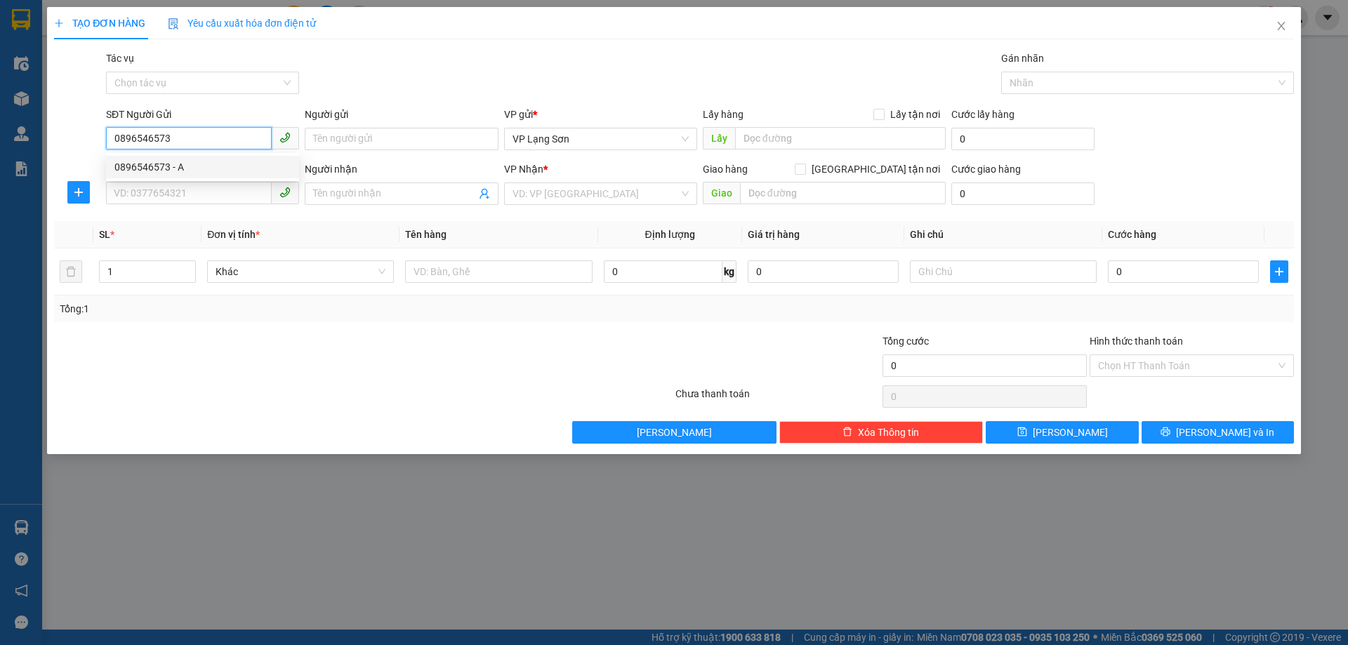
click at [204, 138] on input "0896546573" at bounding box center [189, 138] width 166 height 22
click at [197, 173] on div "0896546573 - A" at bounding box center [202, 166] width 176 height 15
type input "A"
checkbox input "true"
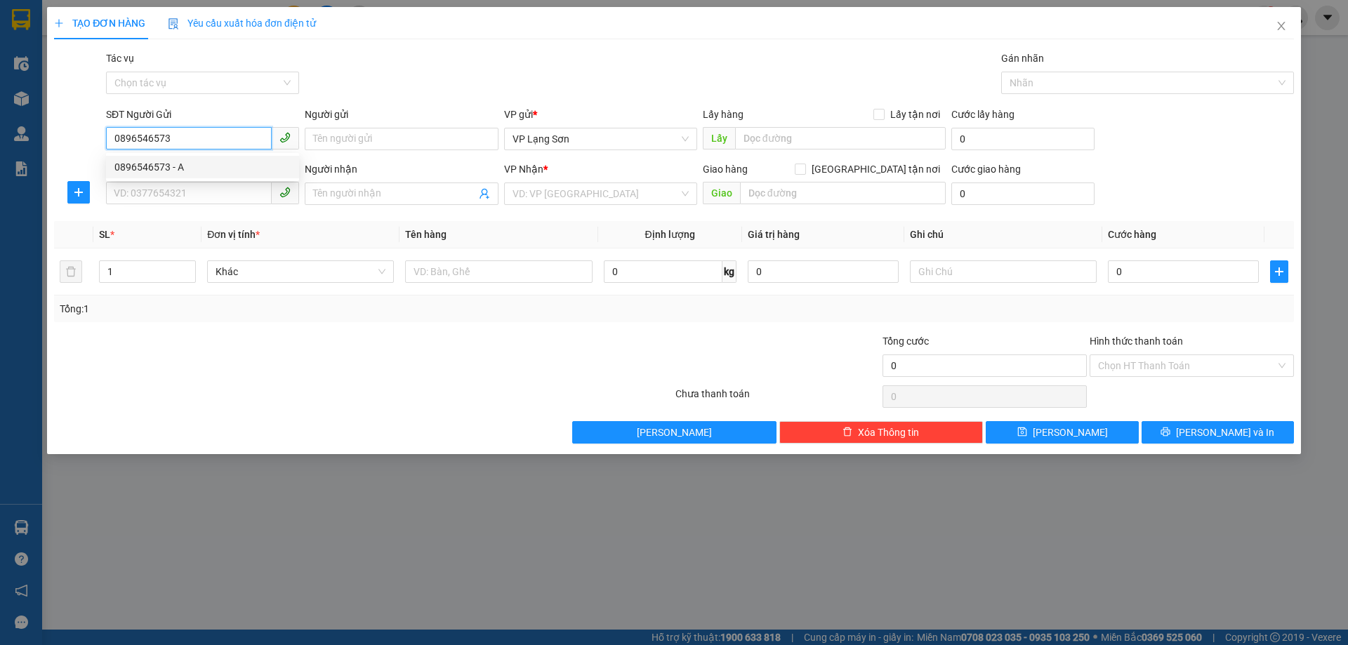
type input "231 [GEOGRAPHIC_DATA],[GEOGRAPHIC_DATA],[GEOGRAPHIC_DATA]"
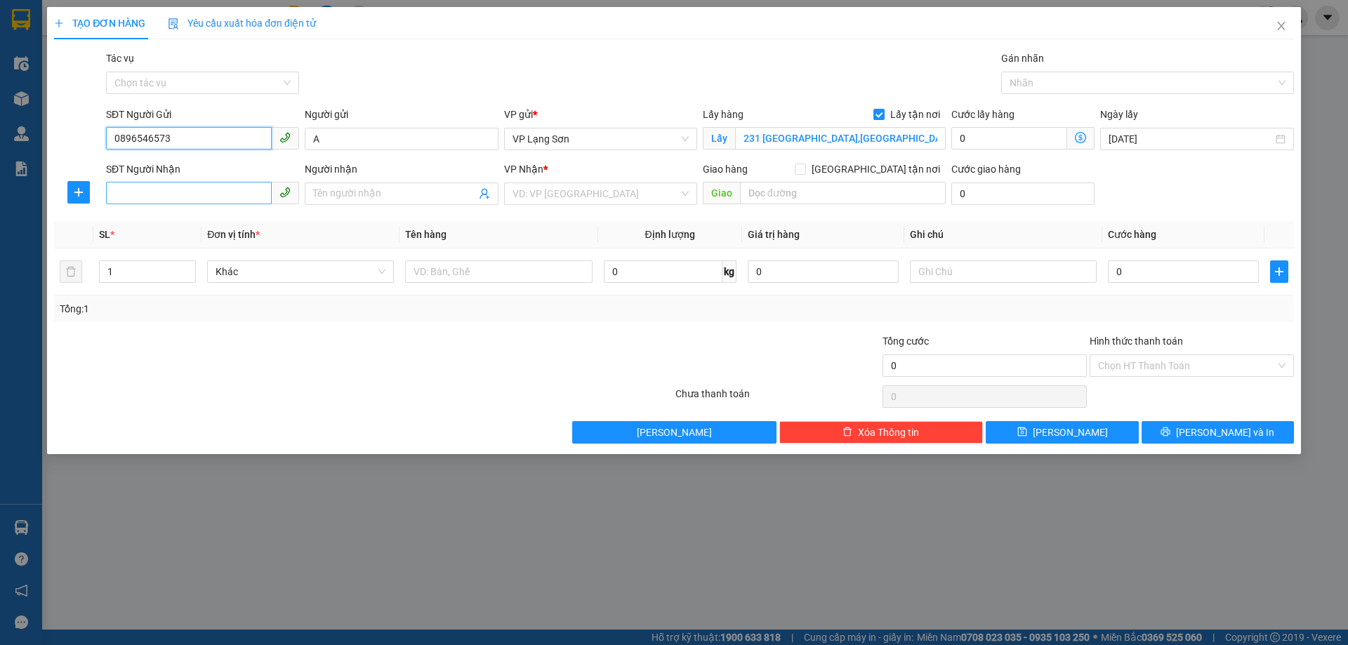
type input "0896546573"
click at [199, 199] on input "SĐT Người Nhận" at bounding box center [189, 193] width 166 height 22
click at [549, 142] on span "VP Lạng Sơn" at bounding box center [601, 139] width 176 height 21
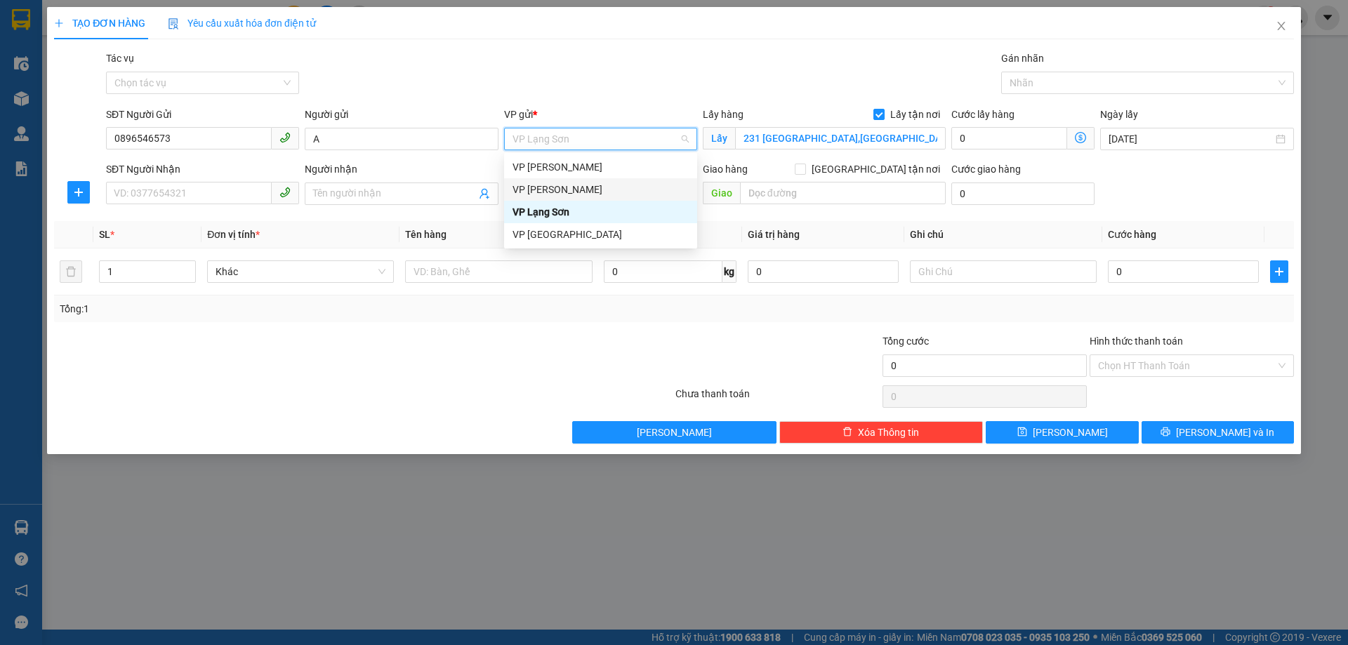
click at [564, 187] on div "VP [PERSON_NAME]" at bounding box center [601, 189] width 176 height 15
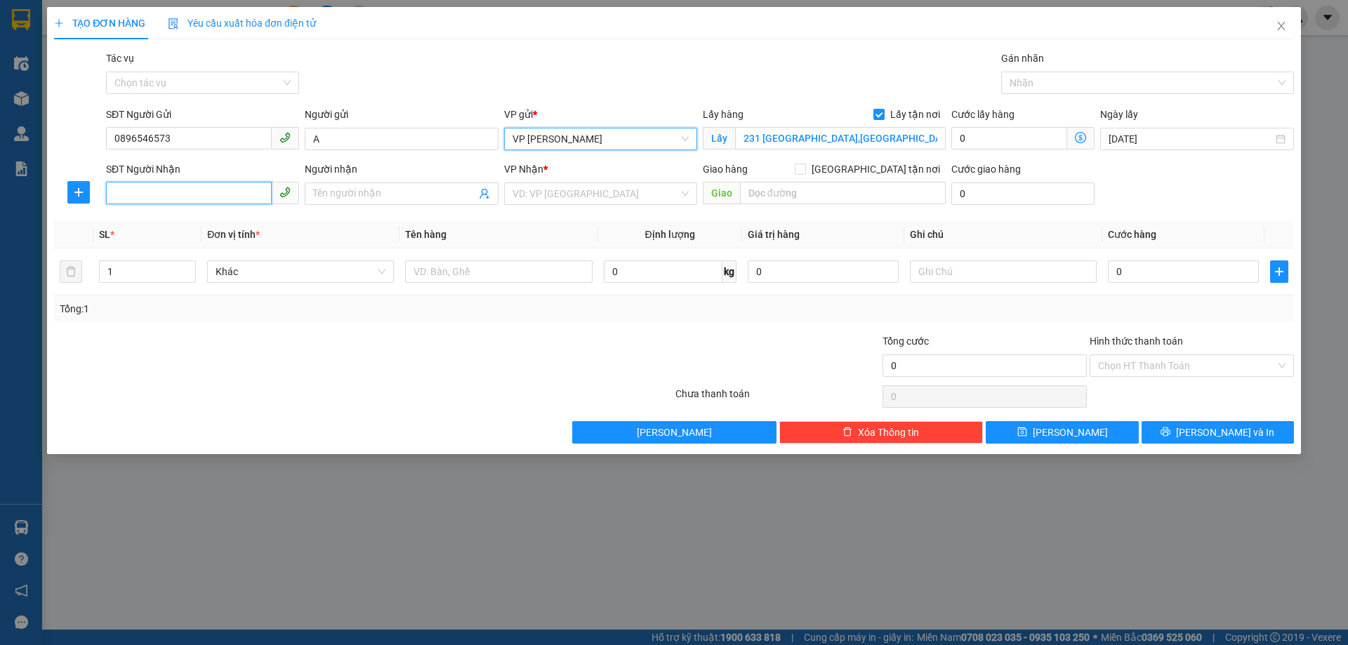
click at [157, 202] on input "SĐT Người Nhận" at bounding box center [189, 193] width 166 height 22
click at [168, 229] on div "0354566666 - A" at bounding box center [202, 221] width 176 height 15
type input "0354566666"
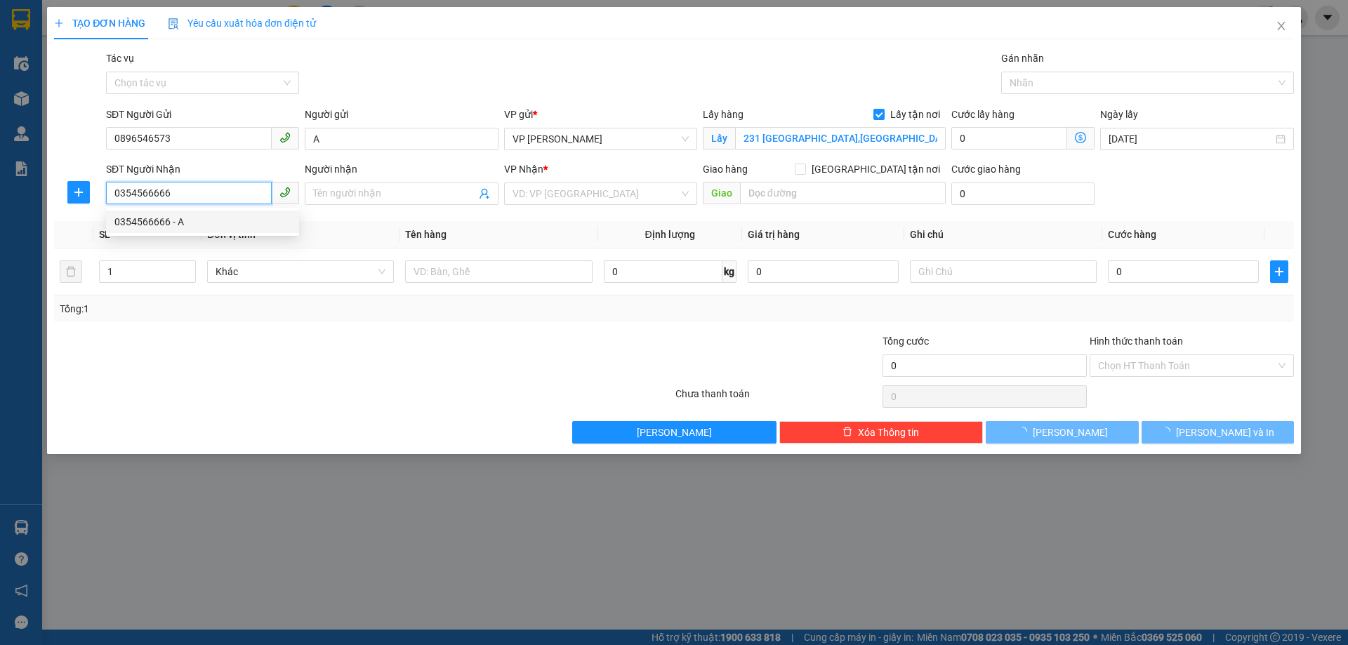
type input "A"
checkbox input "true"
type input "36 [PERSON_NAME]"
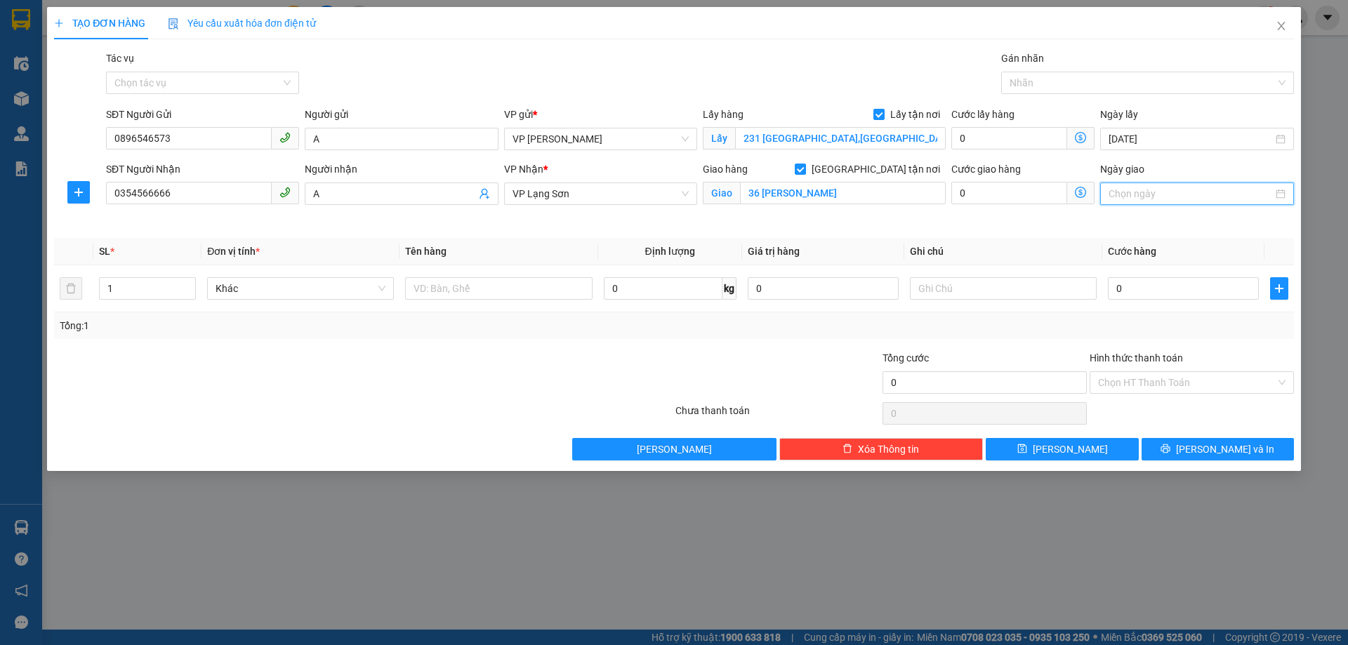
click at [1227, 195] on input "Ngày giao" at bounding box center [1191, 193] width 164 height 15
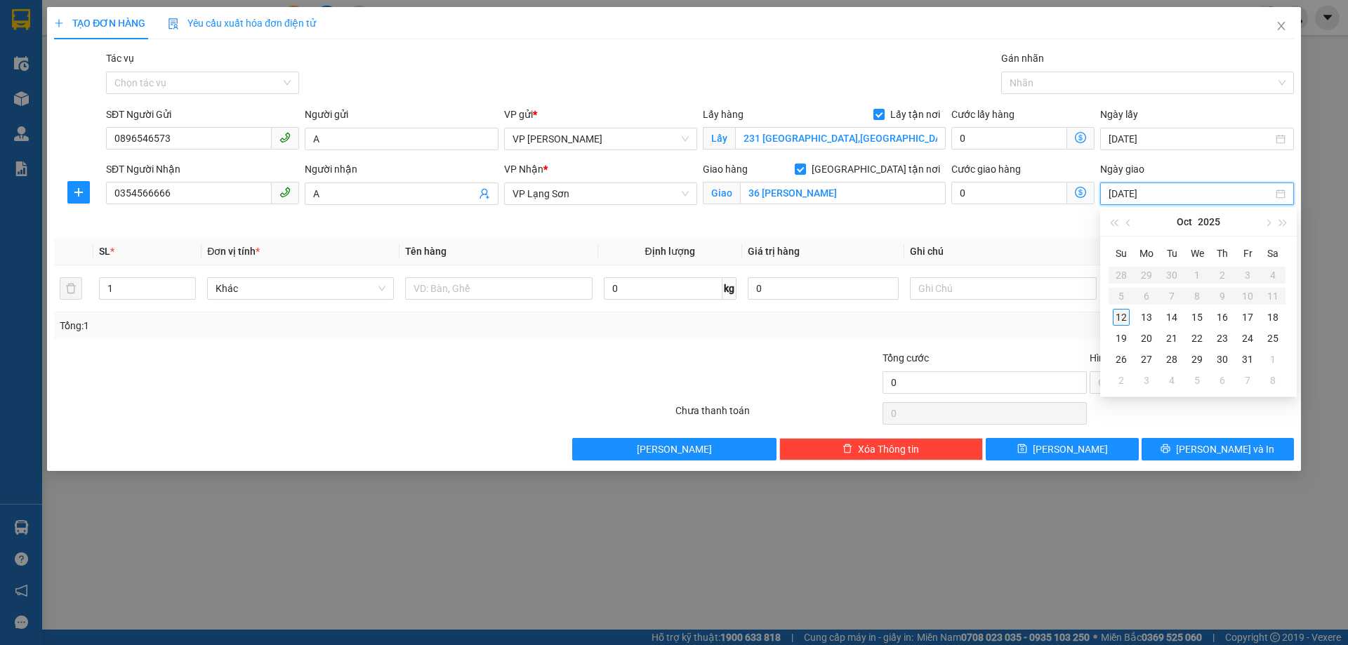
type input "[DATE]"
click at [1129, 317] on div "12" at bounding box center [1121, 317] width 17 height 17
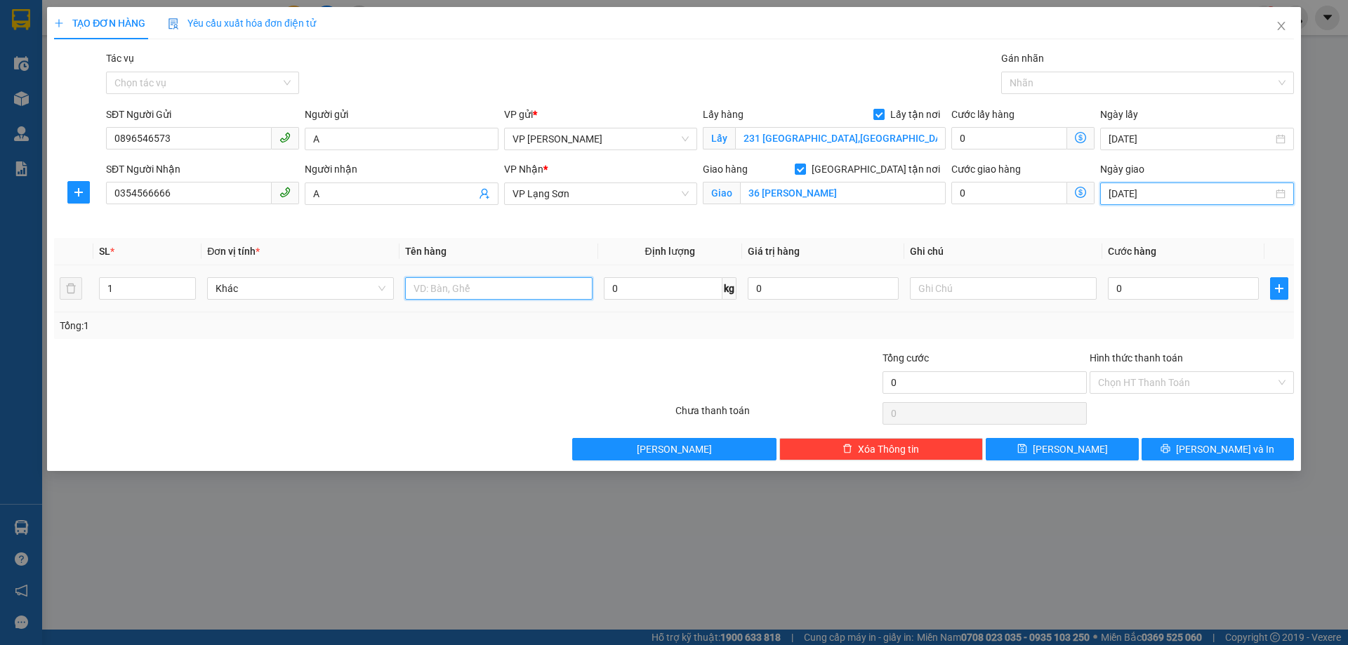
click at [512, 285] on input "text" at bounding box center [498, 288] width 187 height 22
type input "LINH KIỆN ĐT"
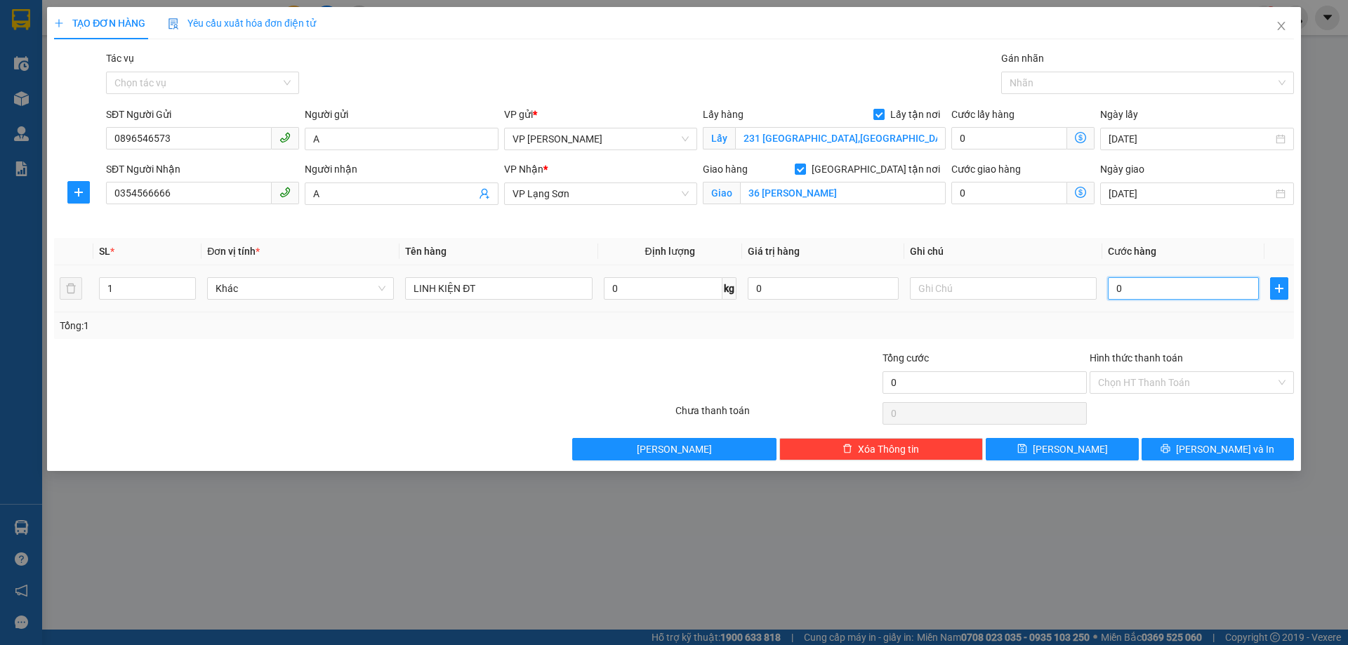
click at [1212, 288] on input "0" at bounding box center [1183, 288] width 151 height 22
type input "1"
type input "10"
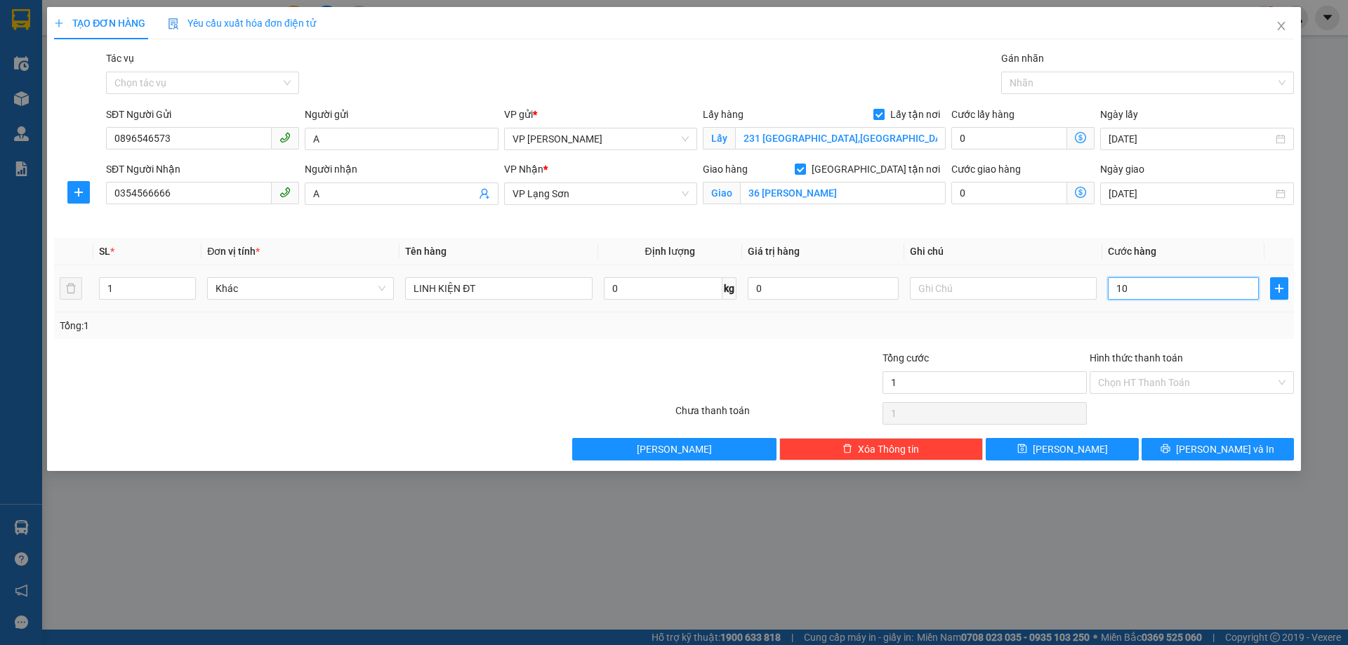
type input "10"
type input "100"
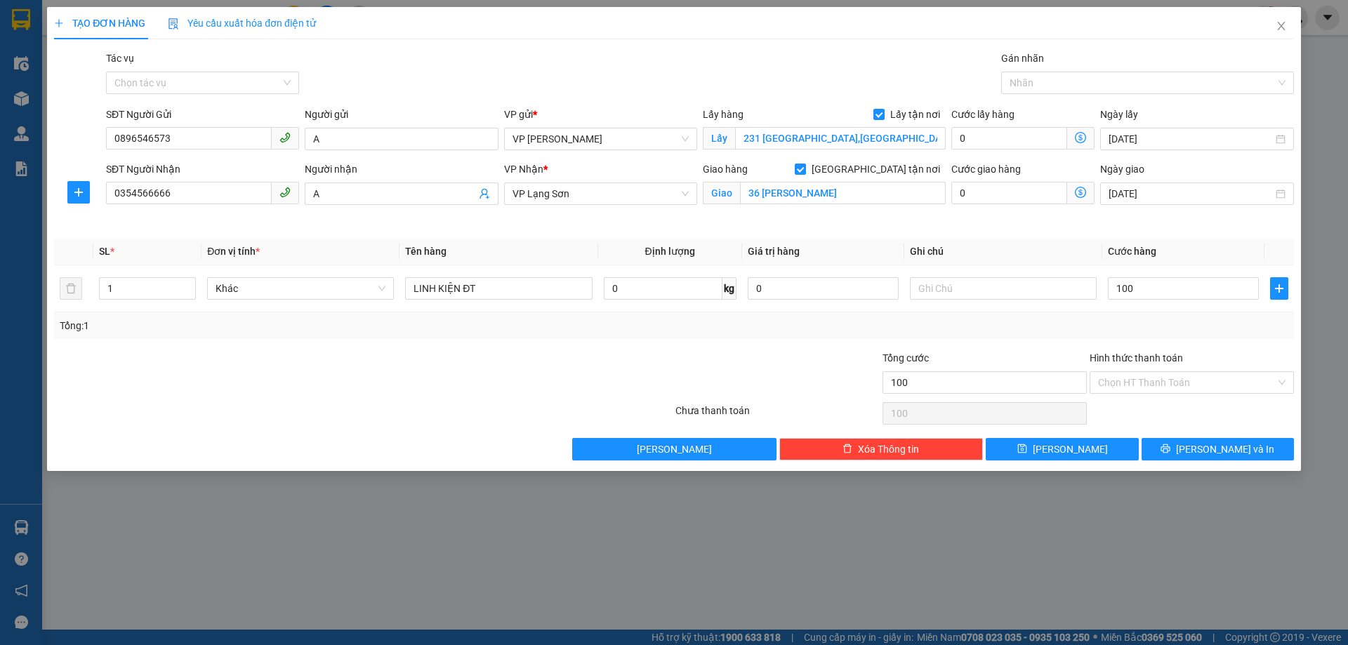
type input "100.000"
click at [1060, 320] on div "Tổng: 1" at bounding box center [674, 325] width 1229 height 15
click at [994, 288] on input "text" at bounding box center [1003, 288] width 187 height 22
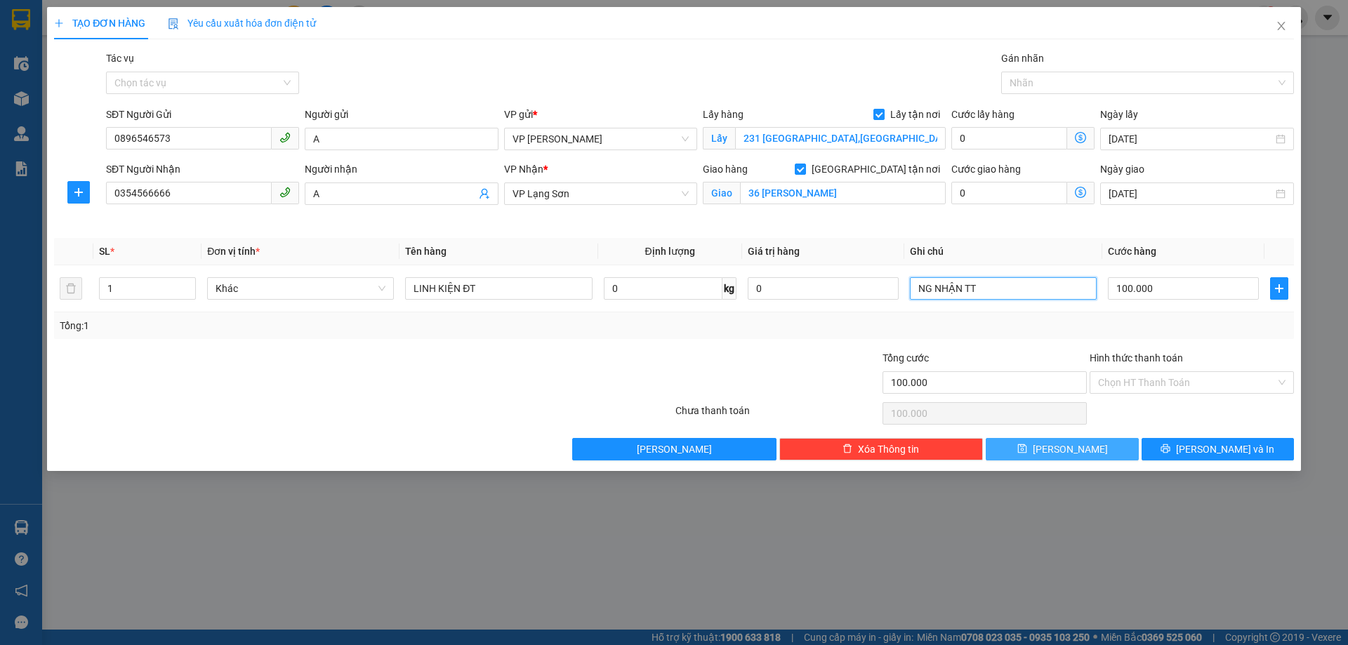
type input "NG NHẬN TT"
click at [1074, 452] on span "[PERSON_NAME]" at bounding box center [1070, 449] width 75 height 15
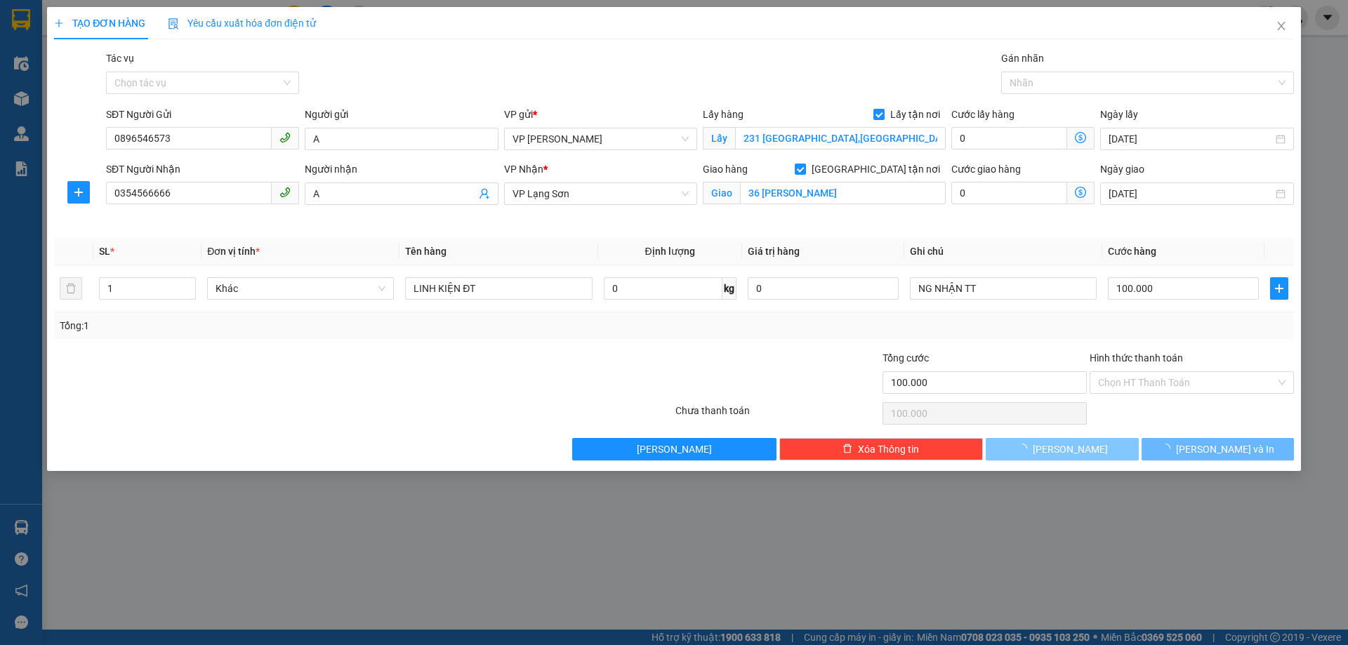
checkbox input "false"
type input "0"
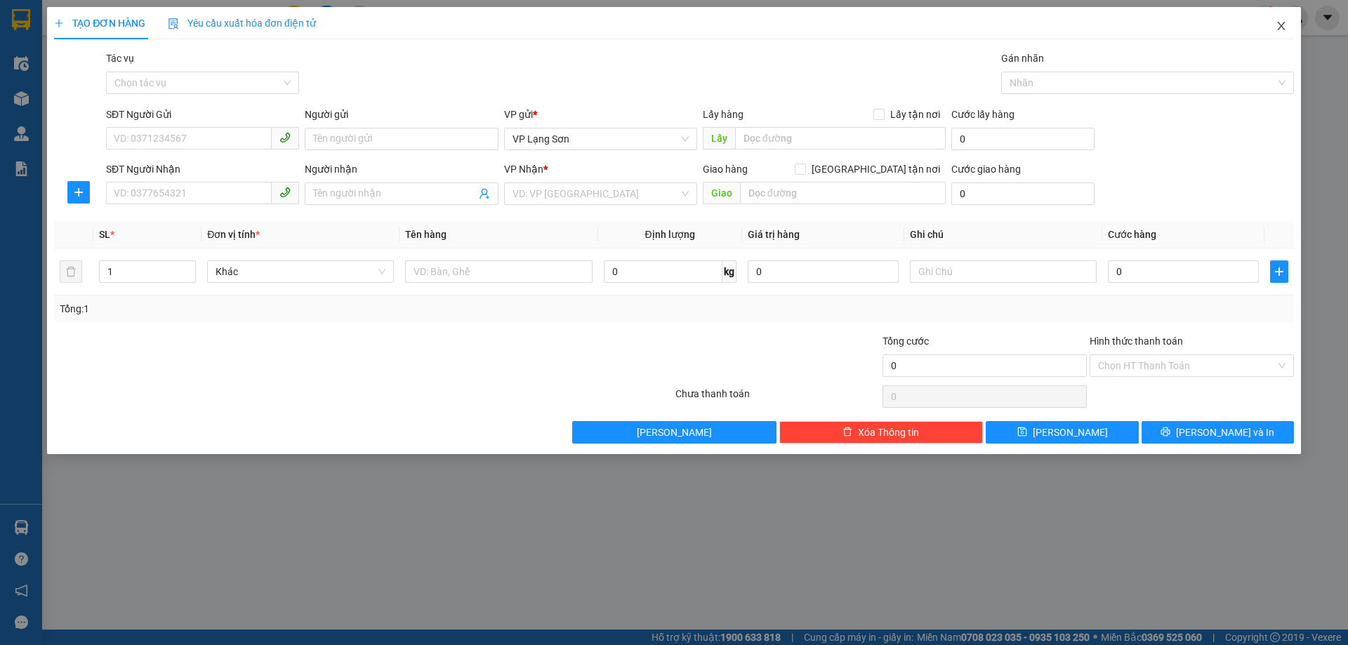
click at [1280, 23] on icon "close" at bounding box center [1281, 25] width 11 height 11
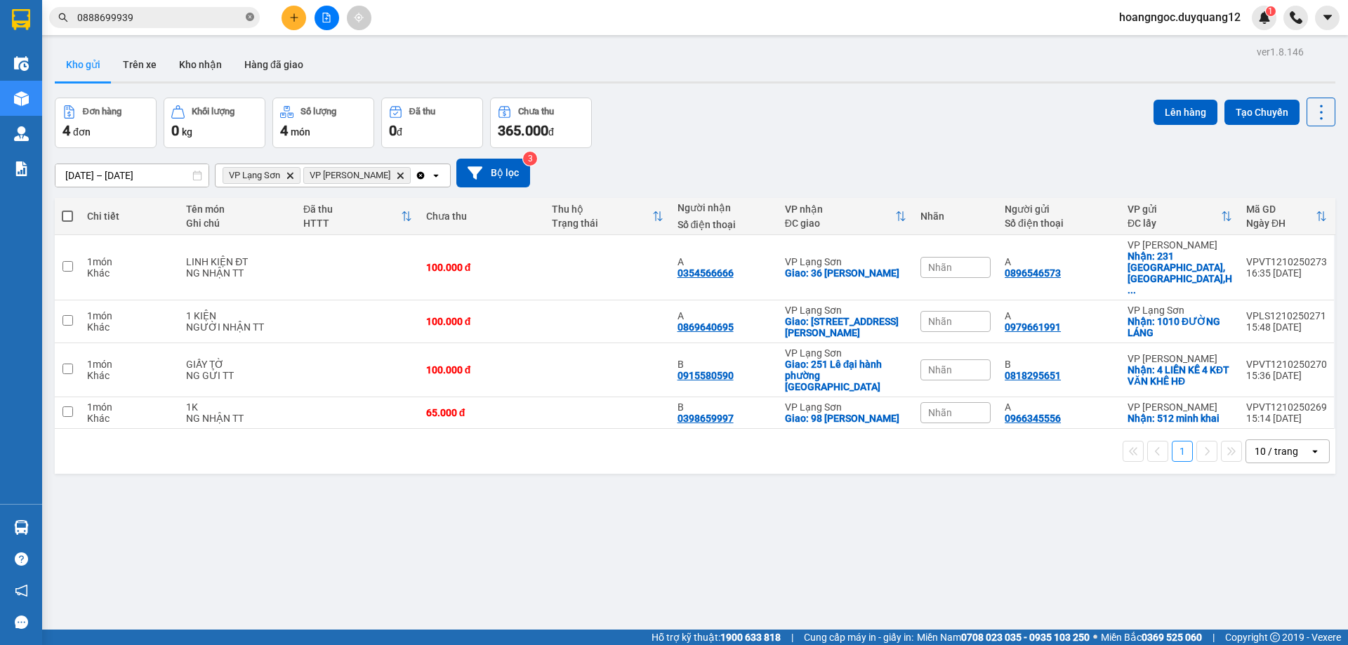
click at [247, 15] on icon "close-circle" at bounding box center [250, 17] width 8 height 8
paste input "0826424468"
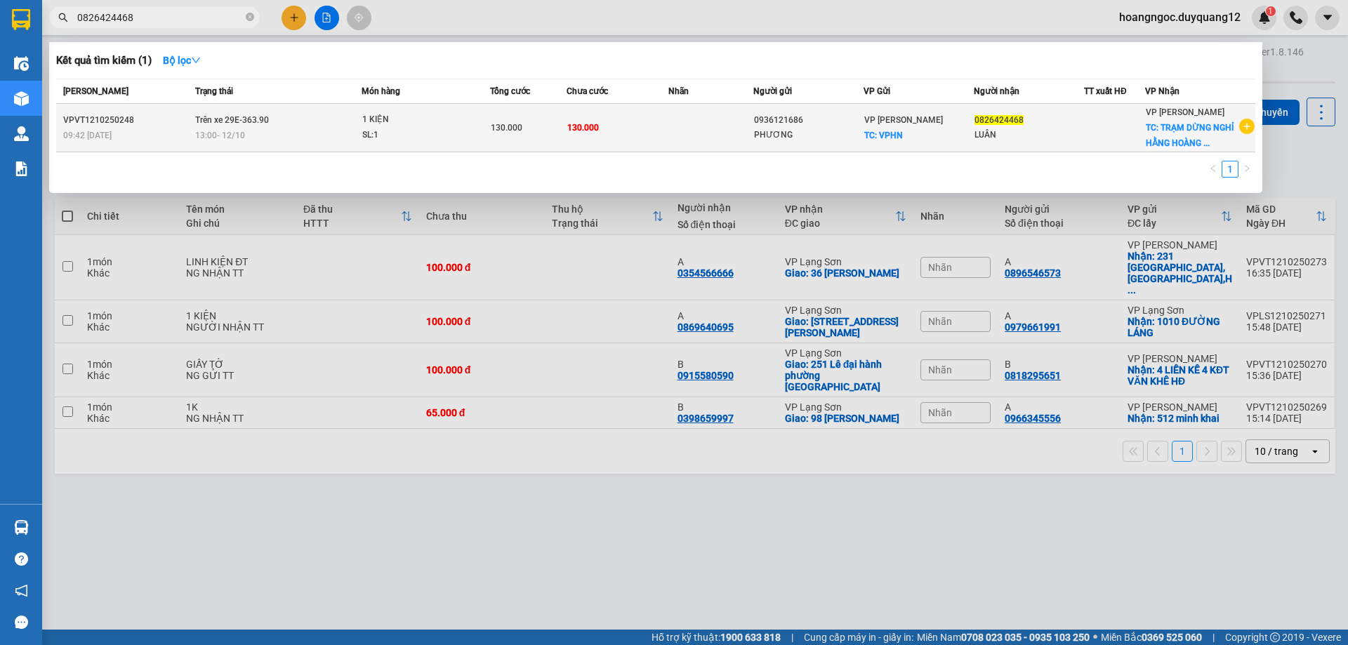
type input "0826424468"
click at [1204, 140] on span "TC: TRẠM DỪNG NGHỈ HẰNG HOÀNG ..." at bounding box center [1190, 135] width 88 height 25
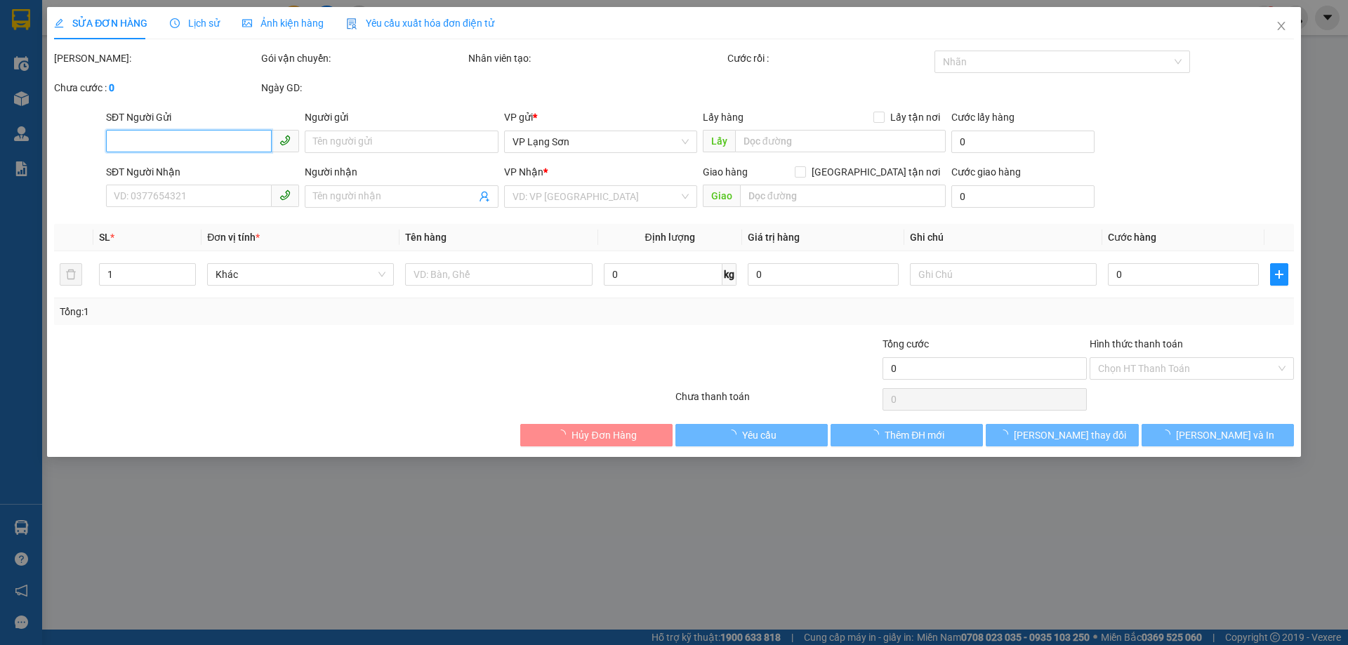
type input "0936121686"
type input "PHƯƠNG"
checkbox input "true"
type input "VPHN"
type input "0826424468"
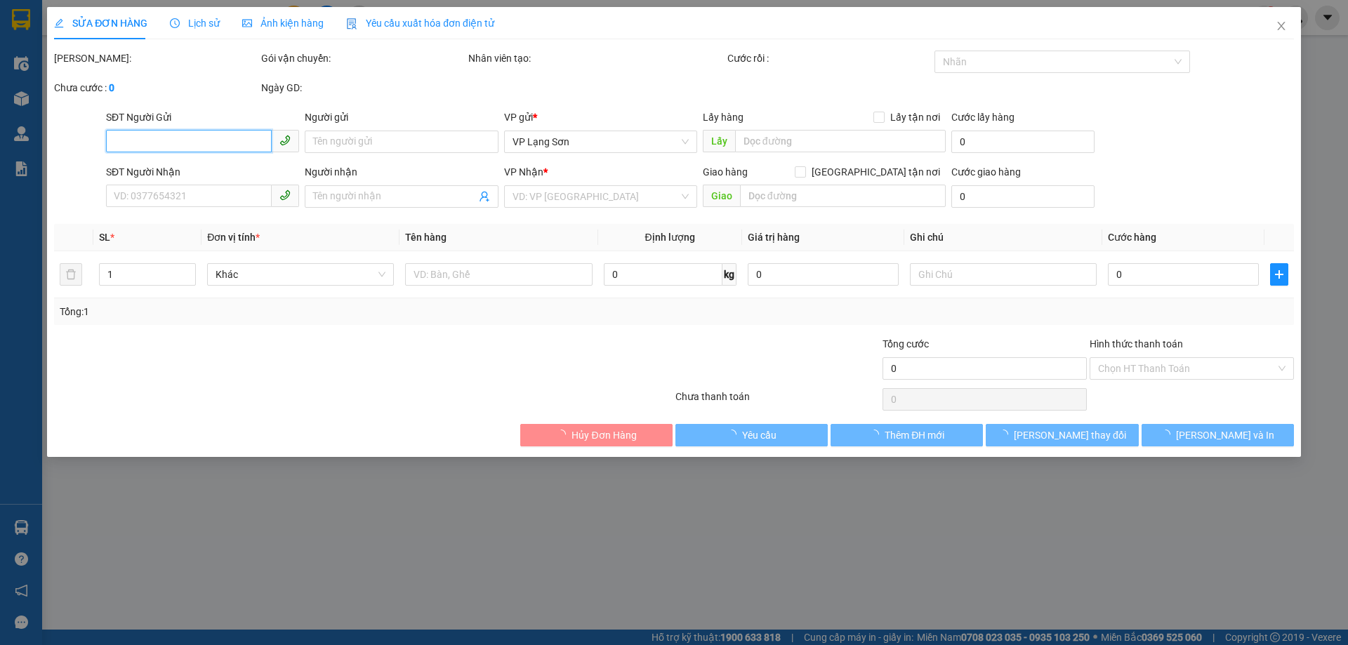
type input "LUÂN"
checkbox input "true"
type input "TRẠM DỪNG NGHỈ HẰNG HOÀNG ĐÔNG KHÊ,[PERSON_NAME]"
type input "130.000"
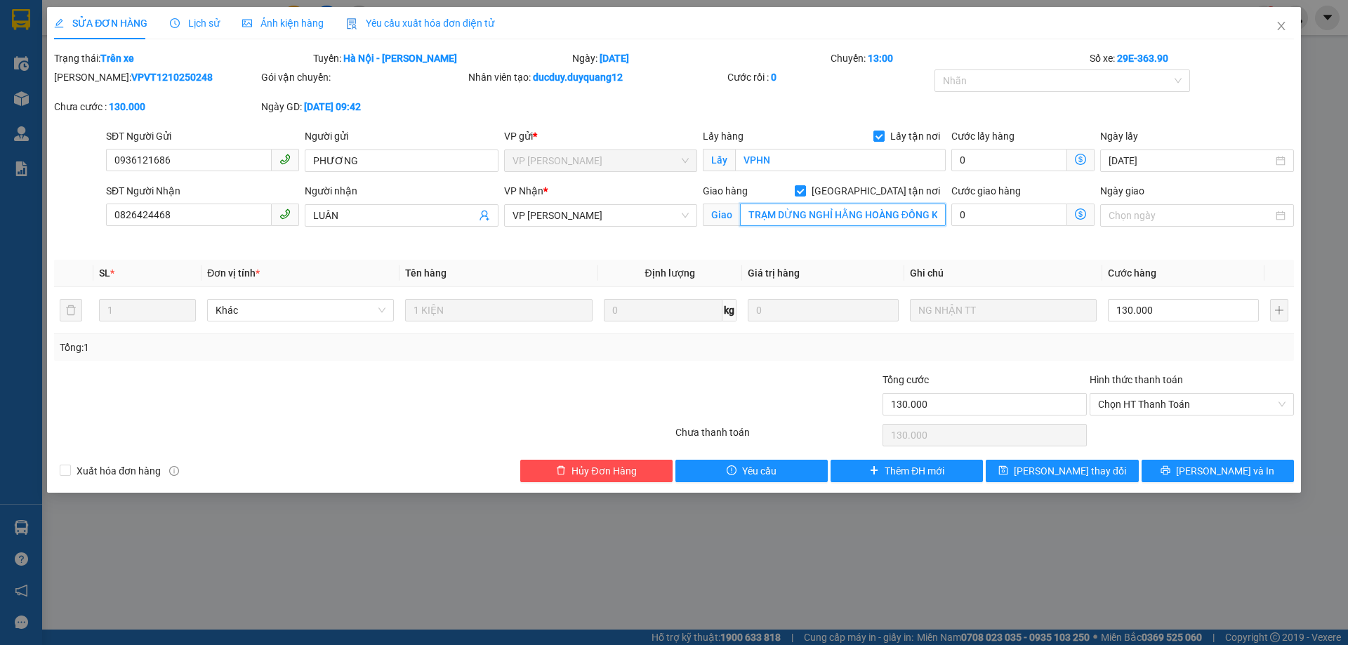
click at [855, 216] on input "TRẠM DỪNG NGHỈ HẰNG HOÀNG ĐÔNG KHÊ,[PERSON_NAME]" at bounding box center [843, 215] width 206 height 22
click at [862, 216] on input "TRẠM DỪNG NGHỈ HẰNG HOÀNG ĐÔNG KHÊ,[PERSON_NAME]" at bounding box center [843, 215] width 206 height 22
click at [1277, 25] on icon "close" at bounding box center [1281, 25] width 11 height 11
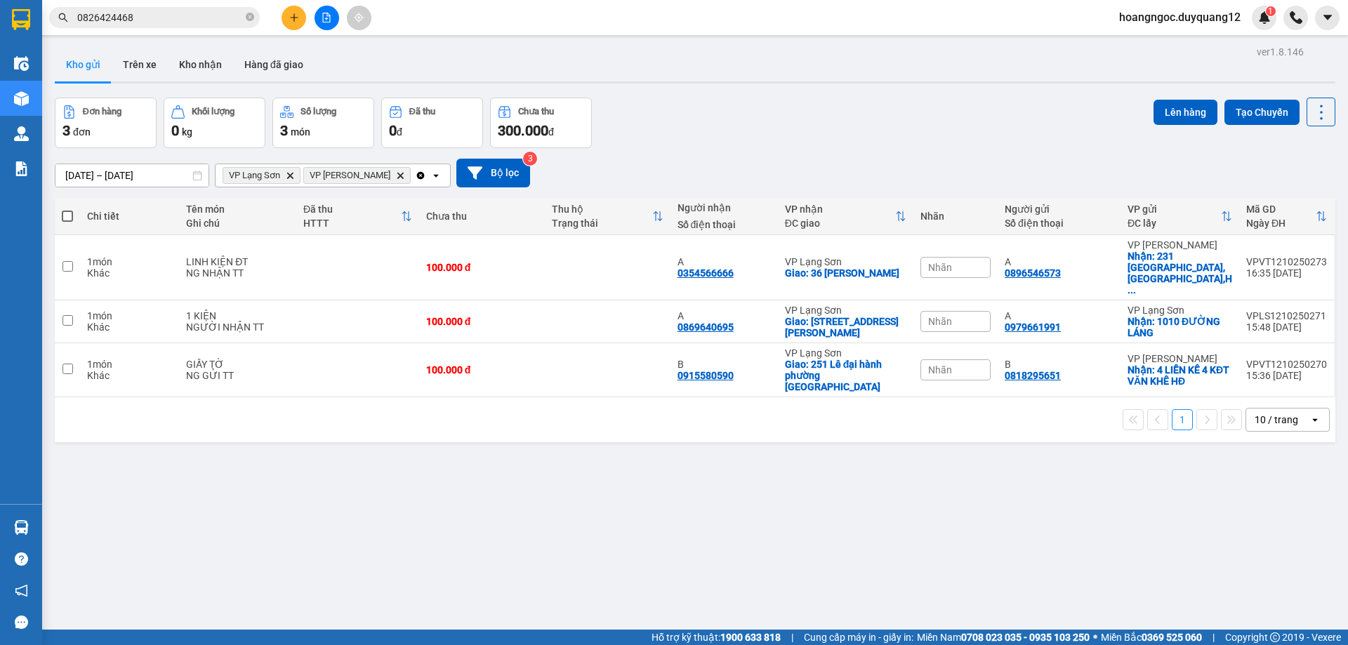
click at [163, 29] on div "Kết quả tìm kiếm ( 1 ) Bộ lọc Mã ĐH Trạng thái Món hàng Tổng cước Chưa cước Nhã…" at bounding box center [137, 18] width 274 height 25
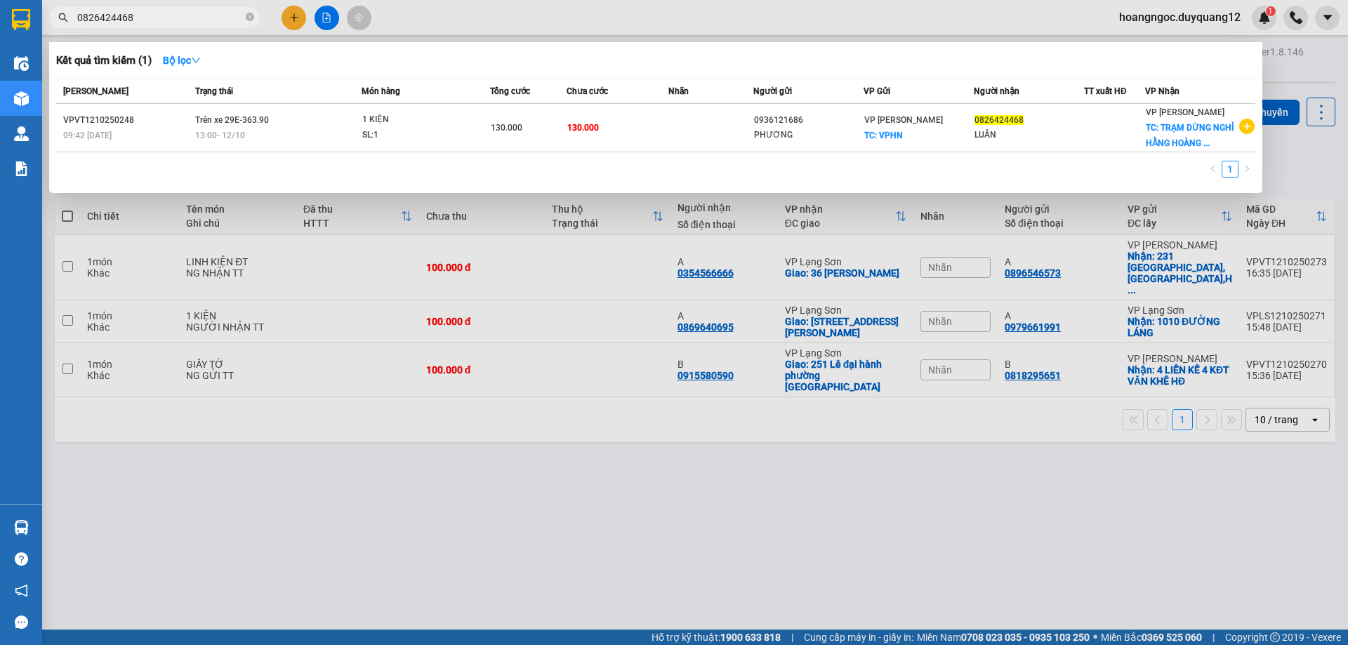
click at [168, 15] on input "0826424468" at bounding box center [160, 17] width 166 height 15
click at [1283, 76] on div at bounding box center [674, 322] width 1348 height 645
